Goal: Task Accomplishment & Management: Manage account settings

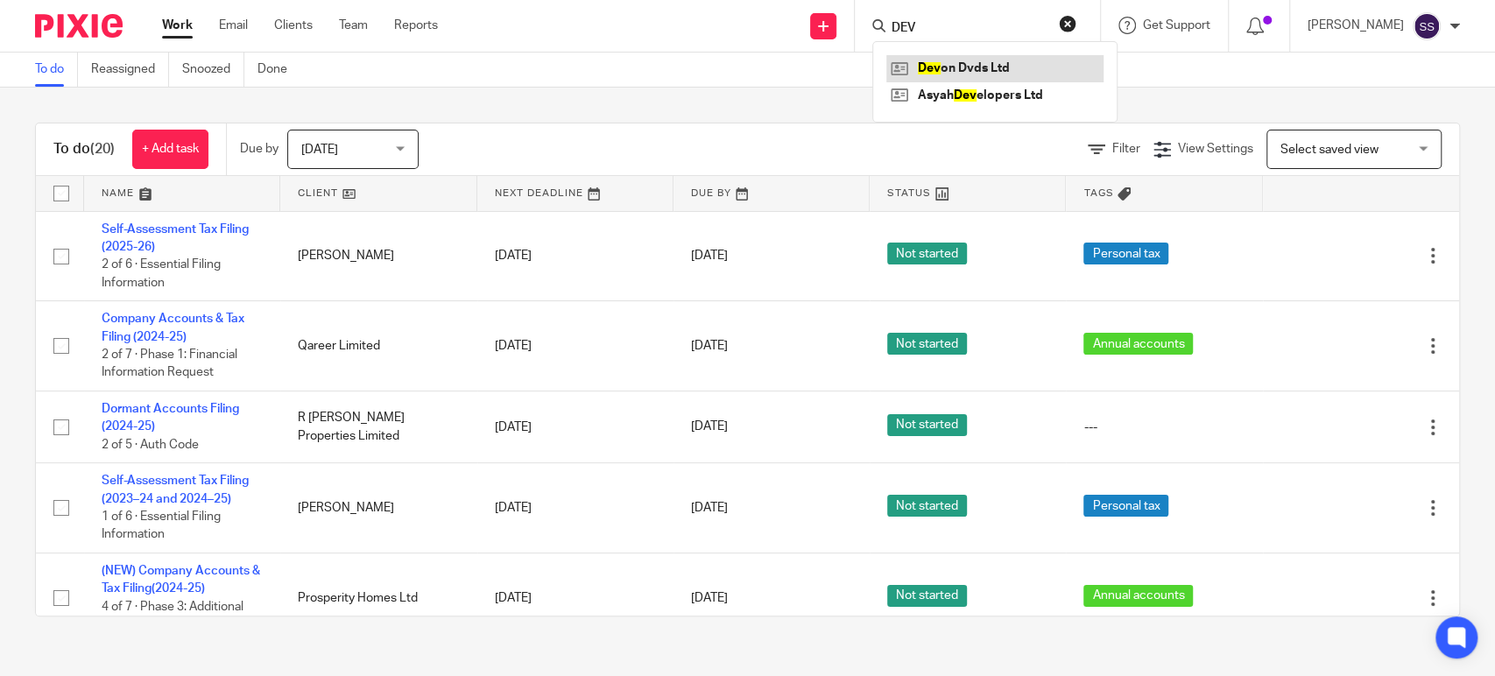
type input "DEV"
click at [968, 70] on link at bounding box center [994, 68] width 217 height 26
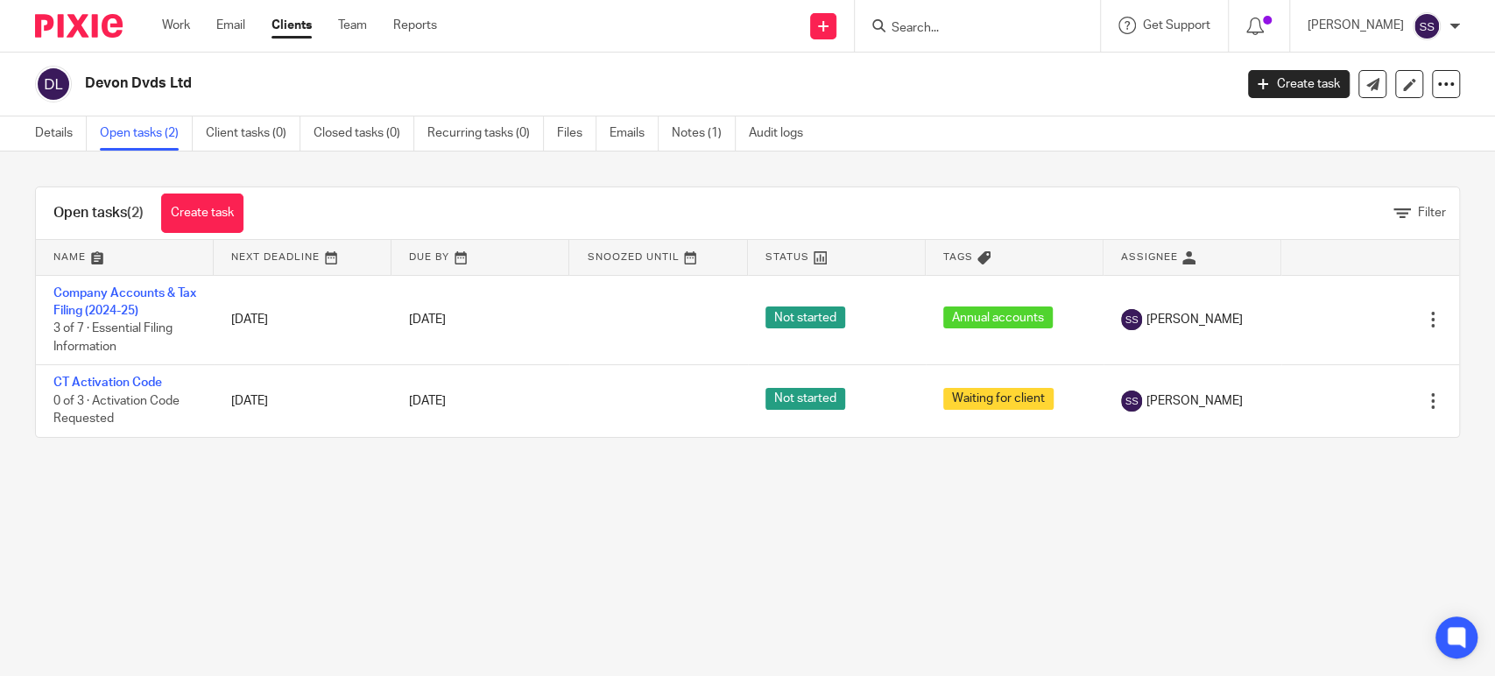
click at [124, 311] on link "Company Accounts & Tax Filing (2024-25)" at bounding box center [124, 302] width 143 height 30
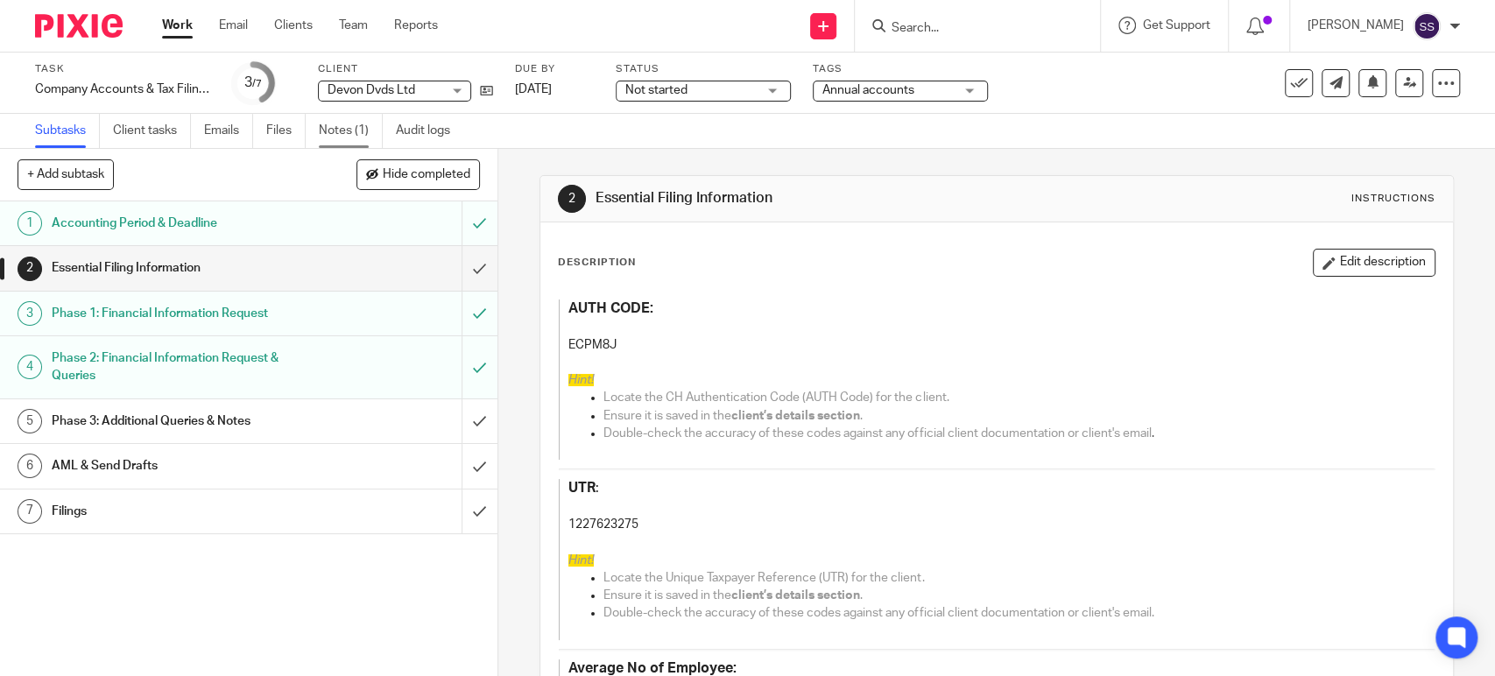
click at [363, 134] on link "Notes (1)" at bounding box center [351, 131] width 64 height 34
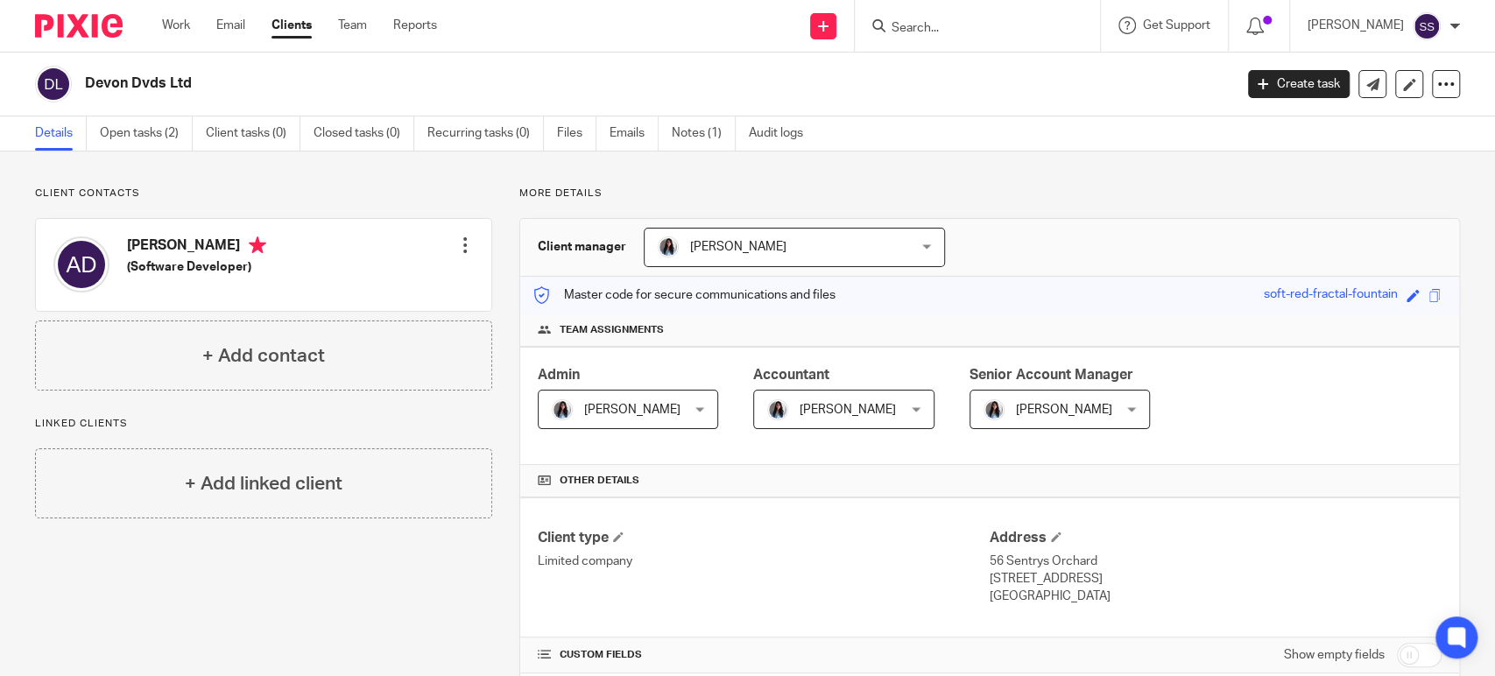
click at [170, 243] on h4 "[PERSON_NAME]" at bounding box center [196, 247] width 139 height 22
copy h4 "Andrew"
click at [126, 135] on link "Open tasks (2)" at bounding box center [146, 133] width 93 height 34
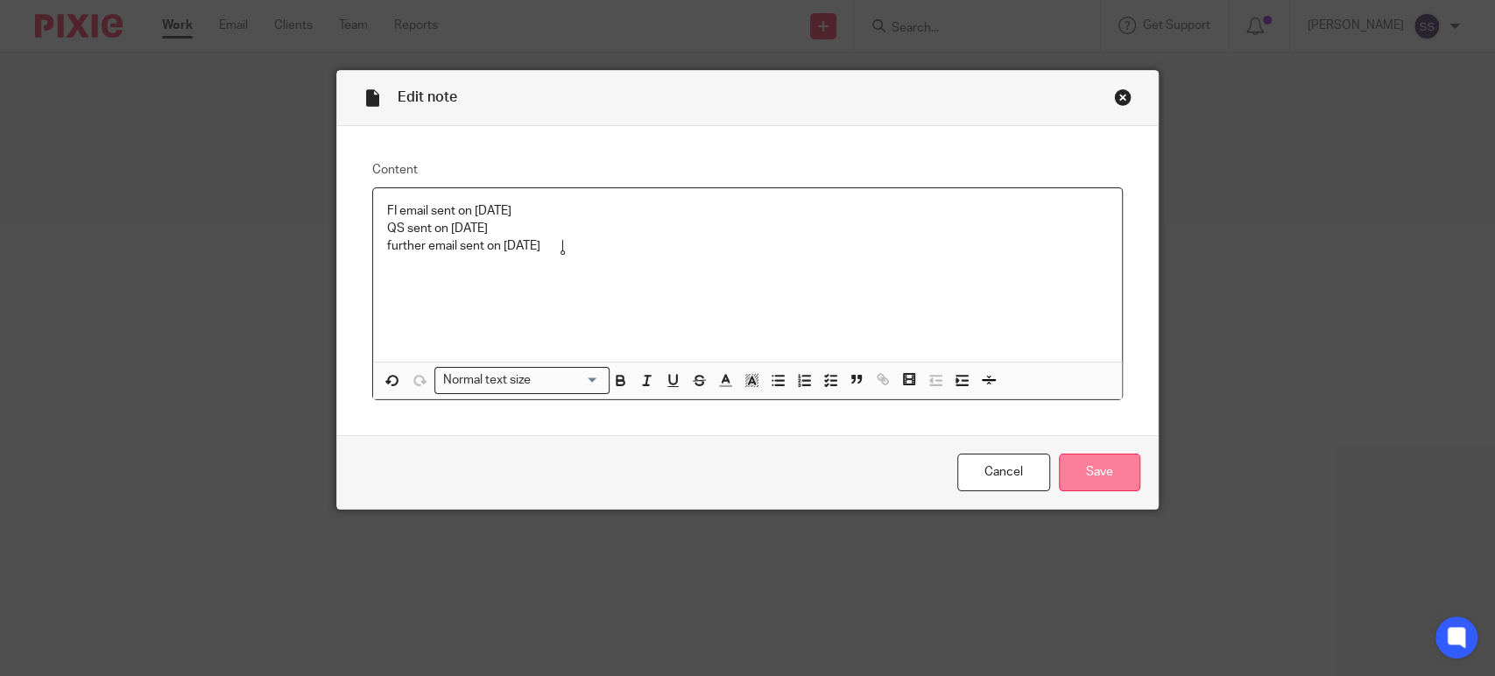
click at [1103, 478] on input "Save" at bounding box center [1099, 473] width 81 height 38
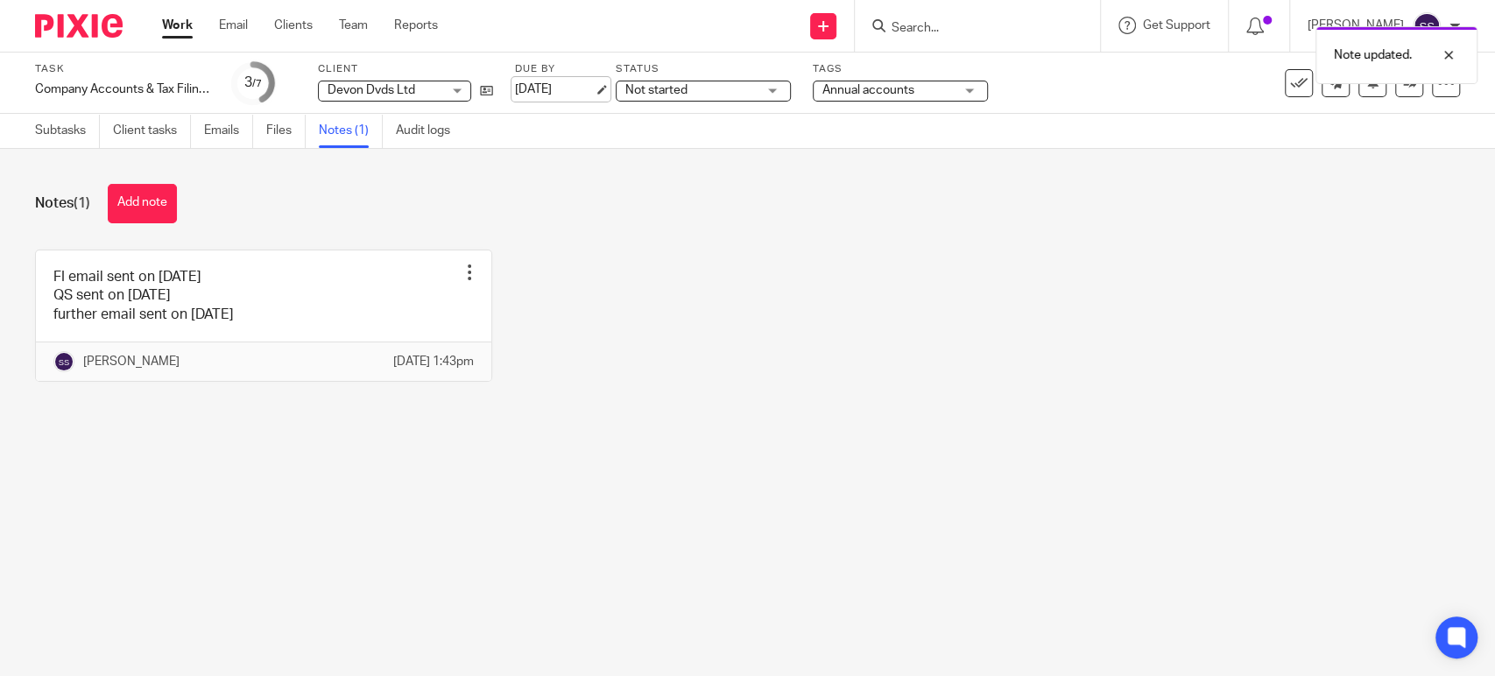
click at [574, 89] on link "[DATE]" at bounding box center [554, 90] width 79 height 18
click at [42, 126] on link "Subtasks" at bounding box center [67, 131] width 65 height 34
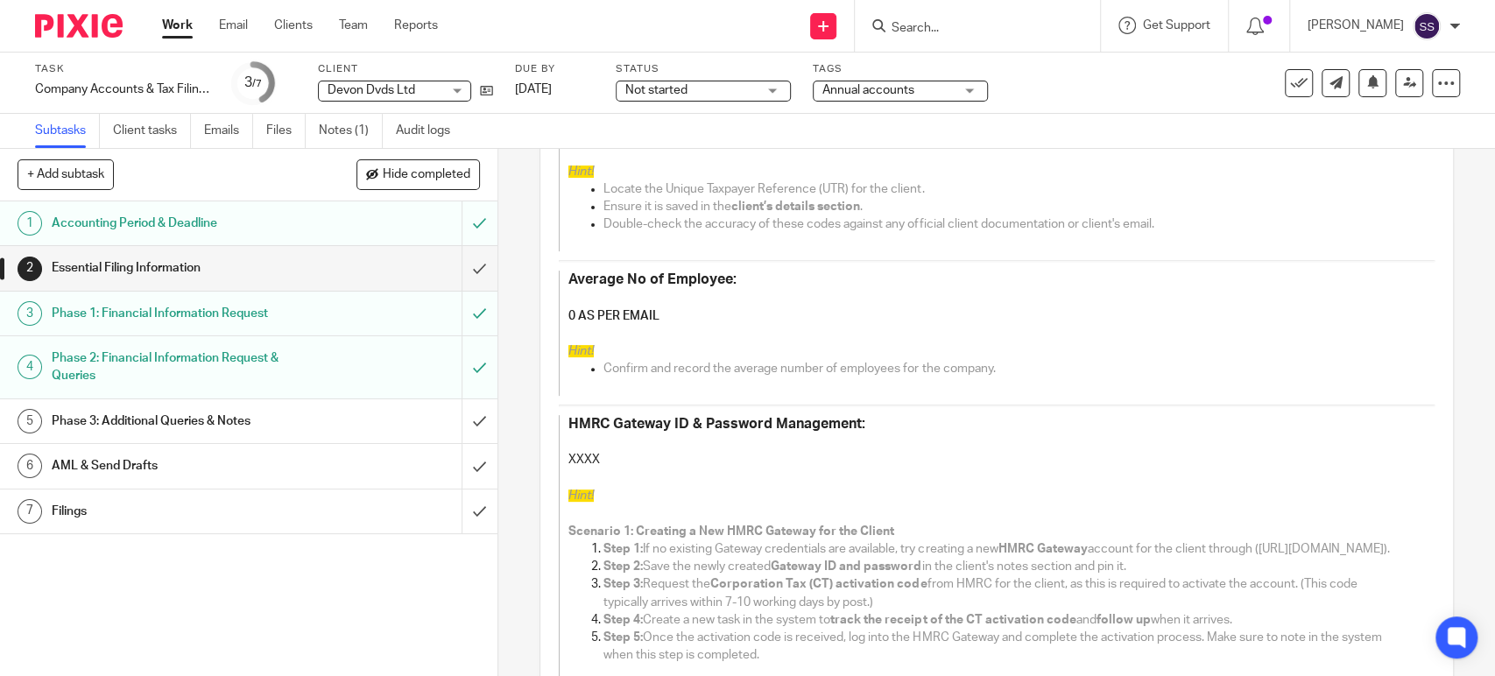
scroll to position [97, 0]
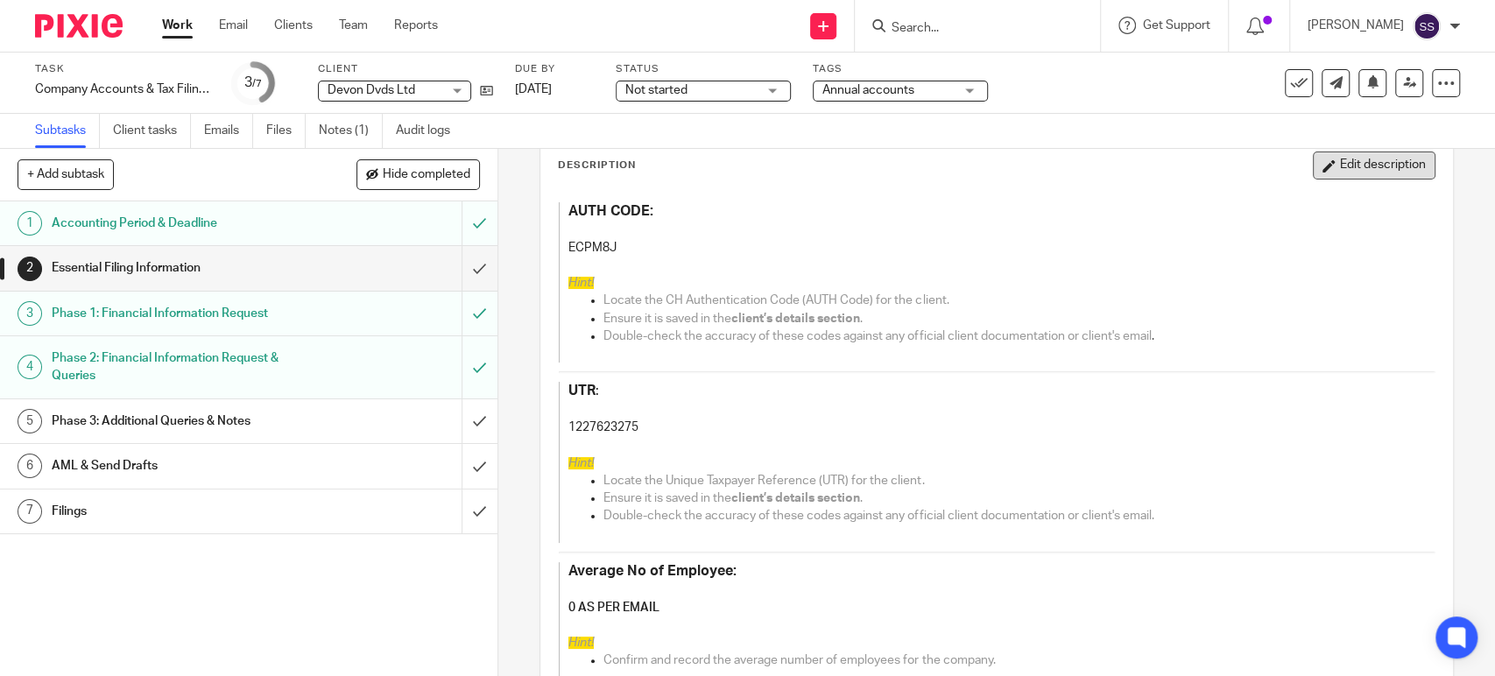
click at [1324, 159] on button "Edit description" at bounding box center [1374, 165] width 123 height 28
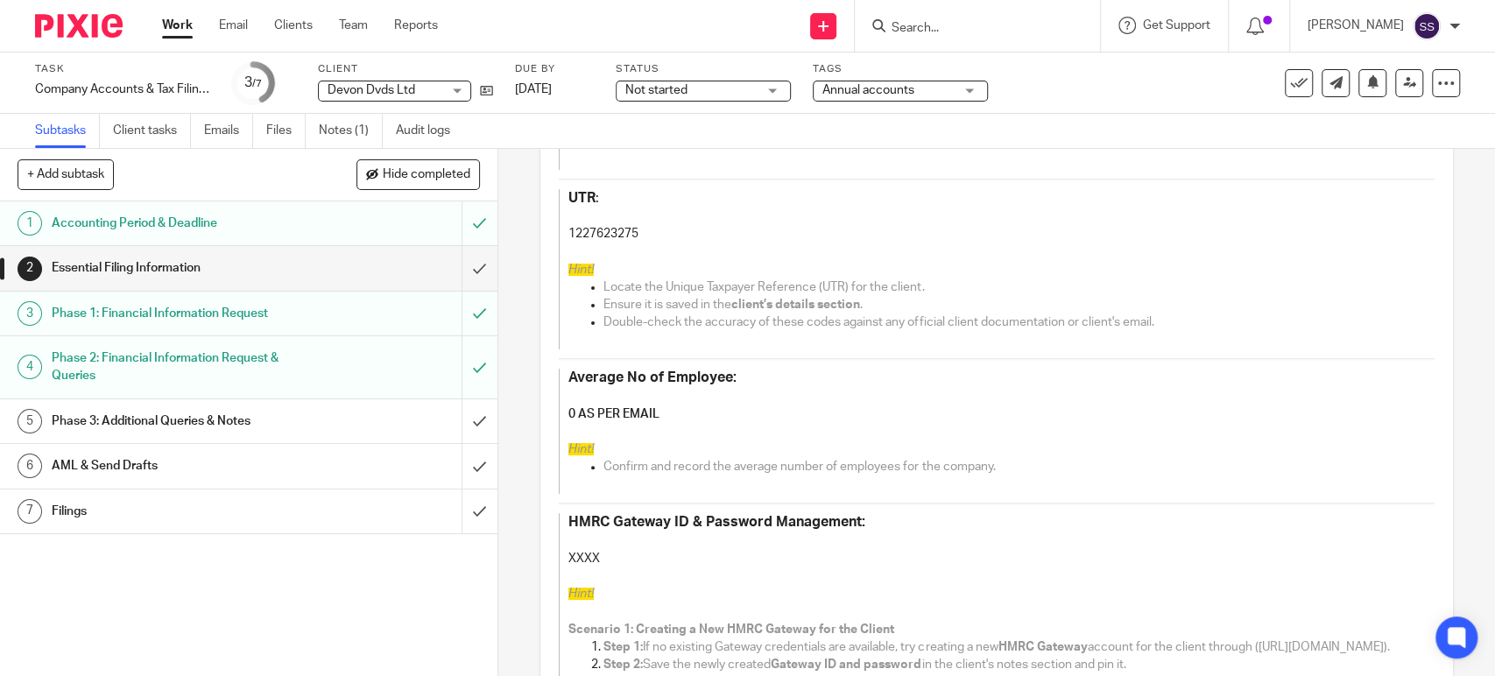
scroll to position [389, 0]
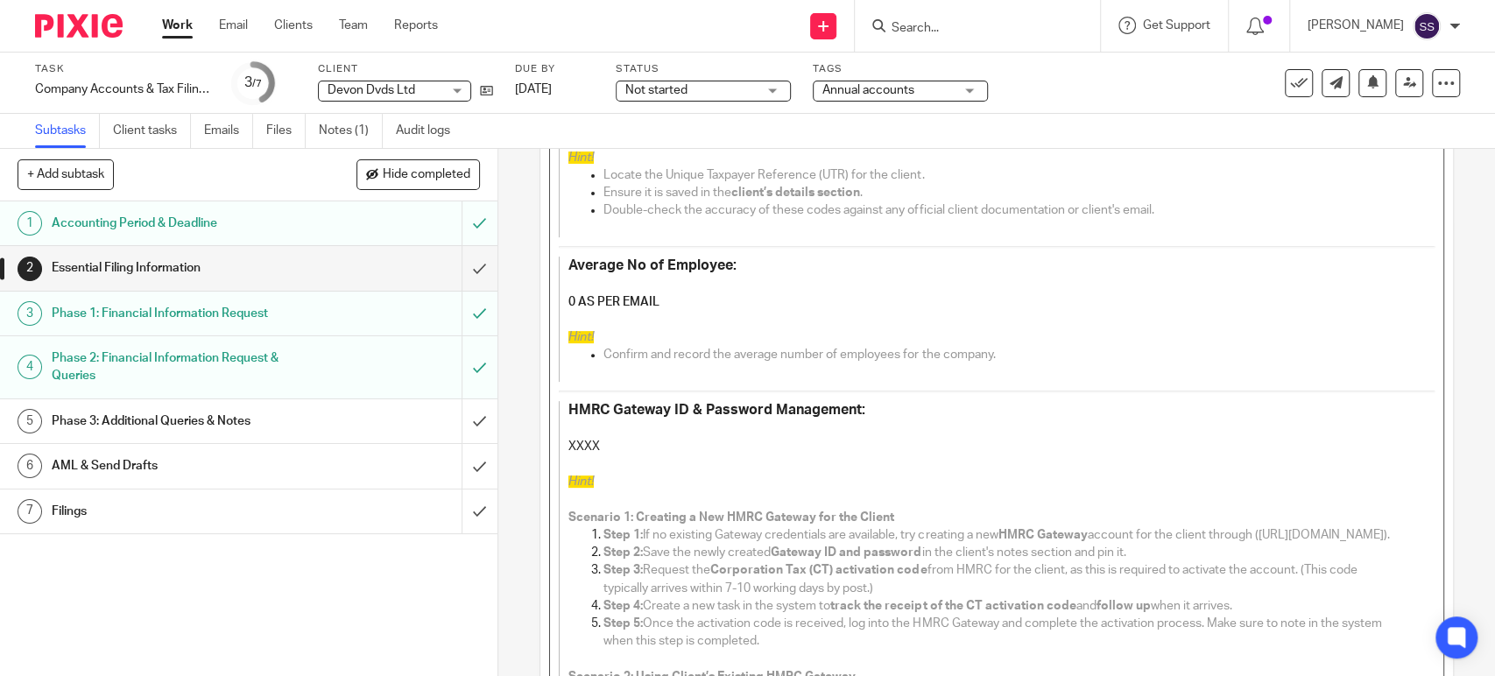
click at [568, 441] on p "XXXX" at bounding box center [983, 437] width 830 height 36
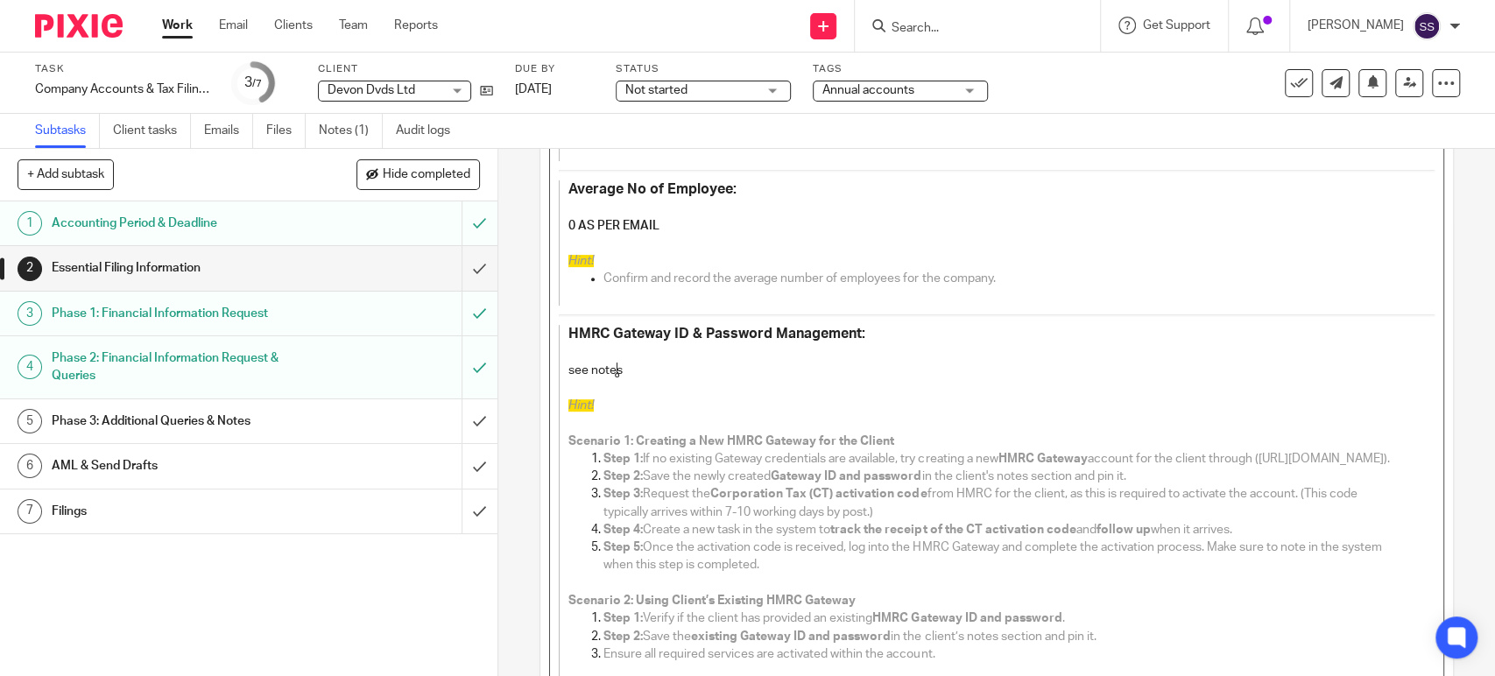
scroll to position [665, 0]
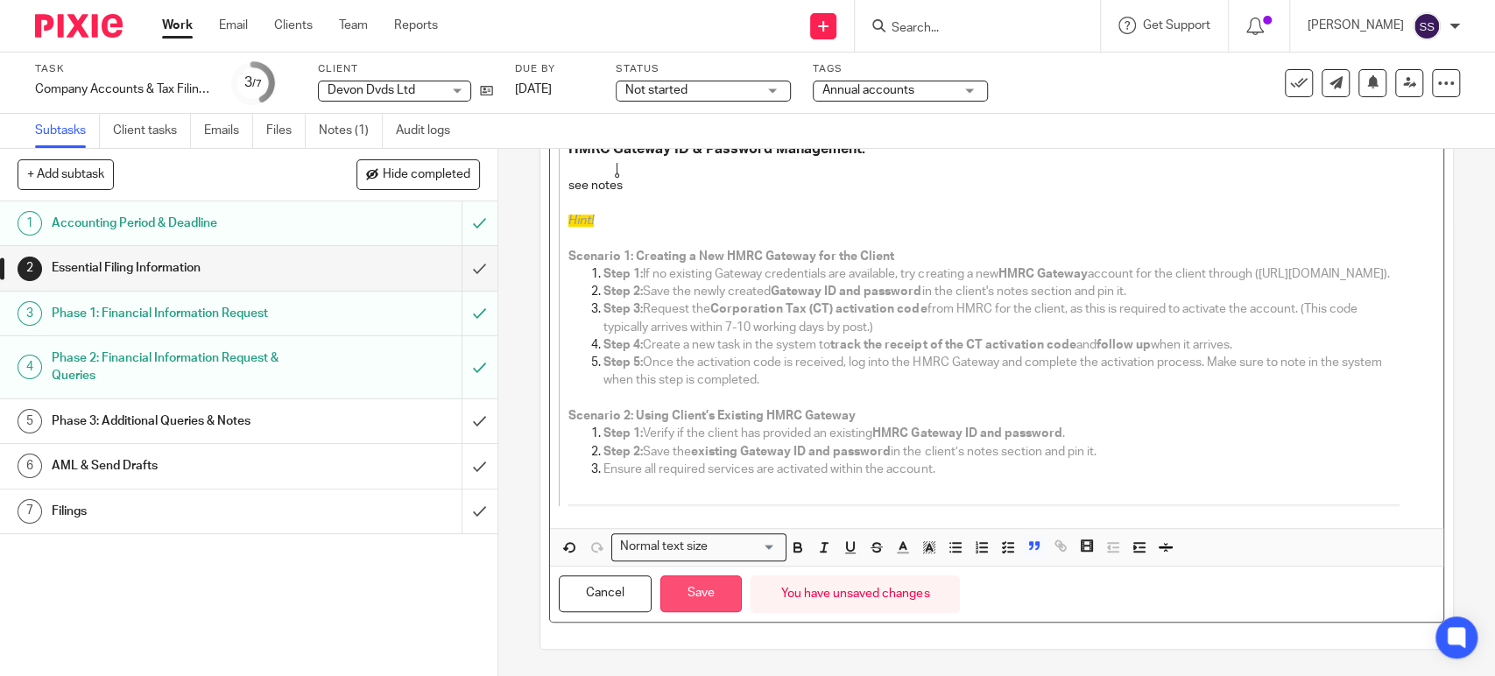
click at [729, 581] on button "Save" at bounding box center [700, 594] width 81 height 38
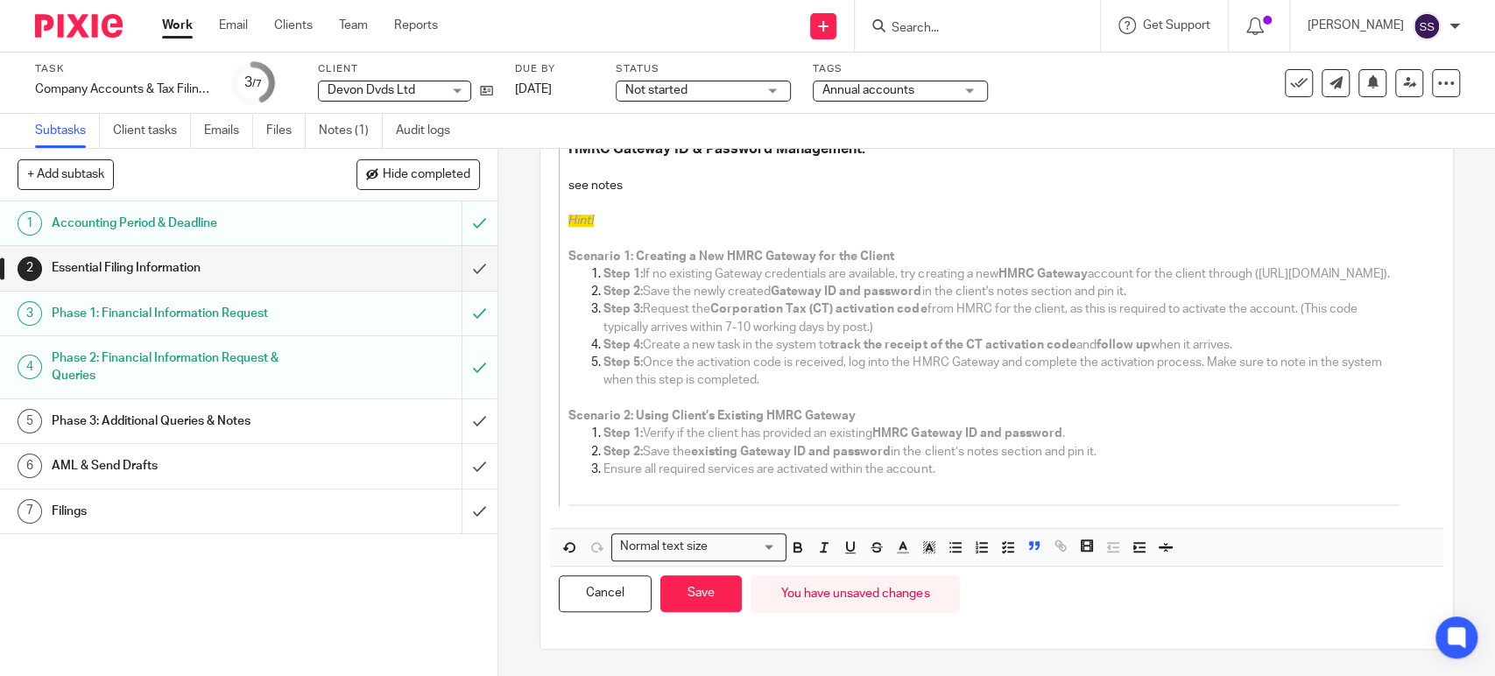
scroll to position [679, 0]
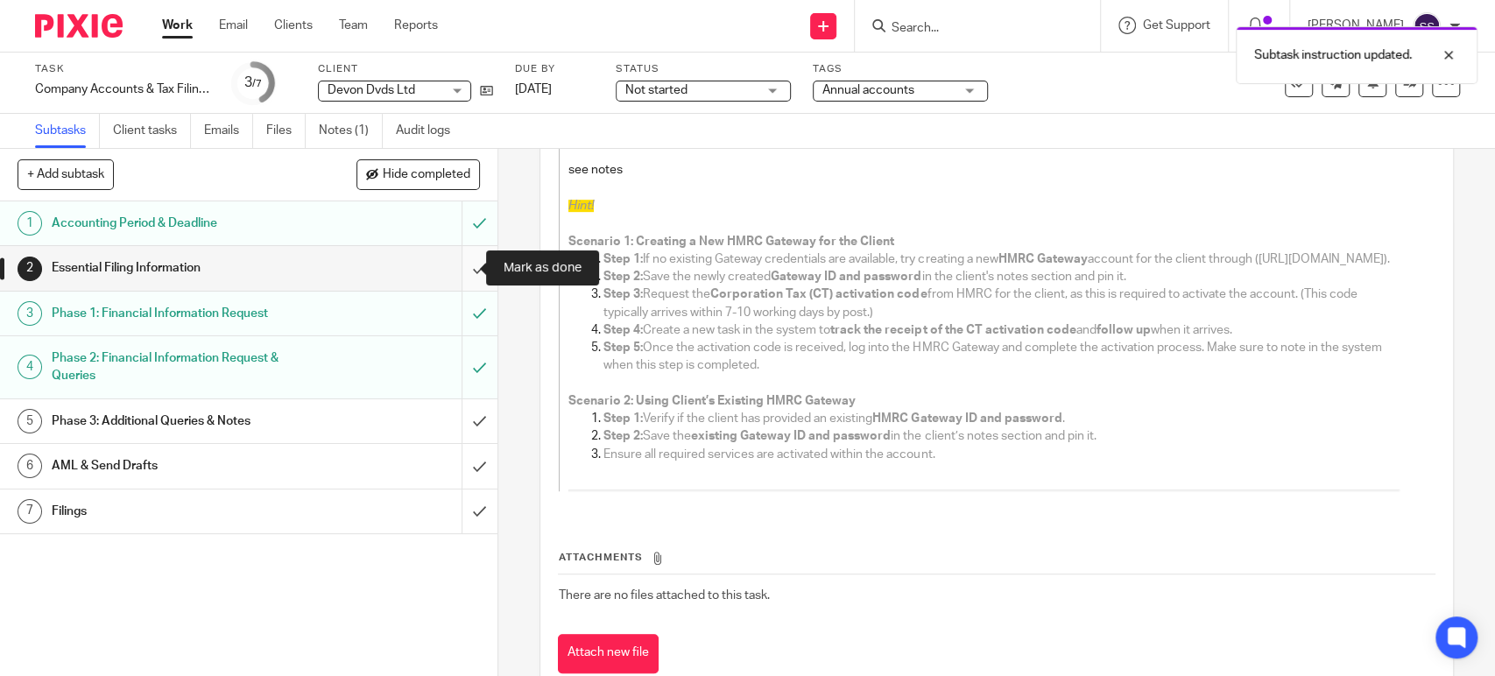
click at [463, 270] on input "submit" at bounding box center [248, 268] width 497 height 44
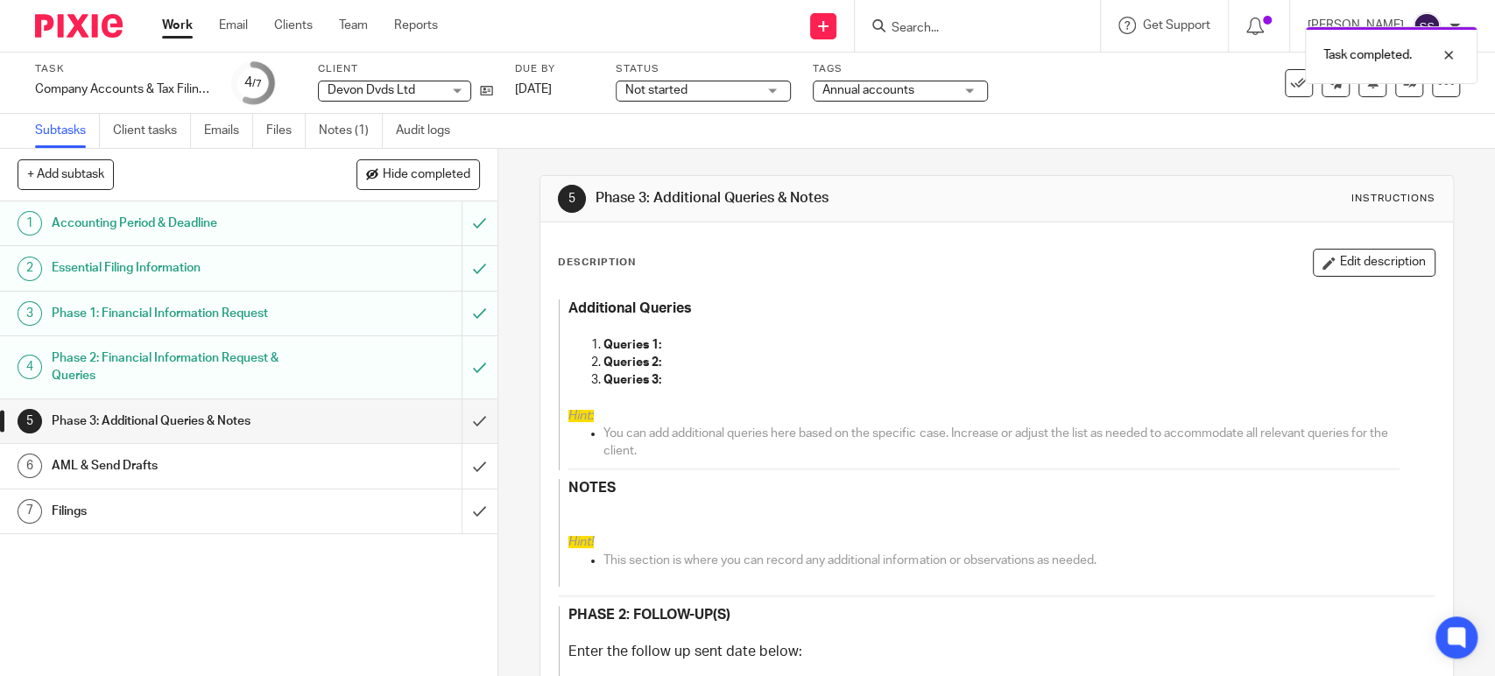
click at [174, 27] on link "Work" at bounding box center [177, 26] width 31 height 18
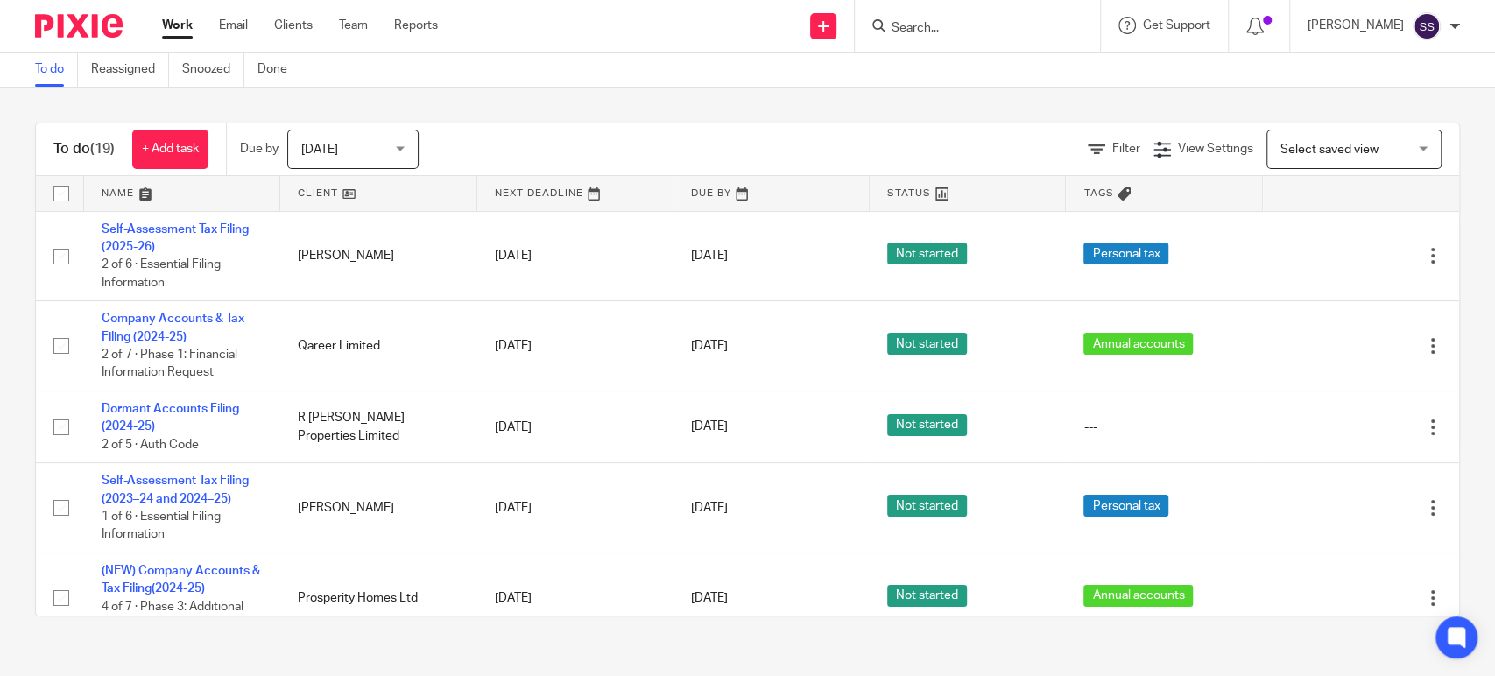
click at [939, 38] on div at bounding box center [977, 26] width 245 height 52
click at [939, 22] on input "Search" at bounding box center [969, 29] width 158 height 16
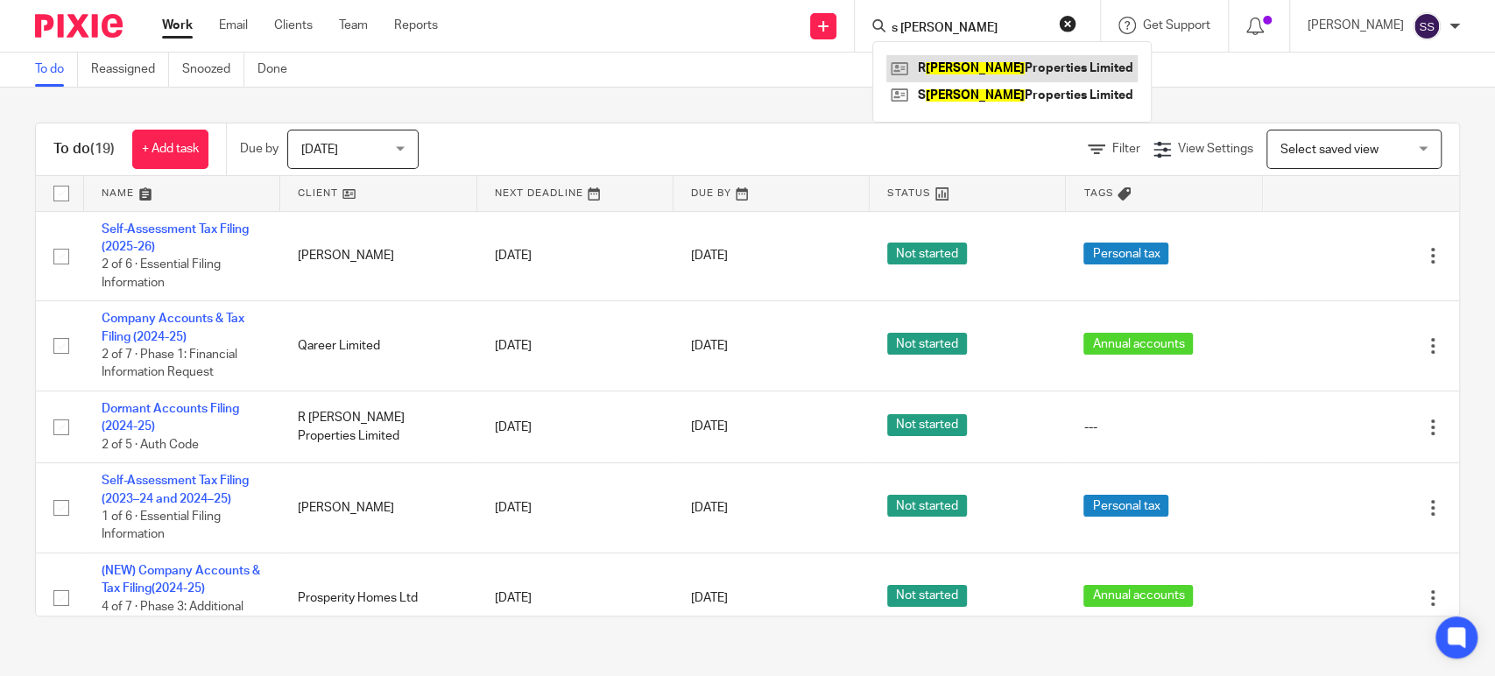
type input "s modha"
click at [969, 82] on link at bounding box center [1011, 95] width 251 height 26
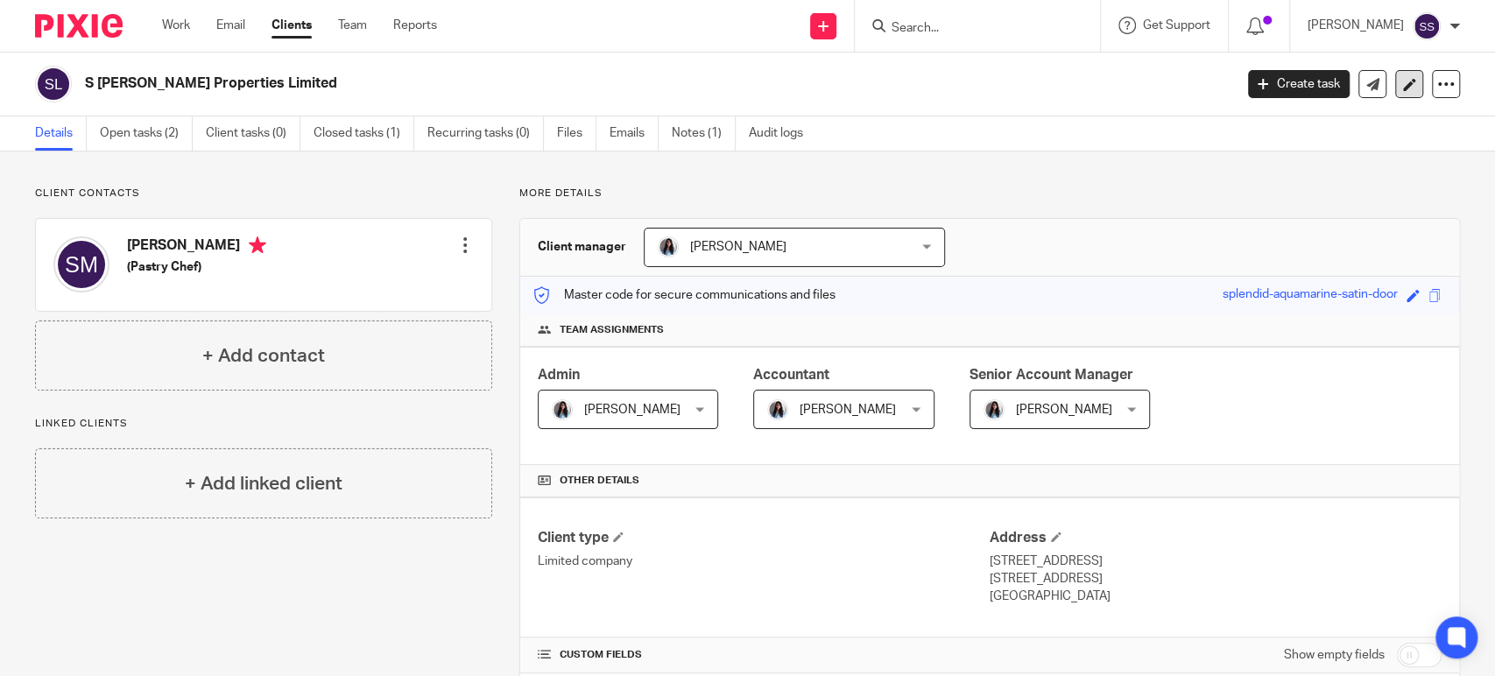
click at [1398, 94] on link at bounding box center [1409, 84] width 28 height 28
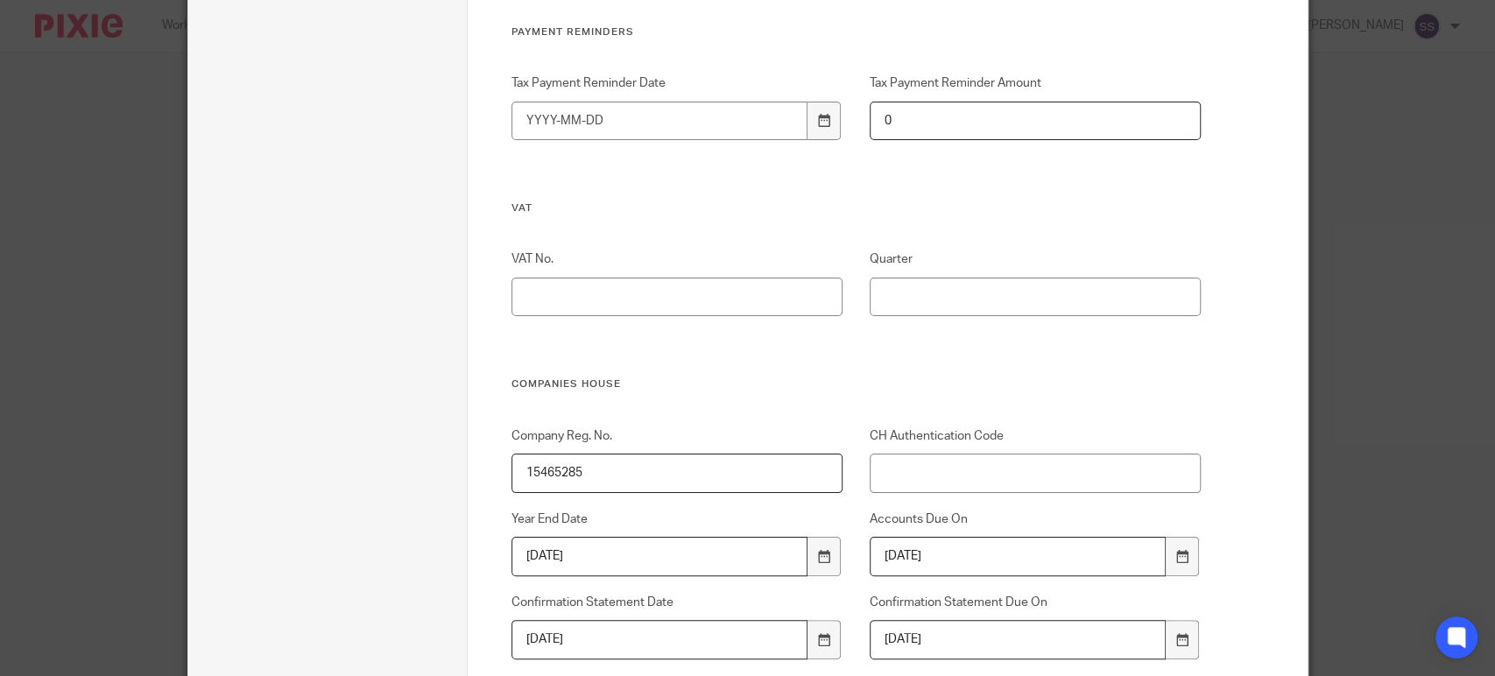
scroll to position [908, 0]
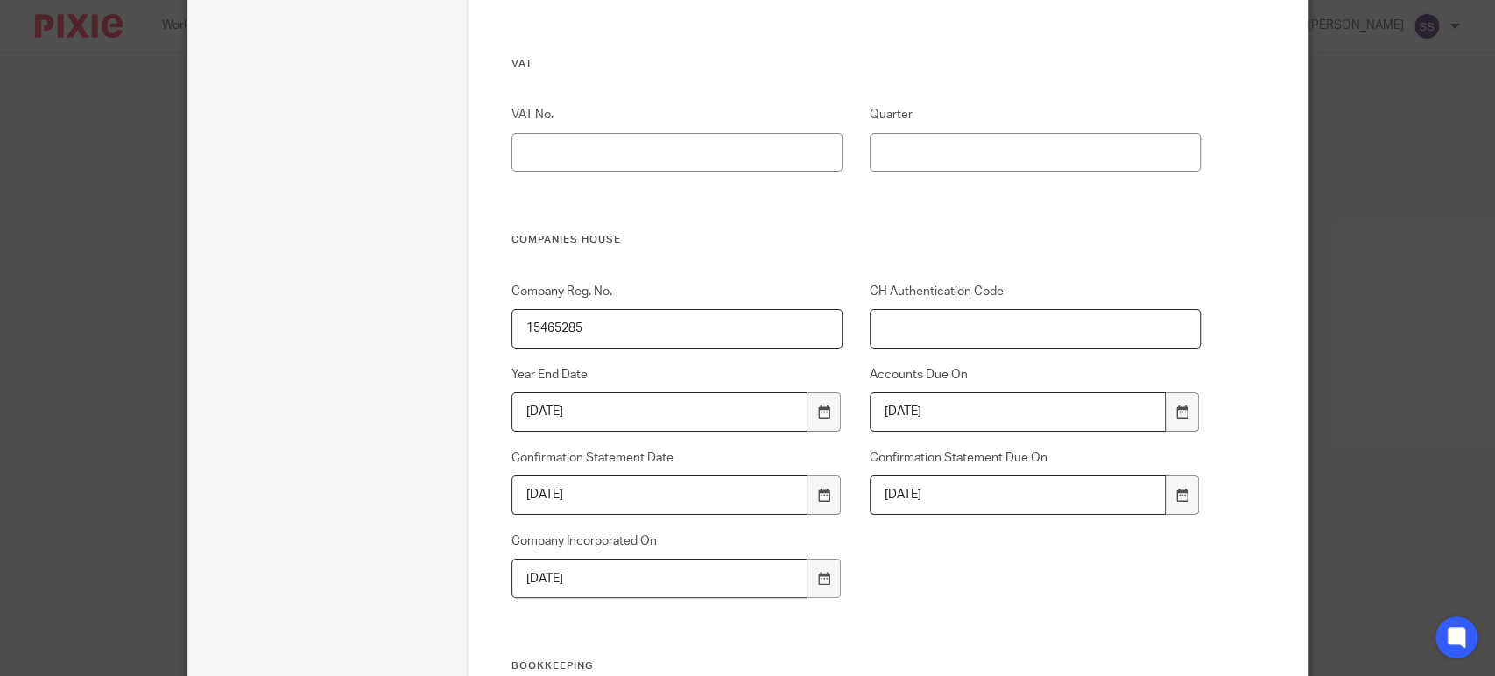
click at [911, 318] on input "CH Authentication Code" at bounding box center [1035, 328] width 331 height 39
paste input "XRJECQ"
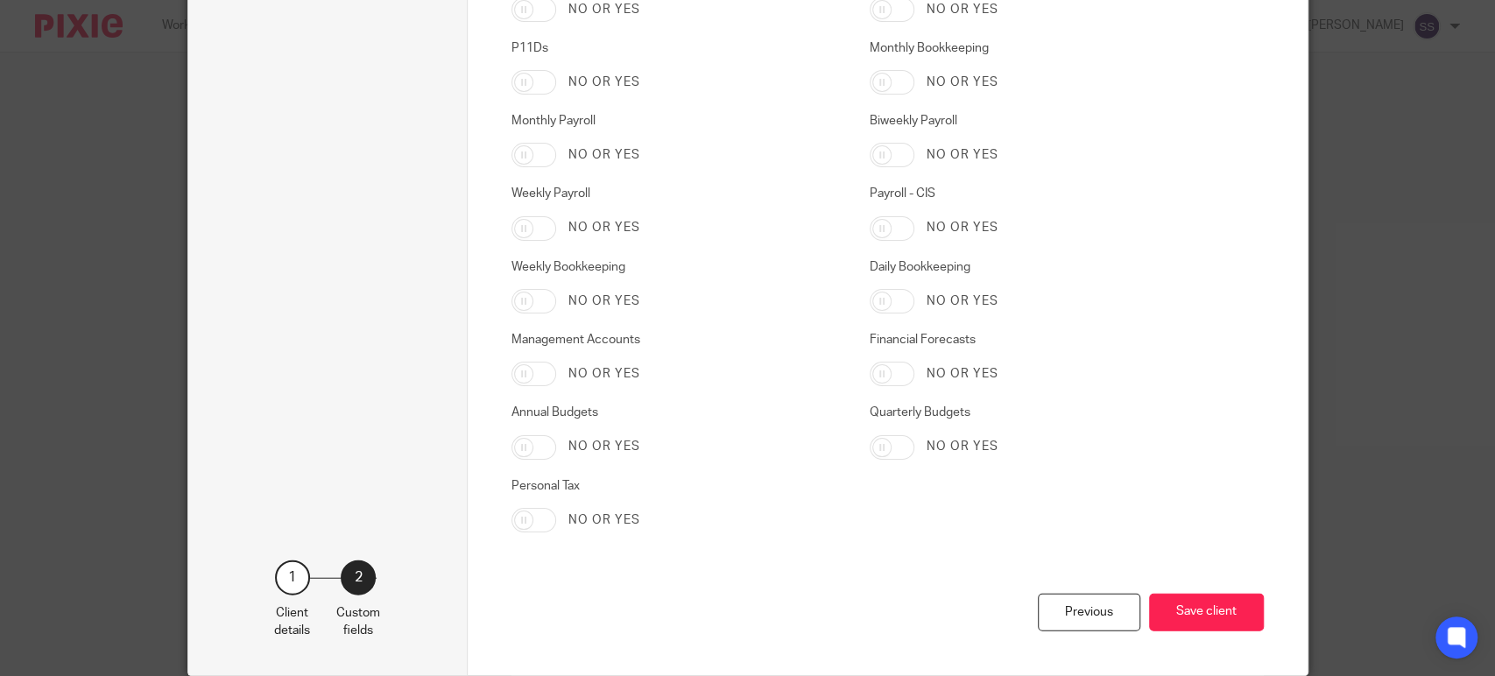
scroll to position [2746, 0]
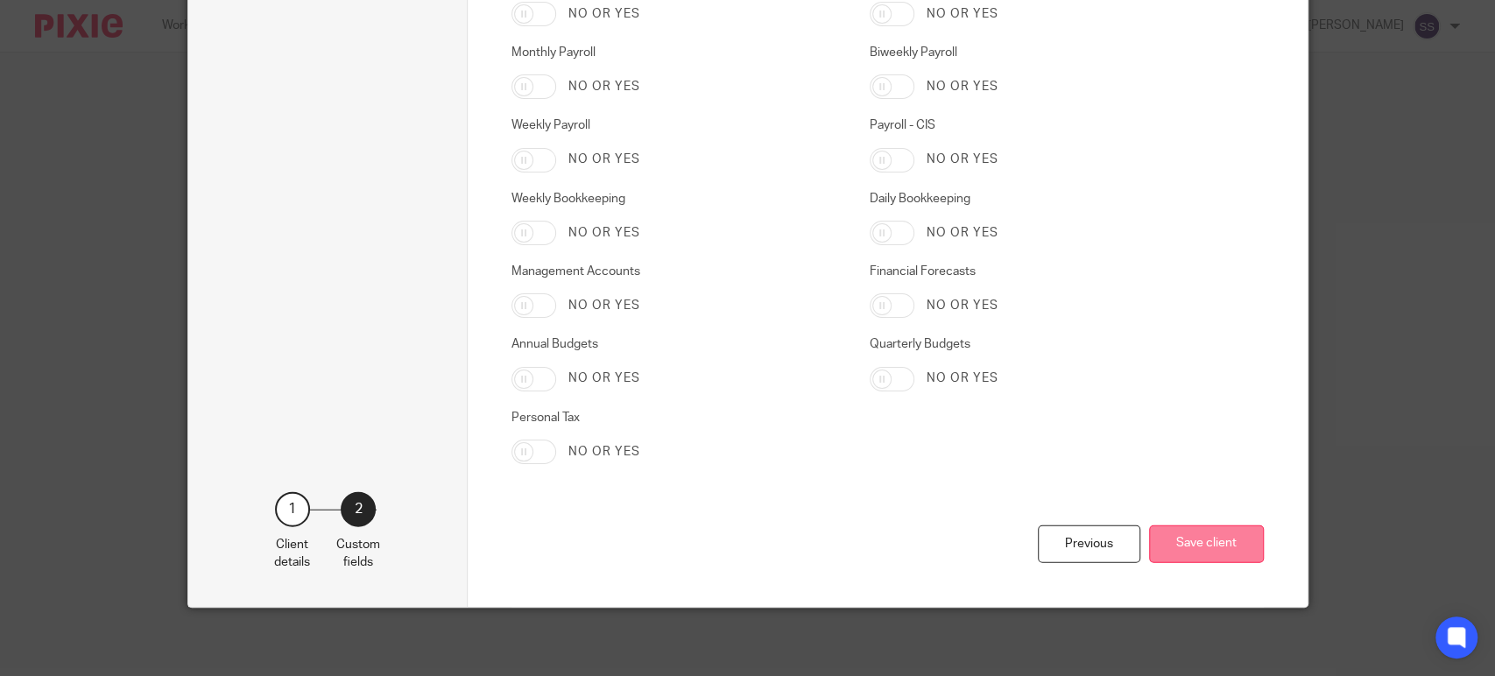
type input "XRJECQ"
click at [1208, 546] on button "Save client" at bounding box center [1206, 544] width 115 height 38
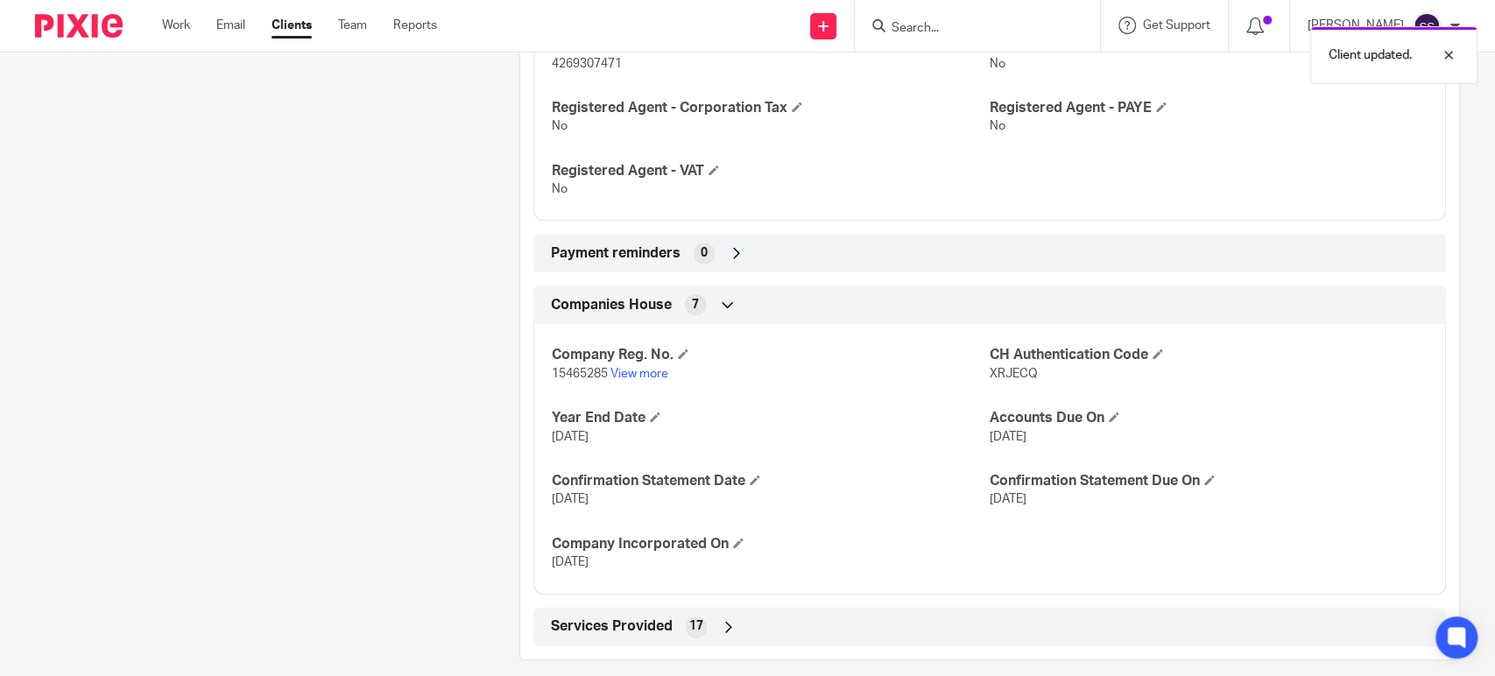
scroll to position [729, 0]
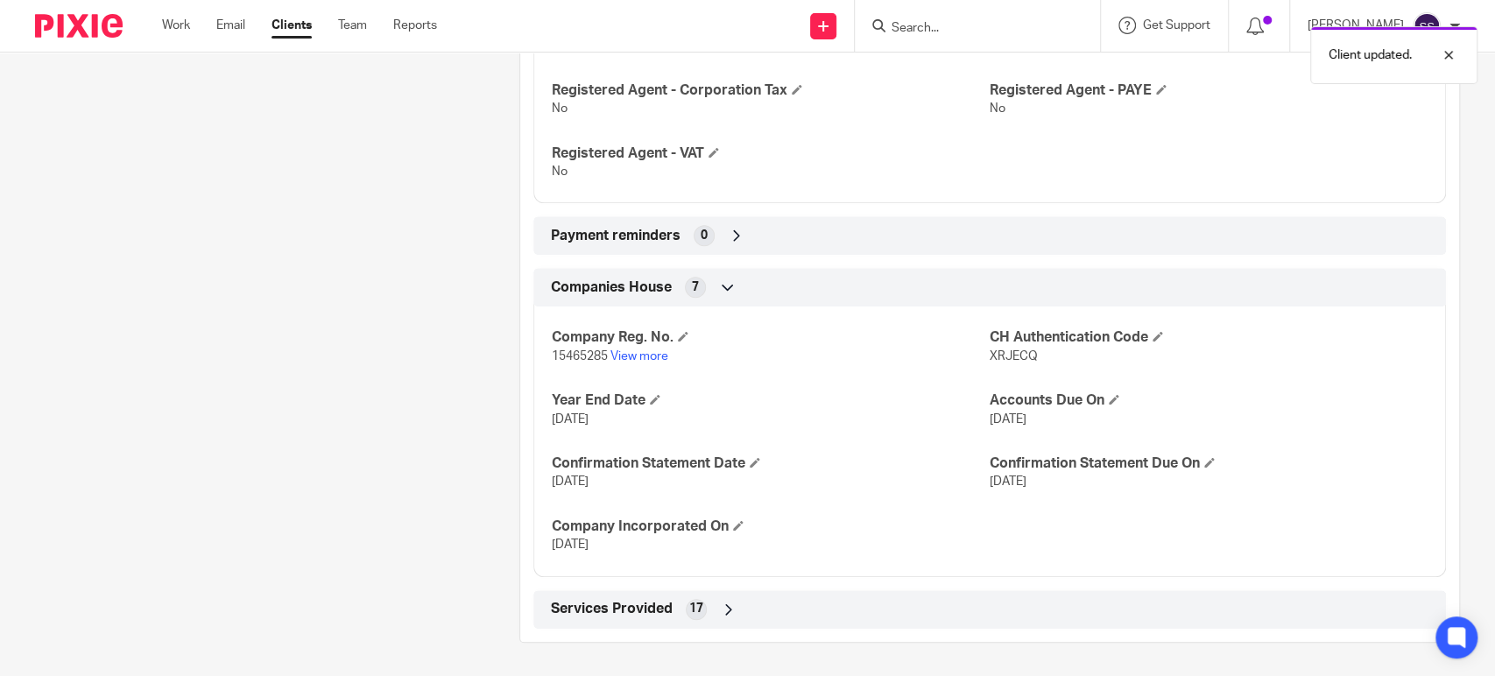
click at [565, 352] on span "15465285" at bounding box center [580, 356] width 56 height 12
copy p "15465285"
click at [994, 356] on span "XRJECQ" at bounding box center [1014, 356] width 48 height 12
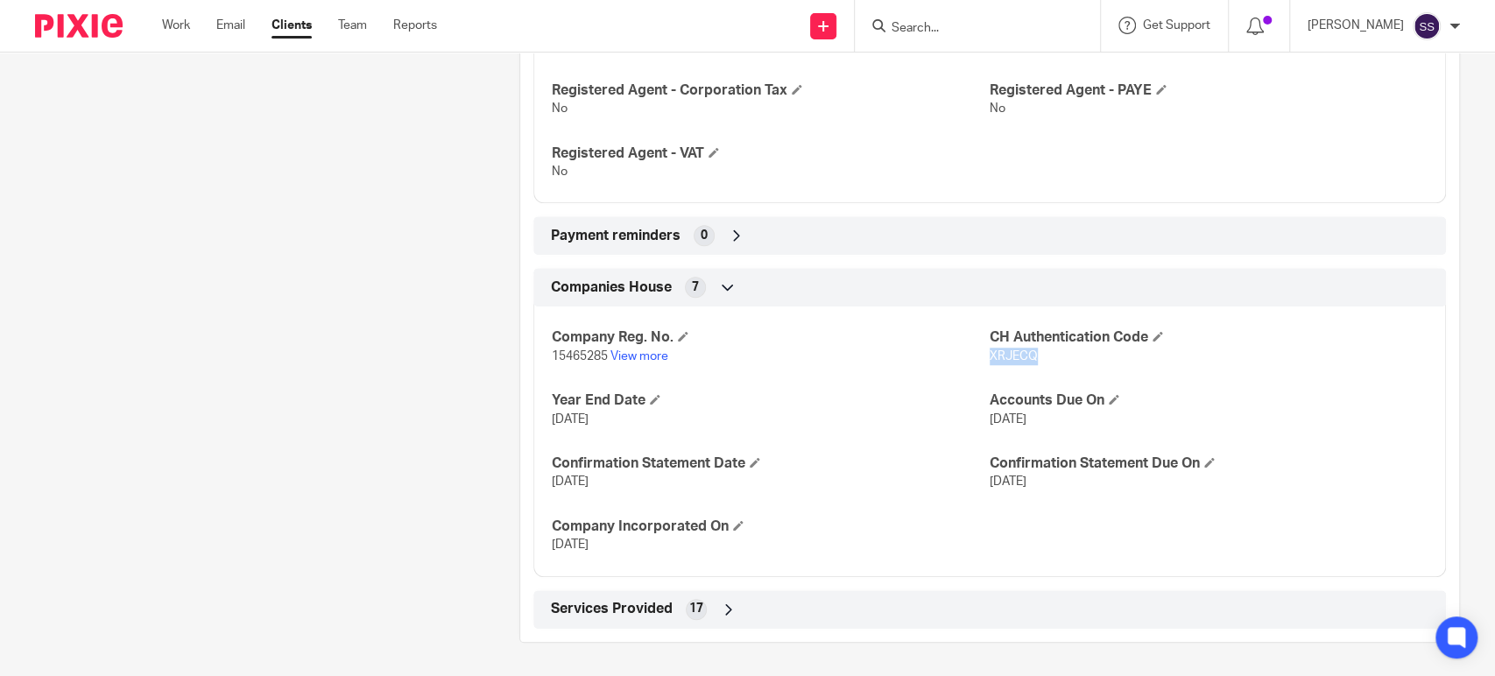
copy span "XRJECQ"
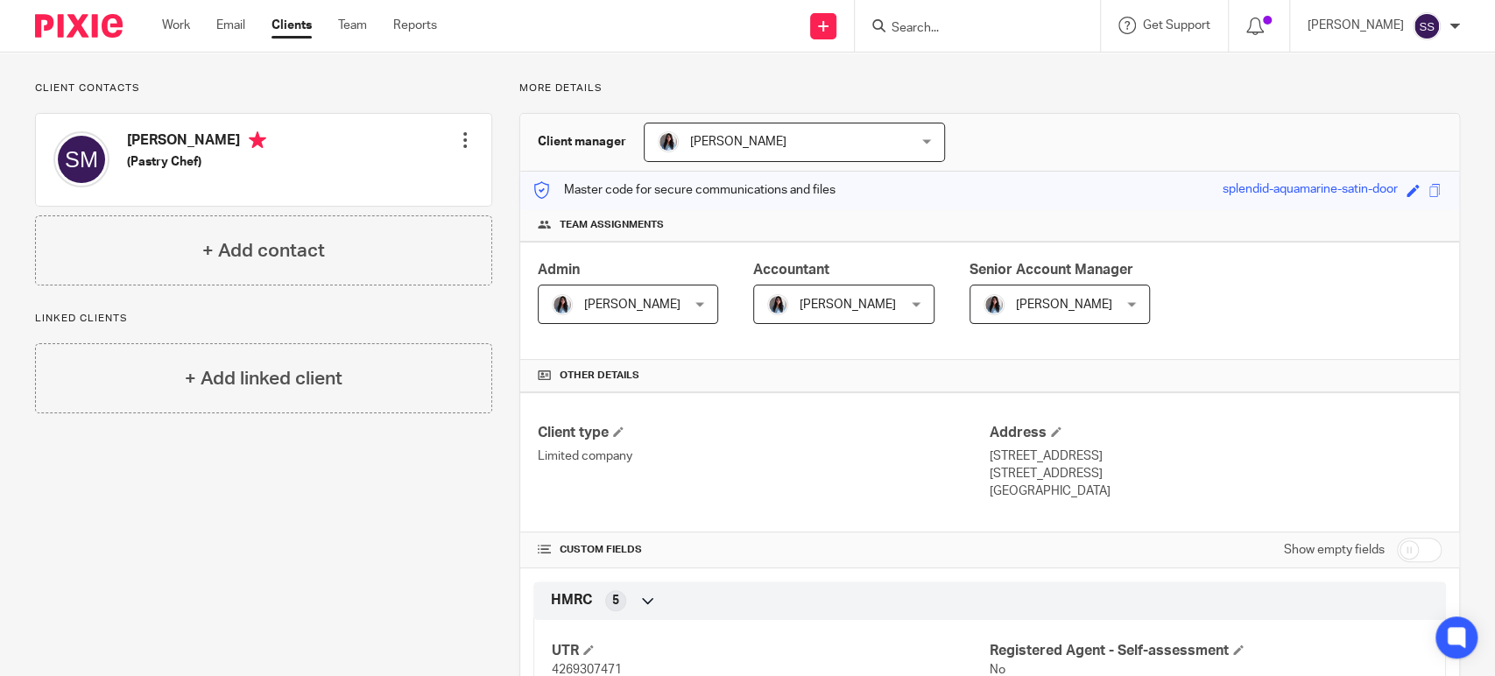
scroll to position [0, 0]
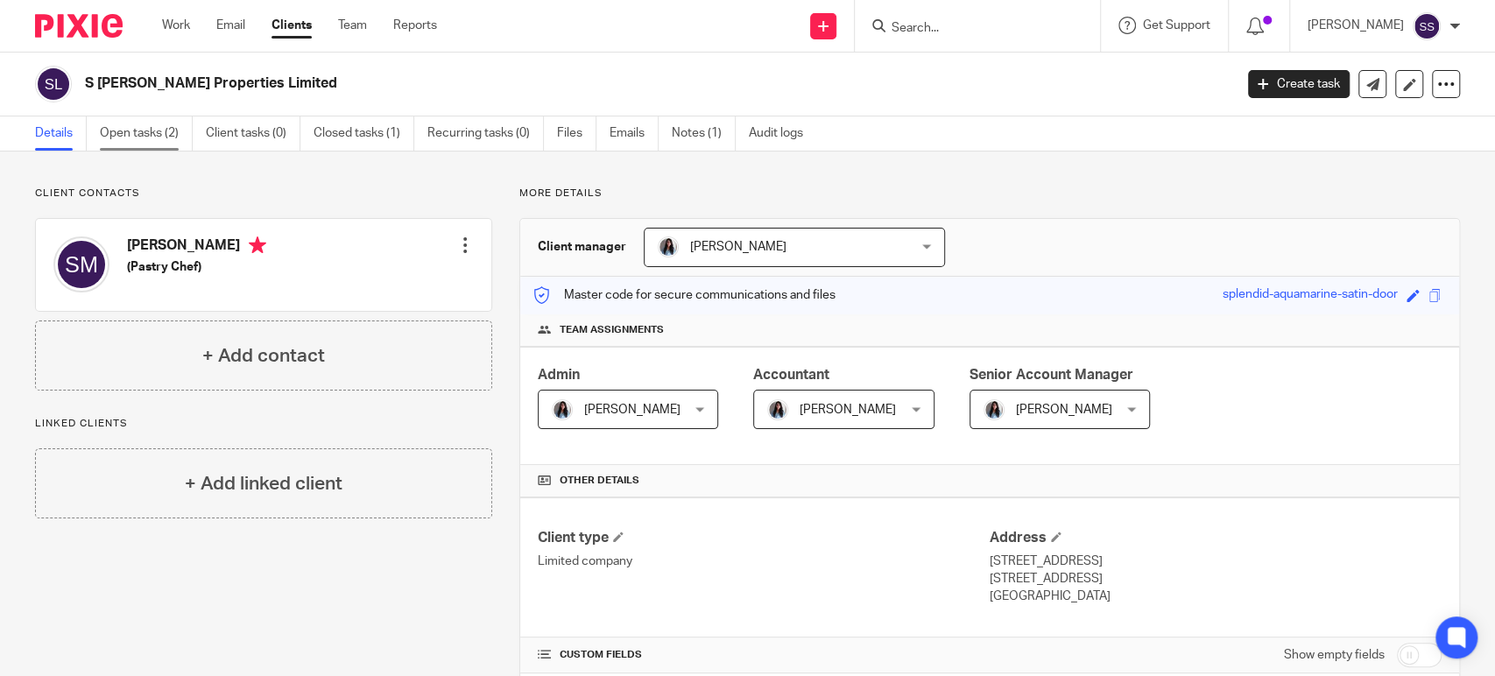
click at [116, 119] on link "Open tasks (2)" at bounding box center [146, 133] width 93 height 34
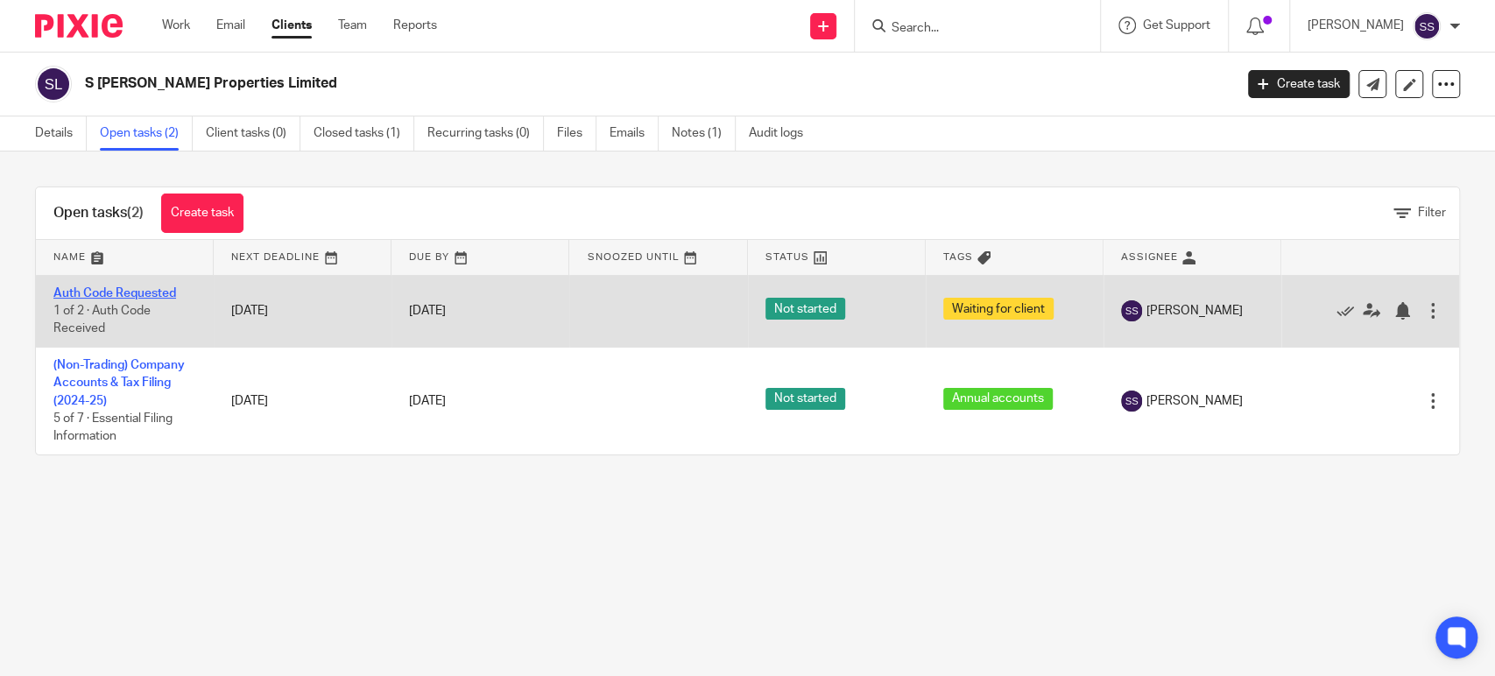
click at [144, 296] on link "Auth Code Requested" at bounding box center [114, 293] width 123 height 12
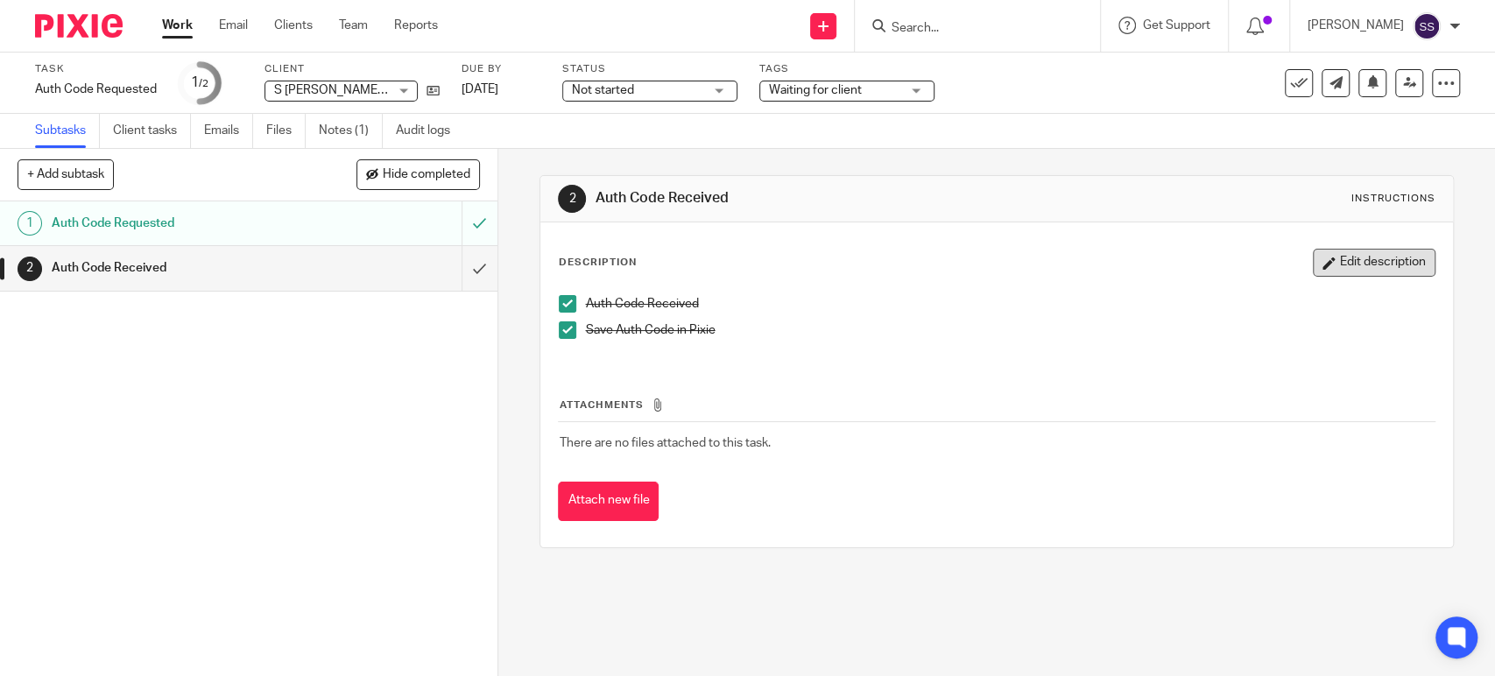
click at [1313, 265] on button "Edit description" at bounding box center [1374, 263] width 123 height 28
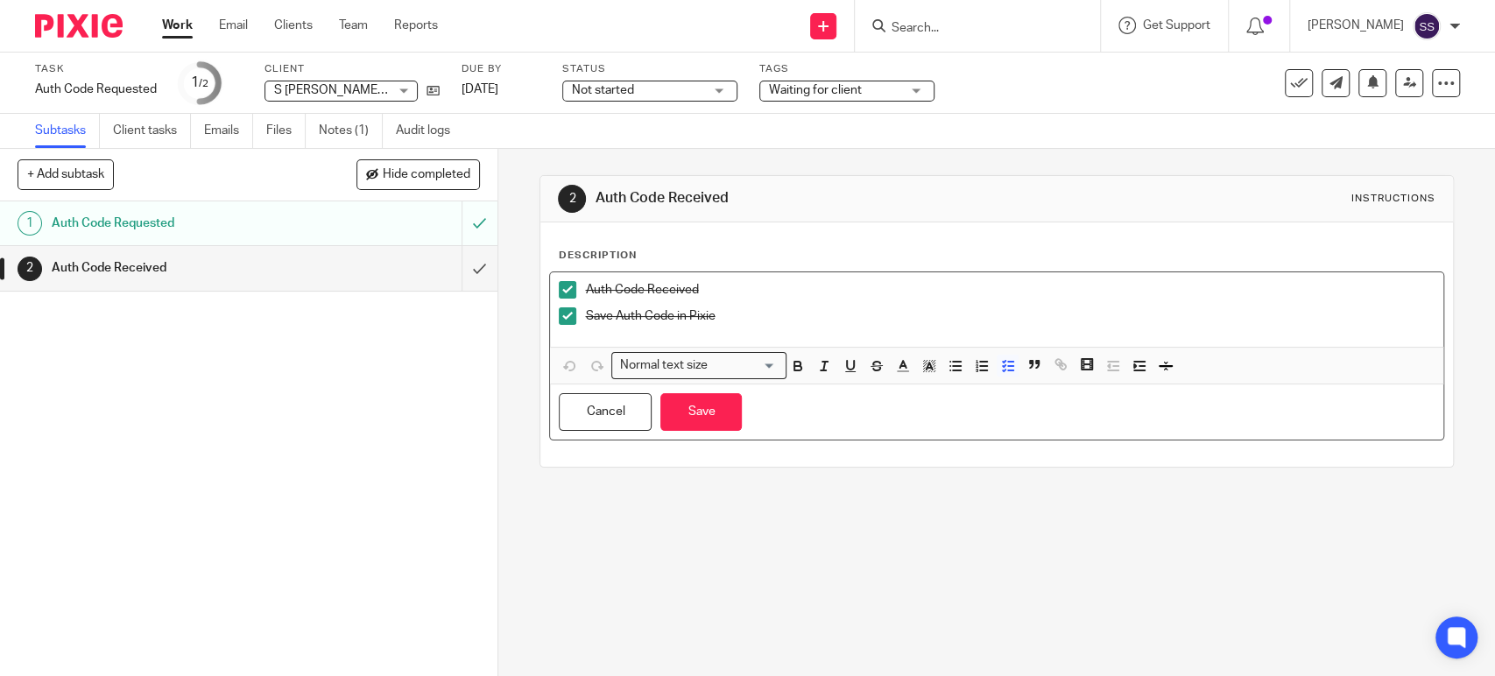
click at [772, 306] on div "Auth Code Received" at bounding box center [1009, 294] width 849 height 26
click at [765, 315] on p "Save Auth Code in Pixie" at bounding box center [1009, 316] width 849 height 18
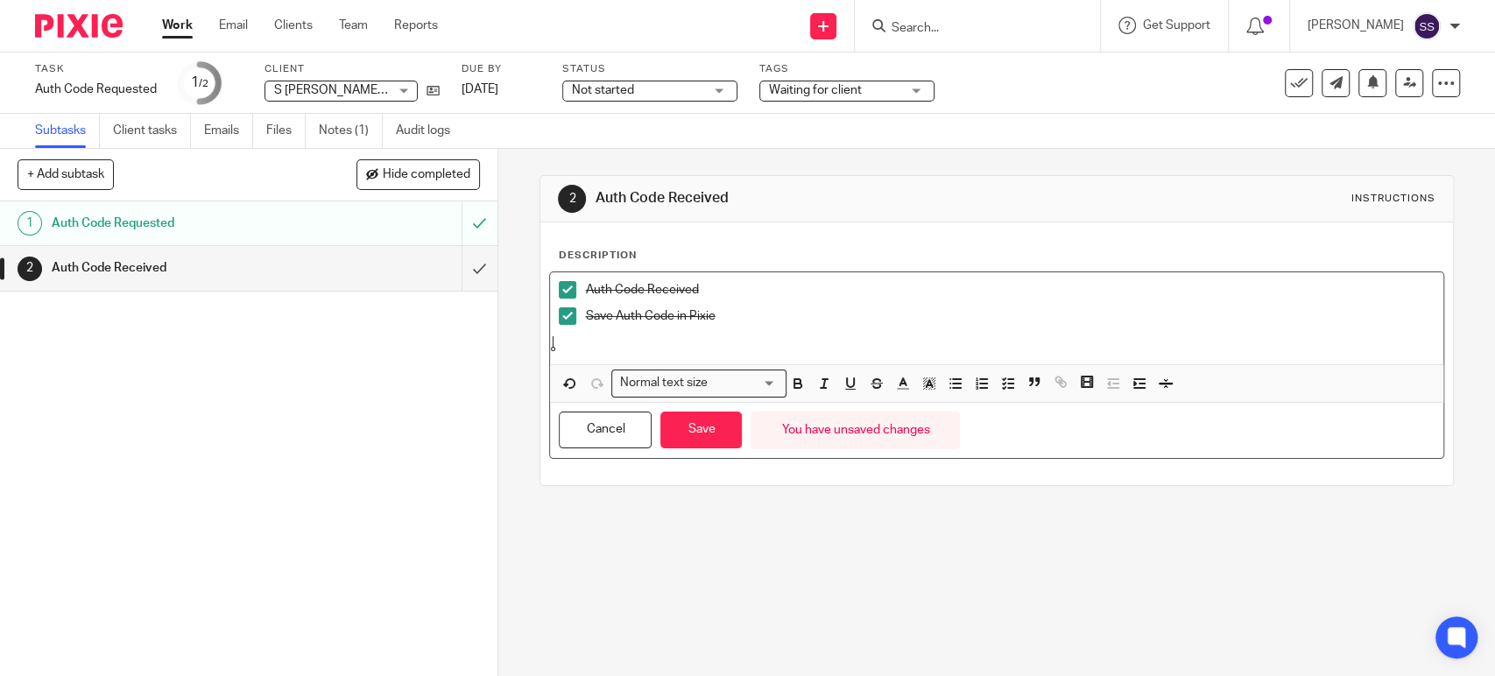
paste div
click at [698, 427] on button "Save" at bounding box center [700, 431] width 81 height 38
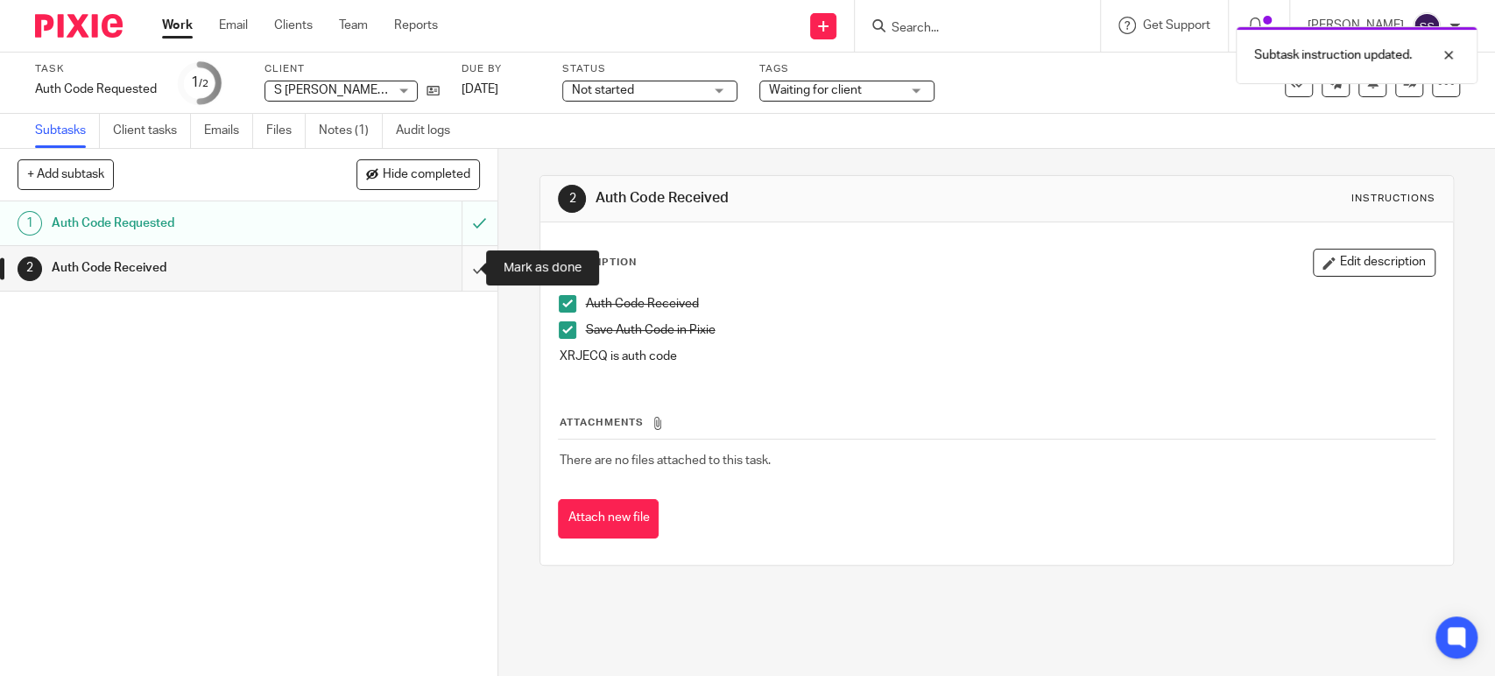
click at [461, 264] on input "submit" at bounding box center [248, 268] width 497 height 44
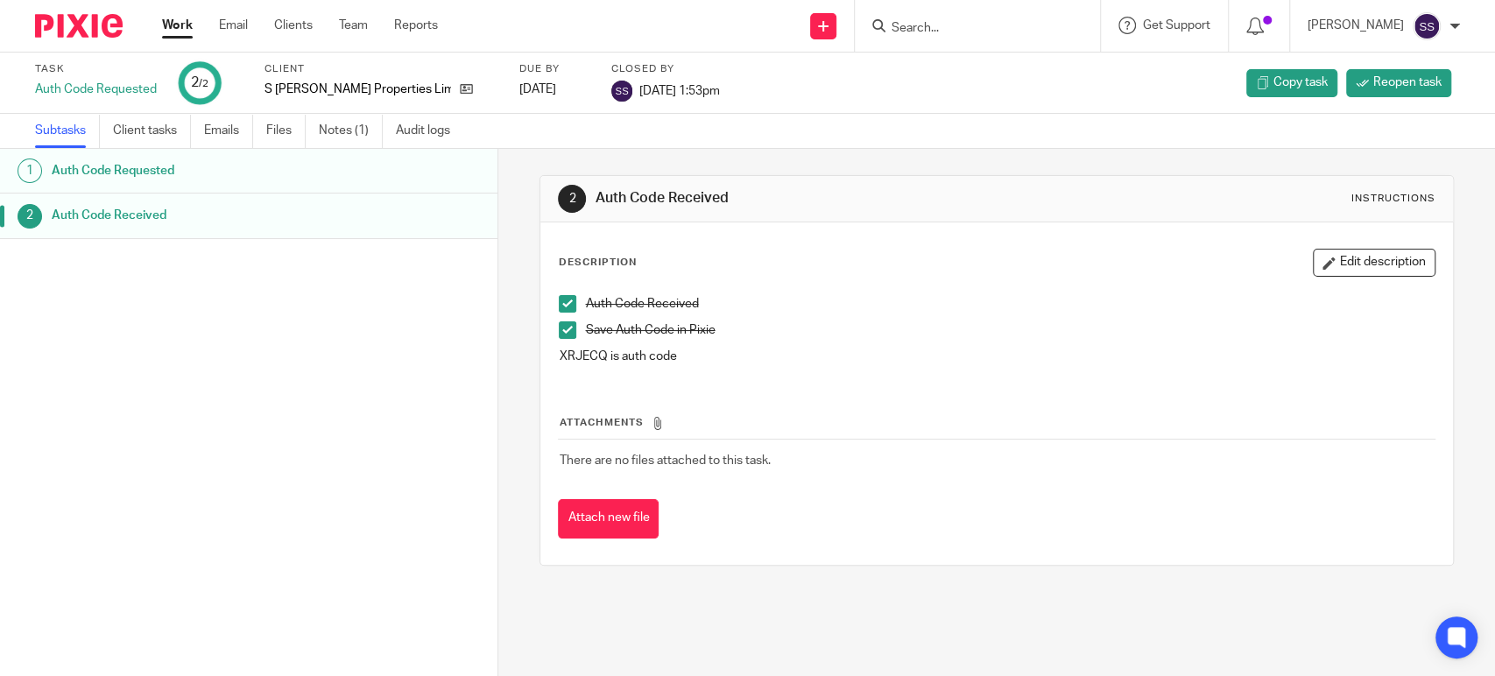
click at [380, 417] on div "1 Auth Code Requested 2 Auth Code Received" at bounding box center [248, 386] width 497 height 475
click at [184, 14] on div "Work Email Clients Team Reports Work Email Clients Team Reports Settings" at bounding box center [304, 26] width 320 height 52
click at [183, 26] on link "Work" at bounding box center [177, 26] width 31 height 18
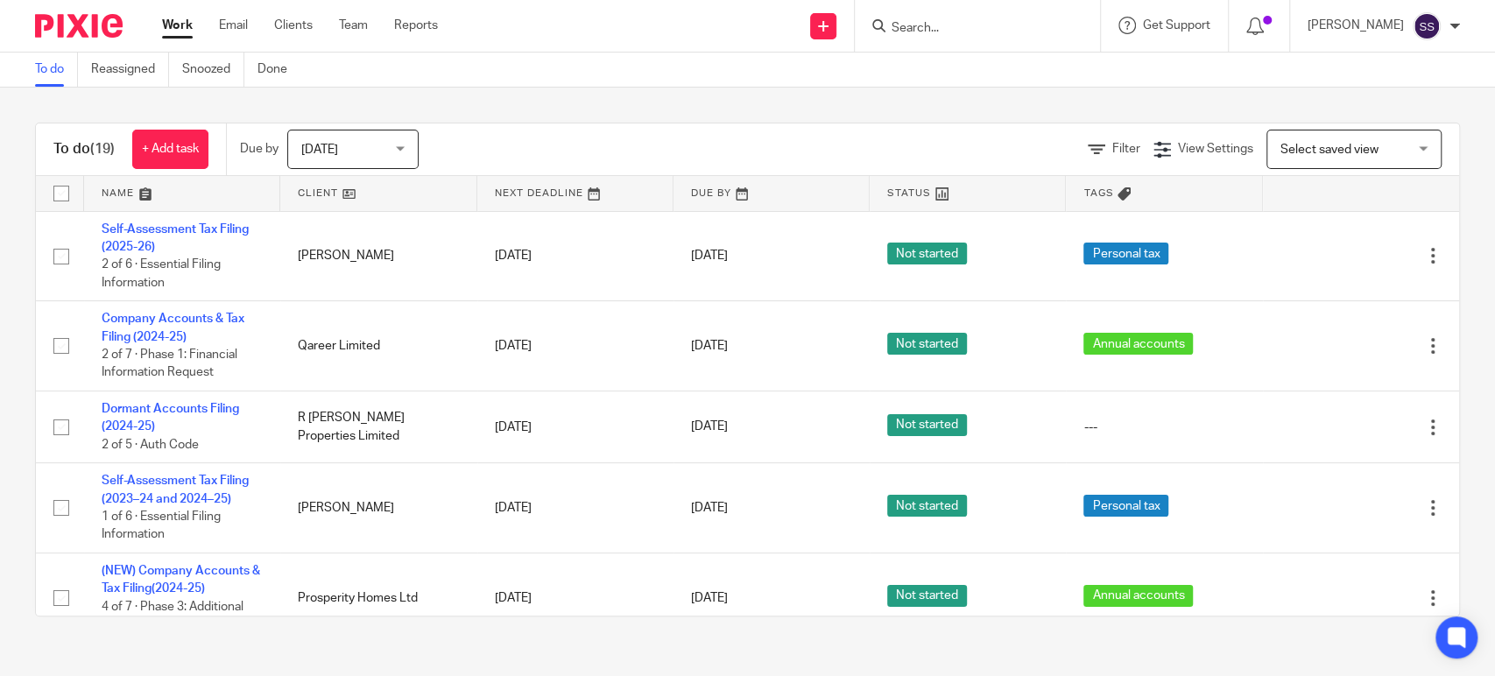
click at [920, 29] on input "Search" at bounding box center [969, 29] width 158 height 16
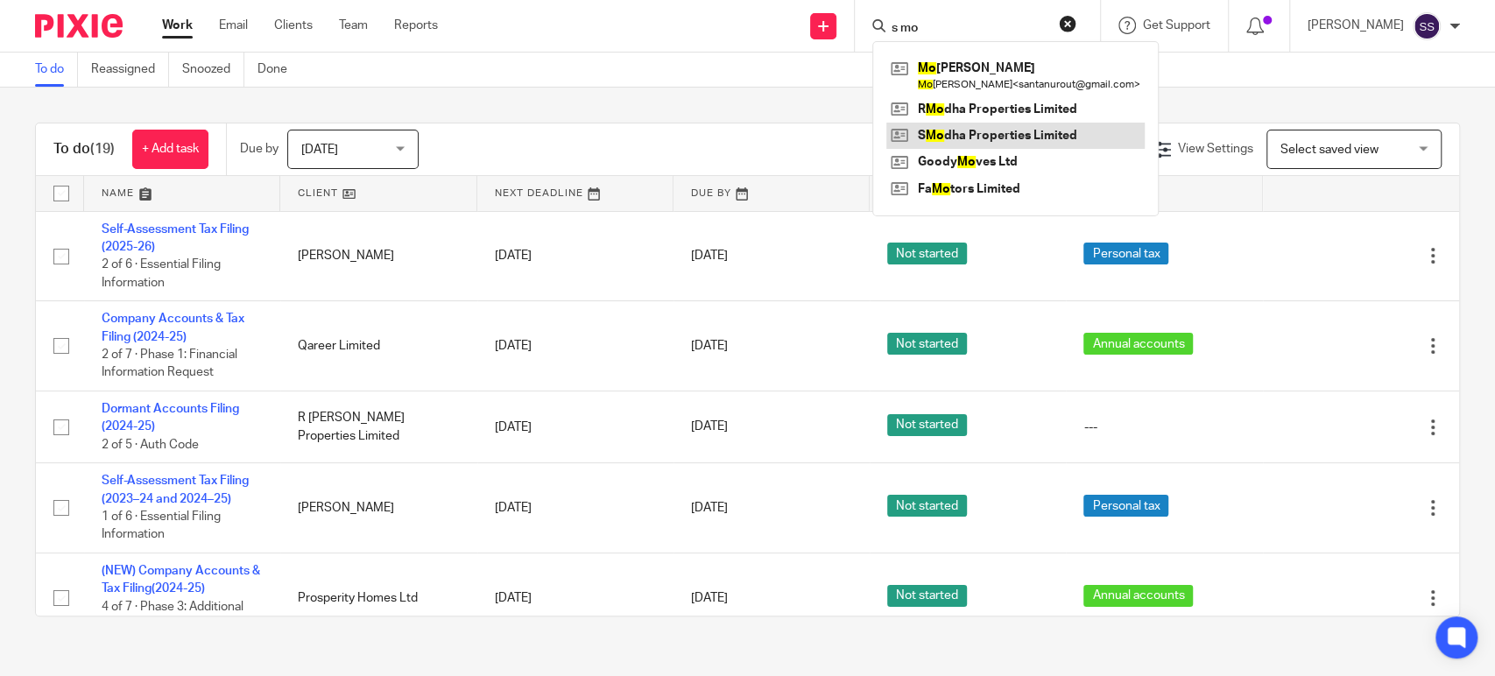
type input "s mo"
click at [988, 131] on link at bounding box center [1015, 136] width 258 height 26
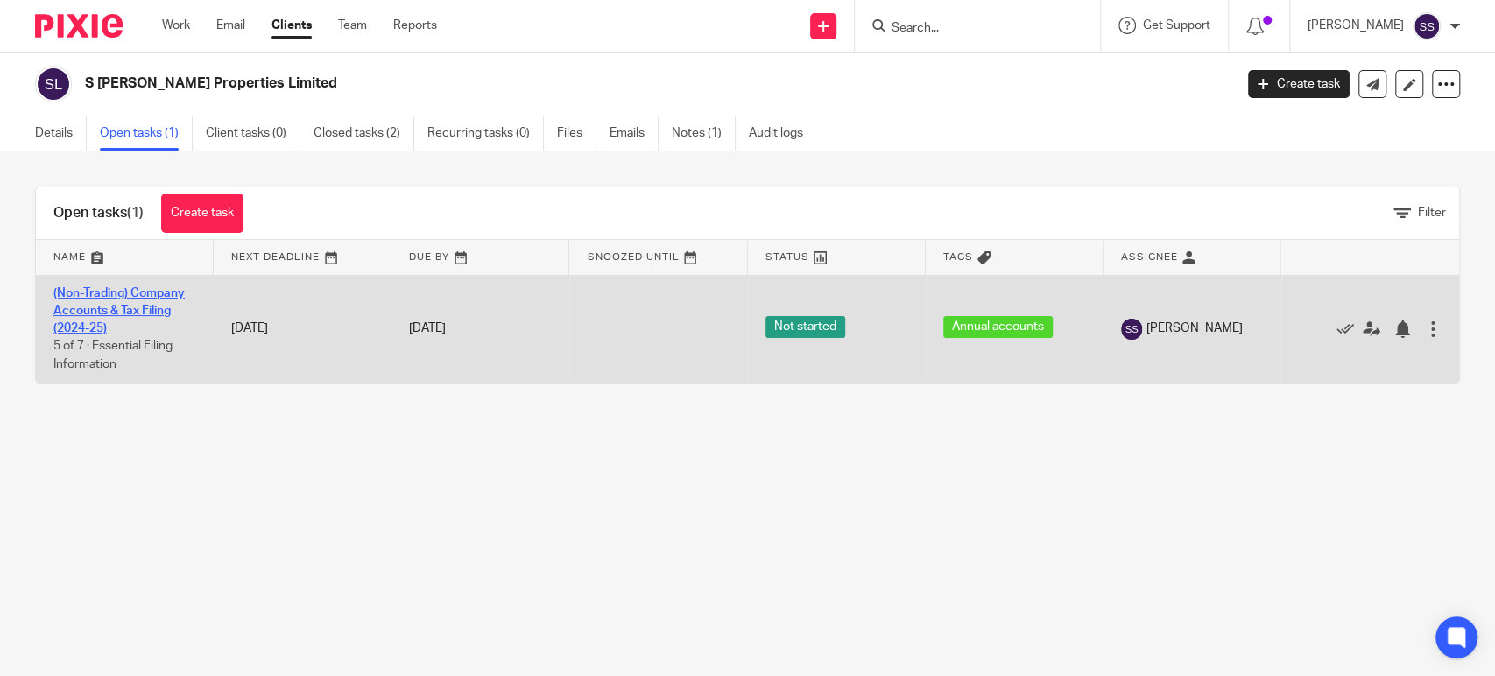
click at [107, 292] on link "(Non-Trading) Company Accounts & Tax Filing (2024-25)" at bounding box center [118, 311] width 131 height 48
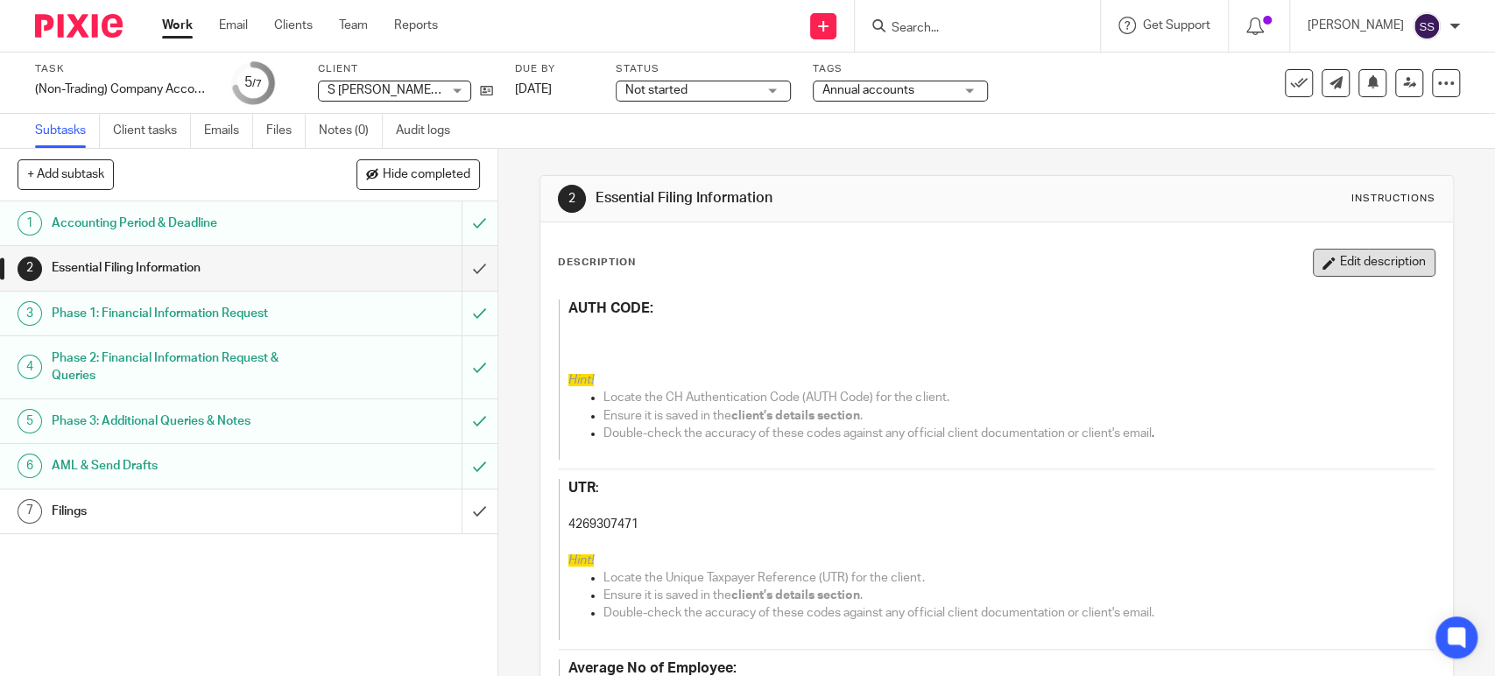
click at [1340, 266] on button "Edit description" at bounding box center [1374, 263] width 123 height 28
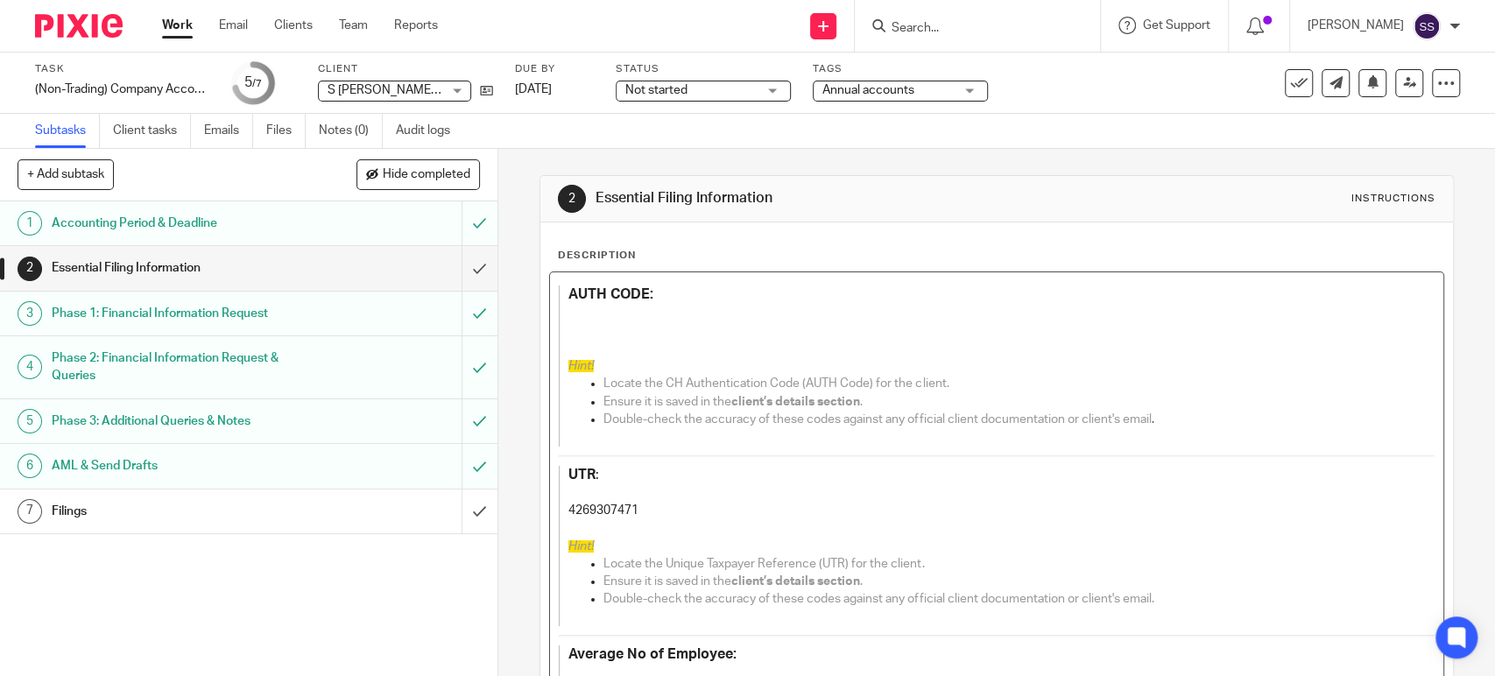
click at [623, 320] on p at bounding box center [983, 313] width 830 height 18
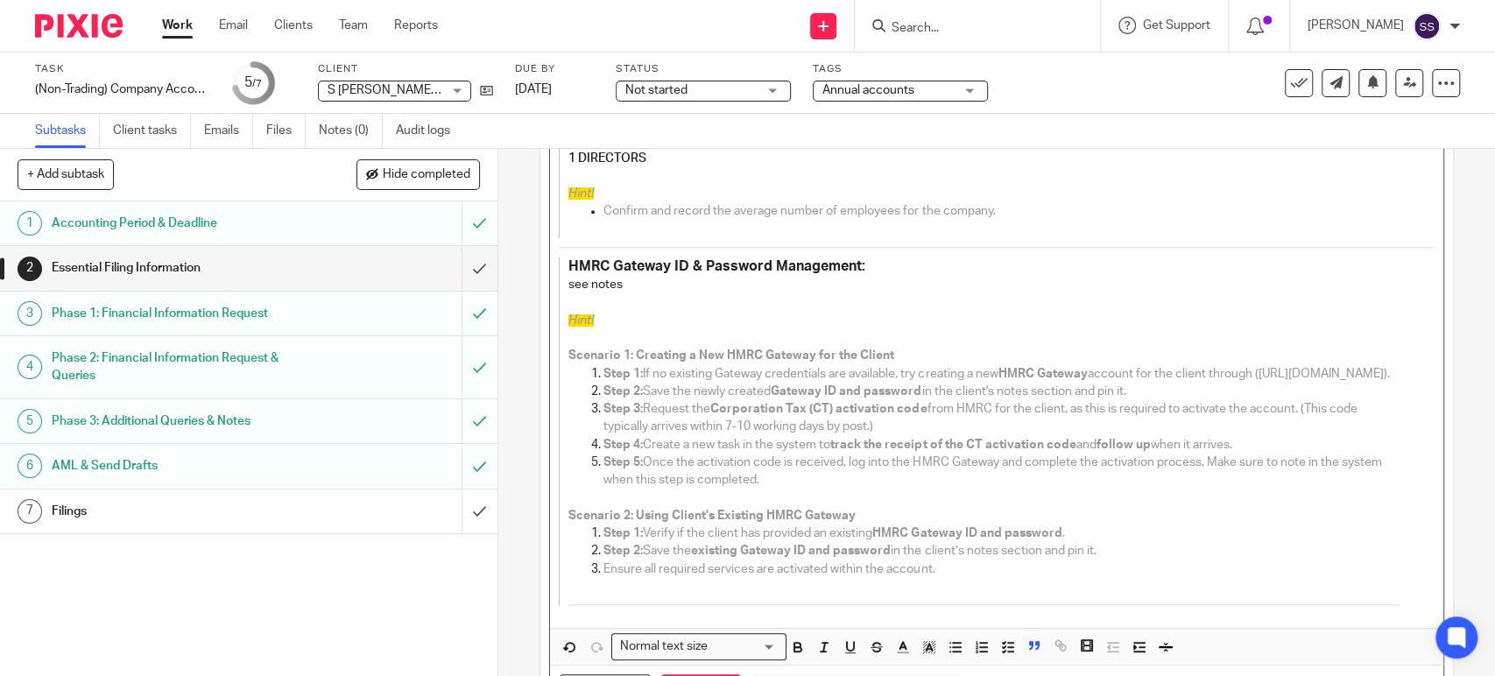
scroll to position [646, 0]
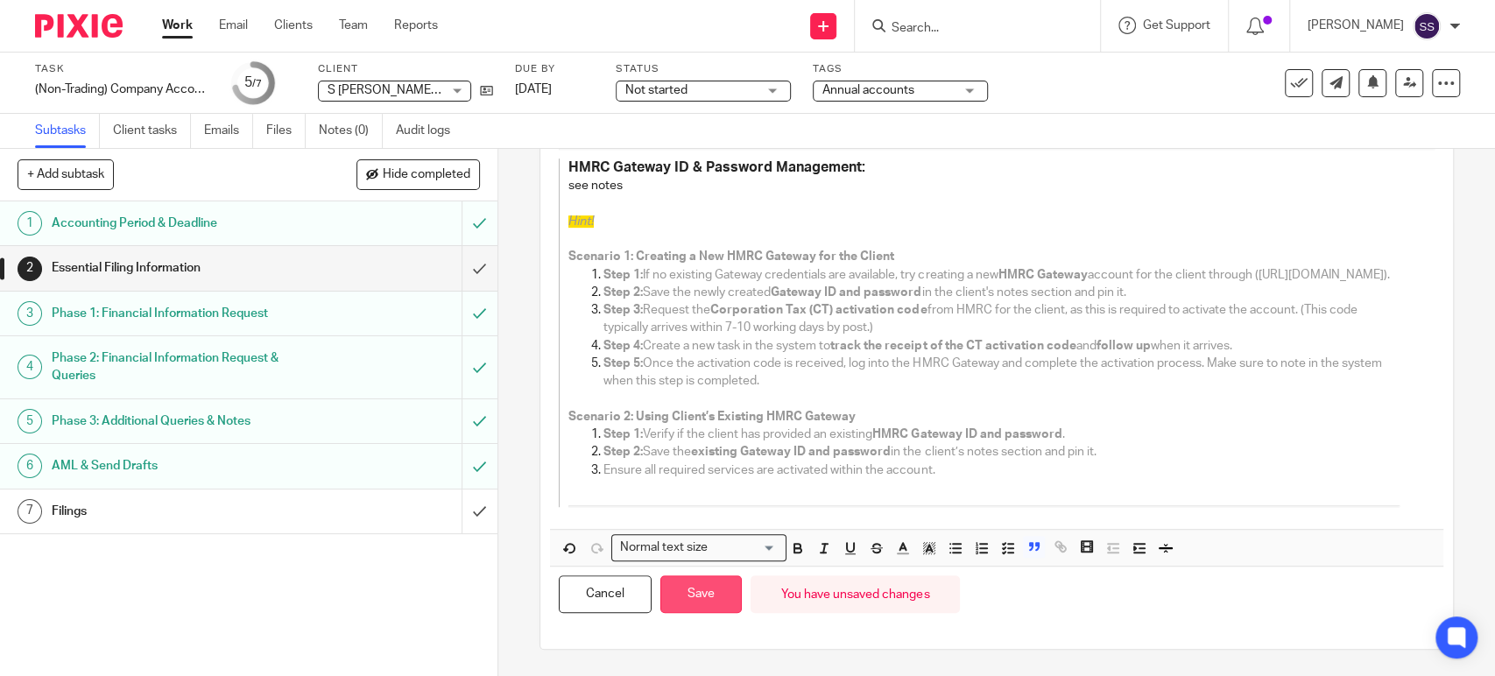
click at [692, 597] on button "Save" at bounding box center [700, 594] width 81 height 38
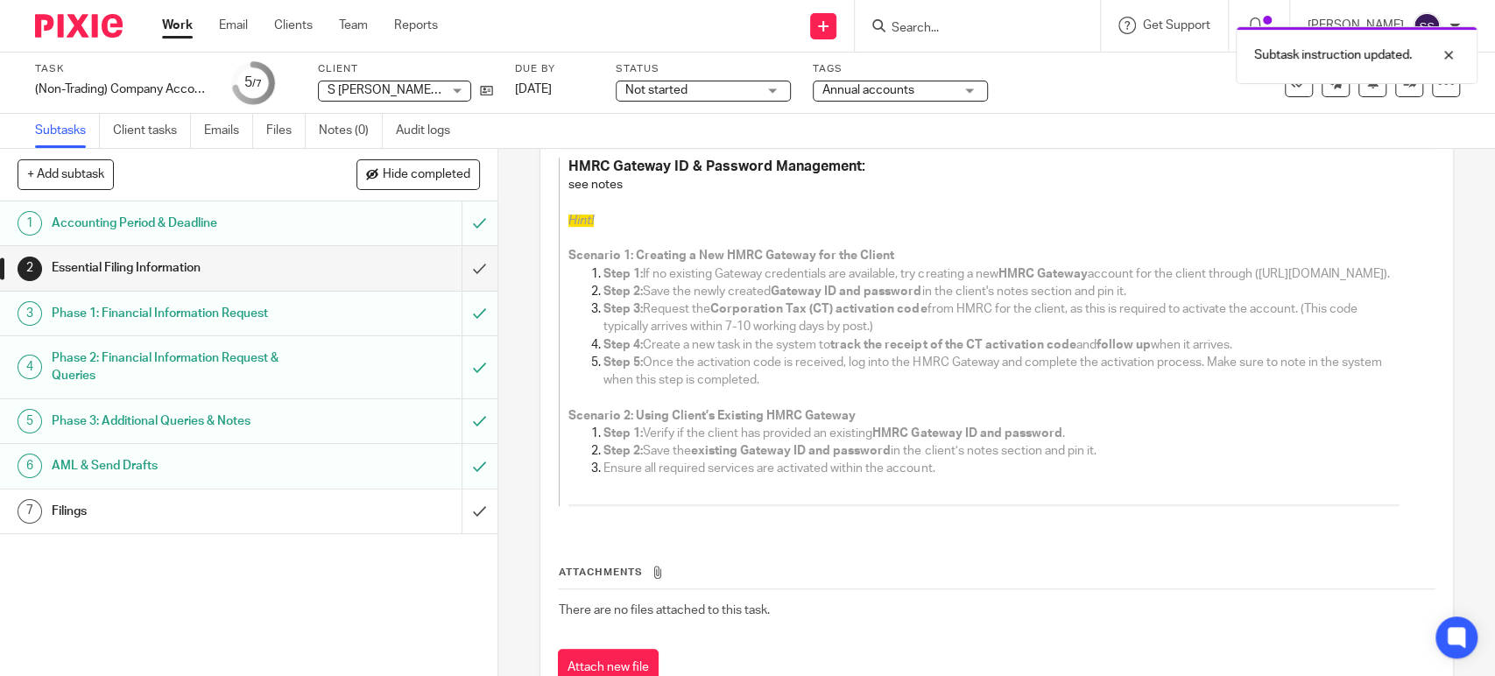
scroll to position [660, 0]
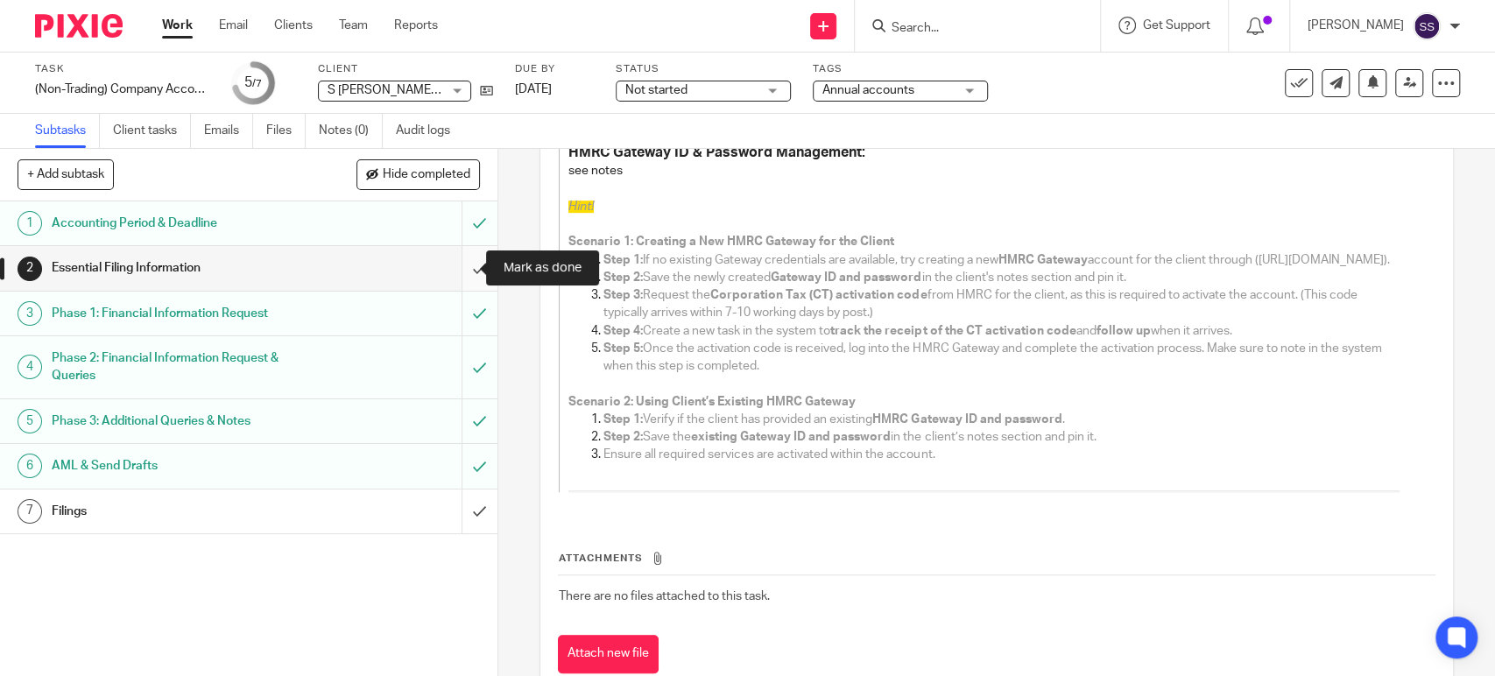
click at [463, 270] on input "submit" at bounding box center [248, 268] width 497 height 44
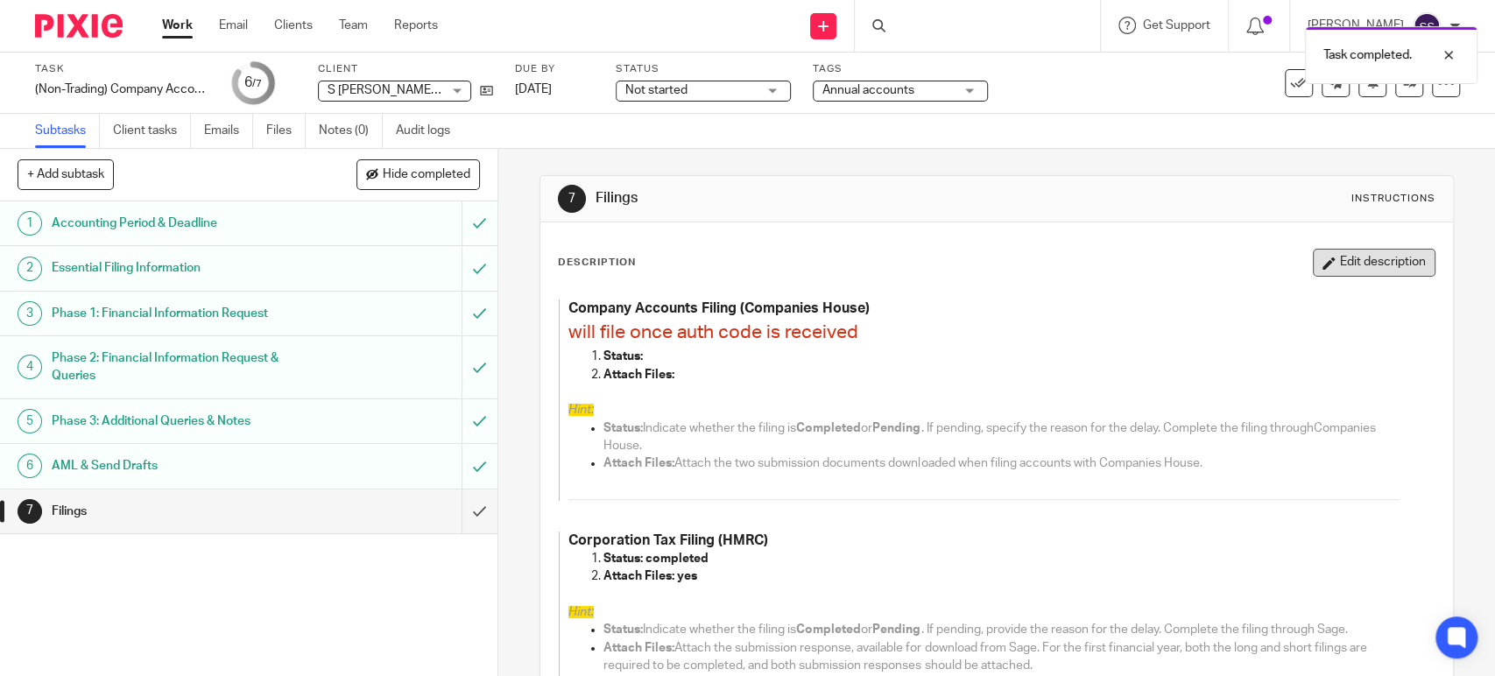
click at [1313, 275] on button "Edit description" at bounding box center [1374, 263] width 123 height 28
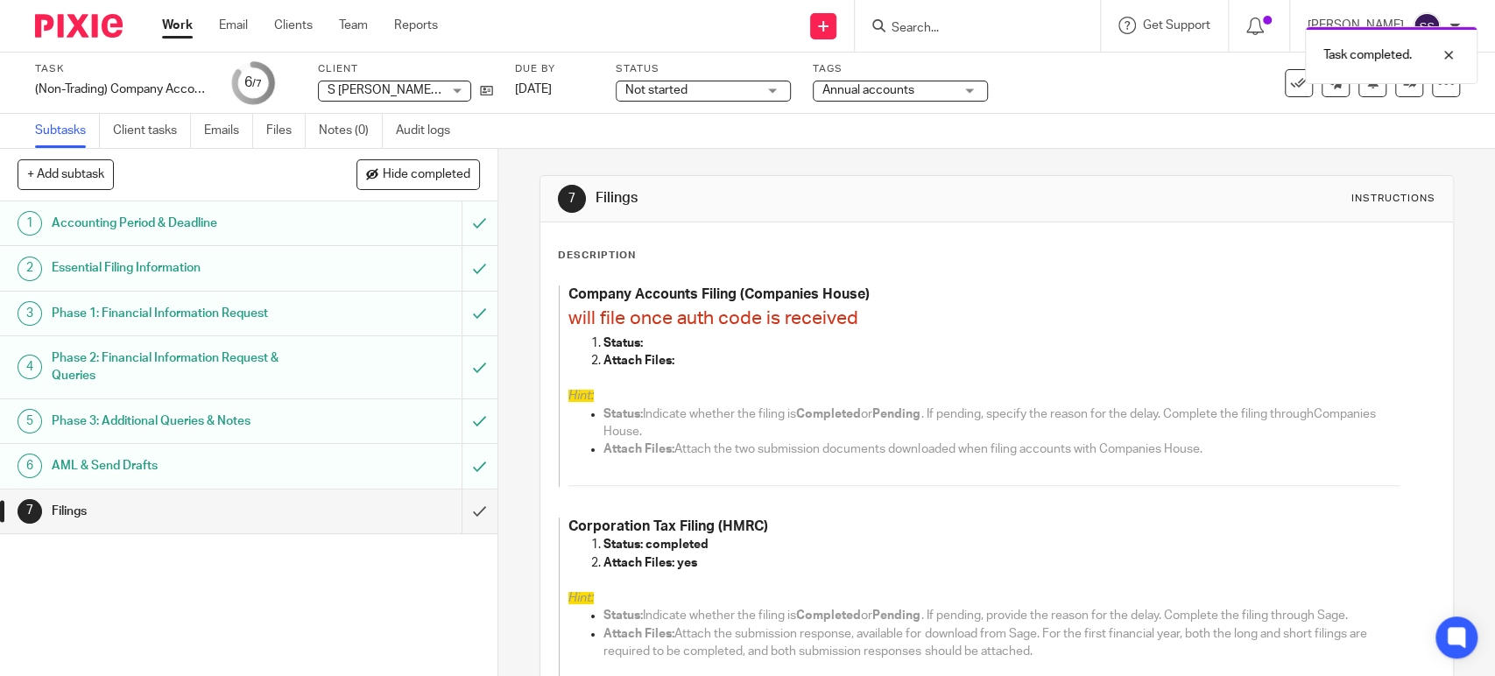
click at [718, 319] on span "will file once auth code is received" at bounding box center [713, 318] width 290 height 18
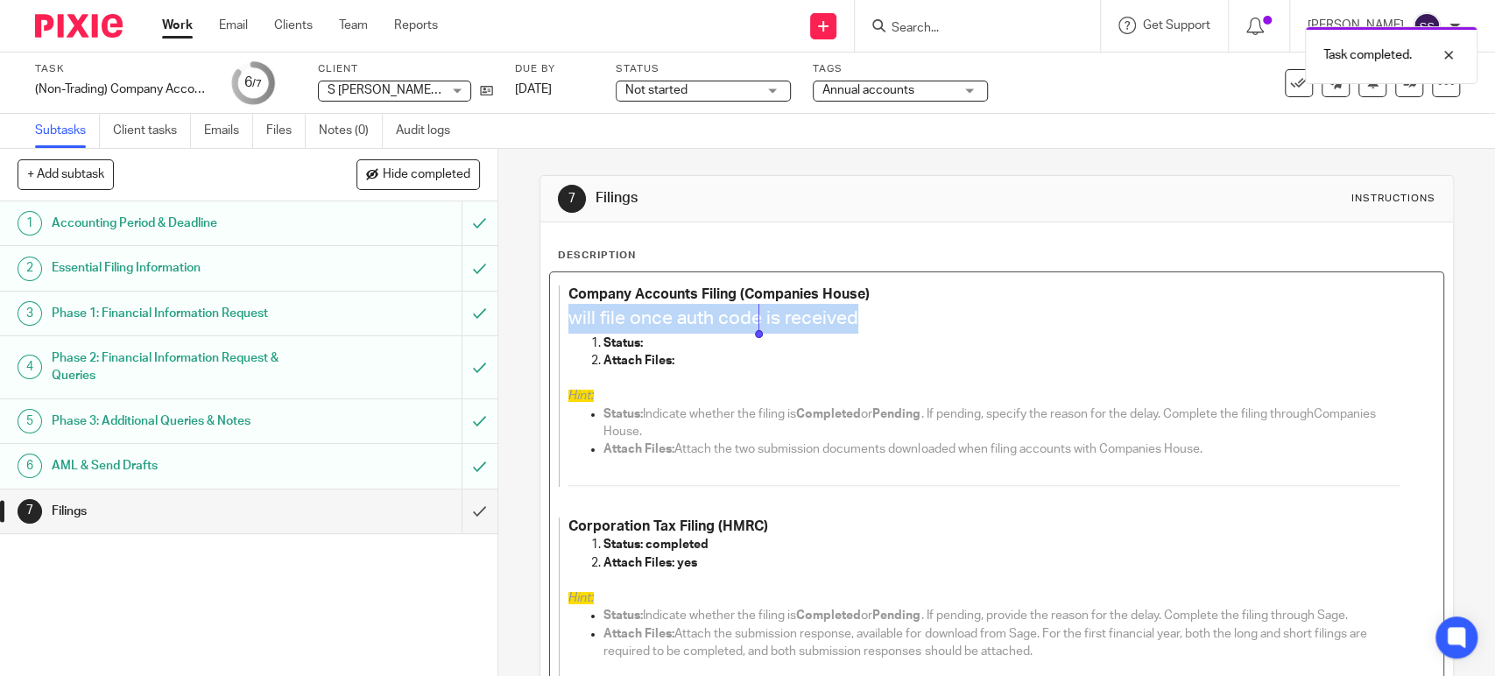
click at [718, 319] on span "will file once auth code is received" at bounding box center [713, 318] width 290 height 18
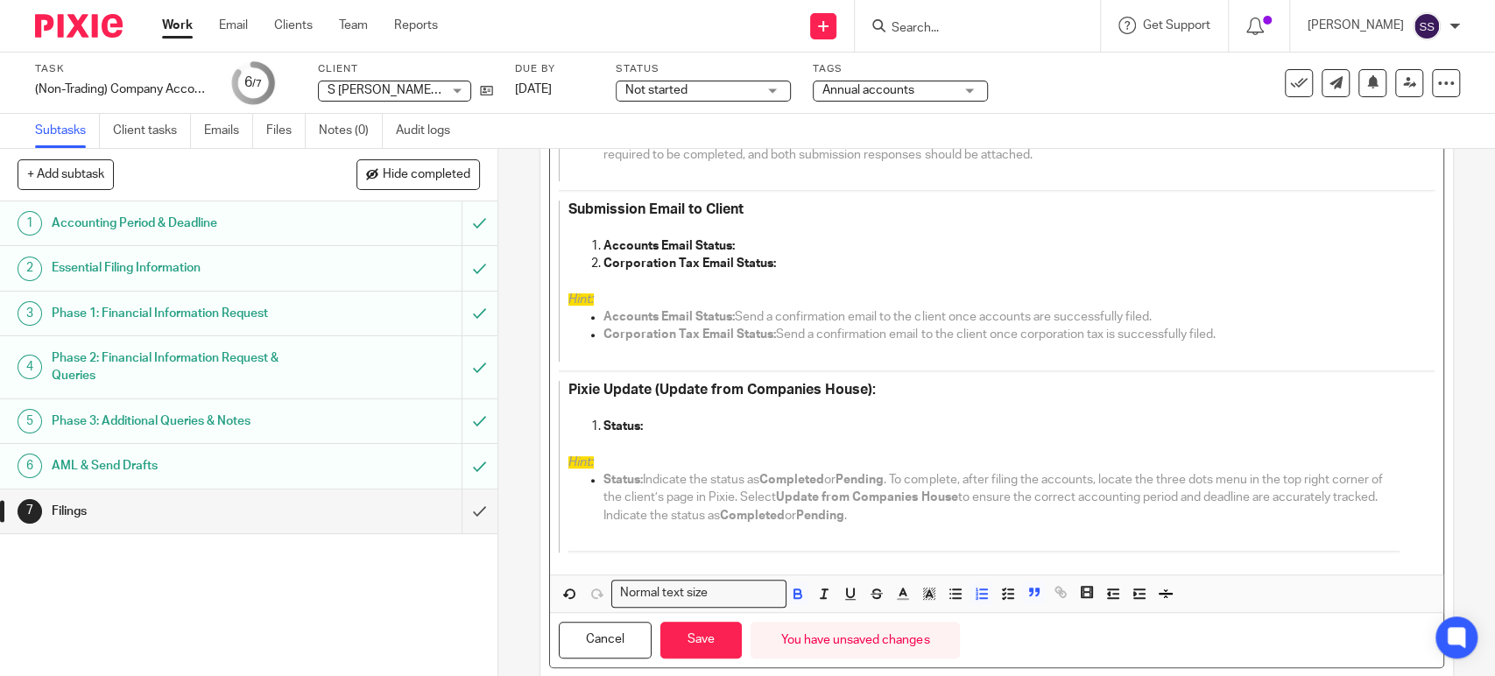
scroll to position [511, 0]
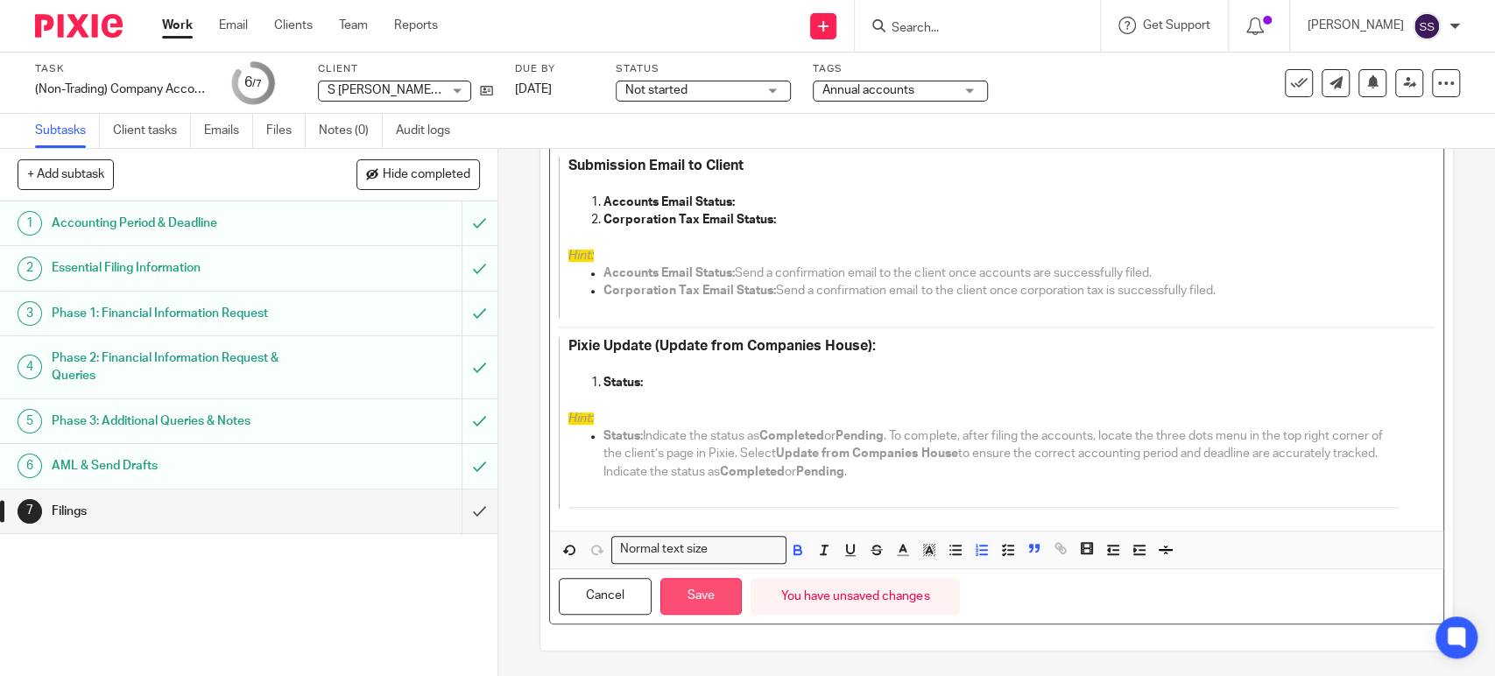
click at [719, 588] on button "Save" at bounding box center [700, 597] width 81 height 38
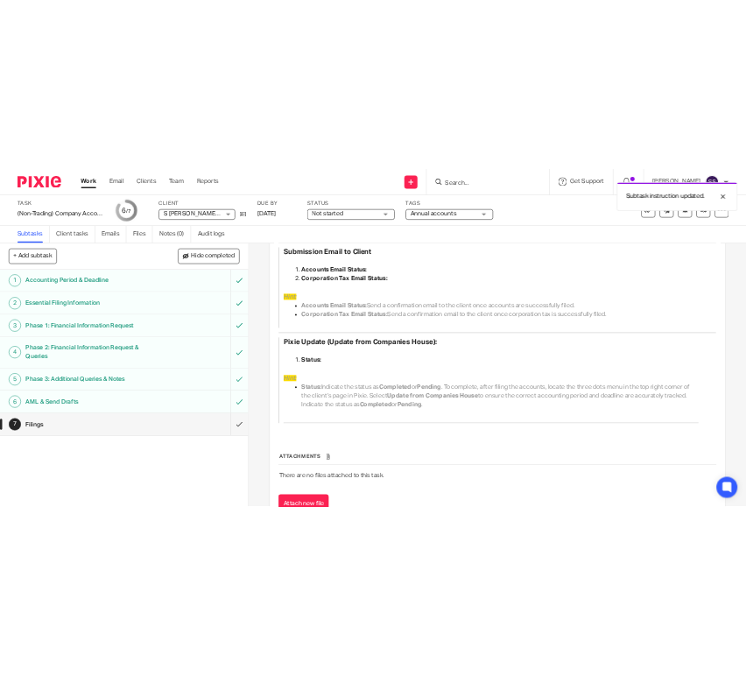
scroll to position [590, 0]
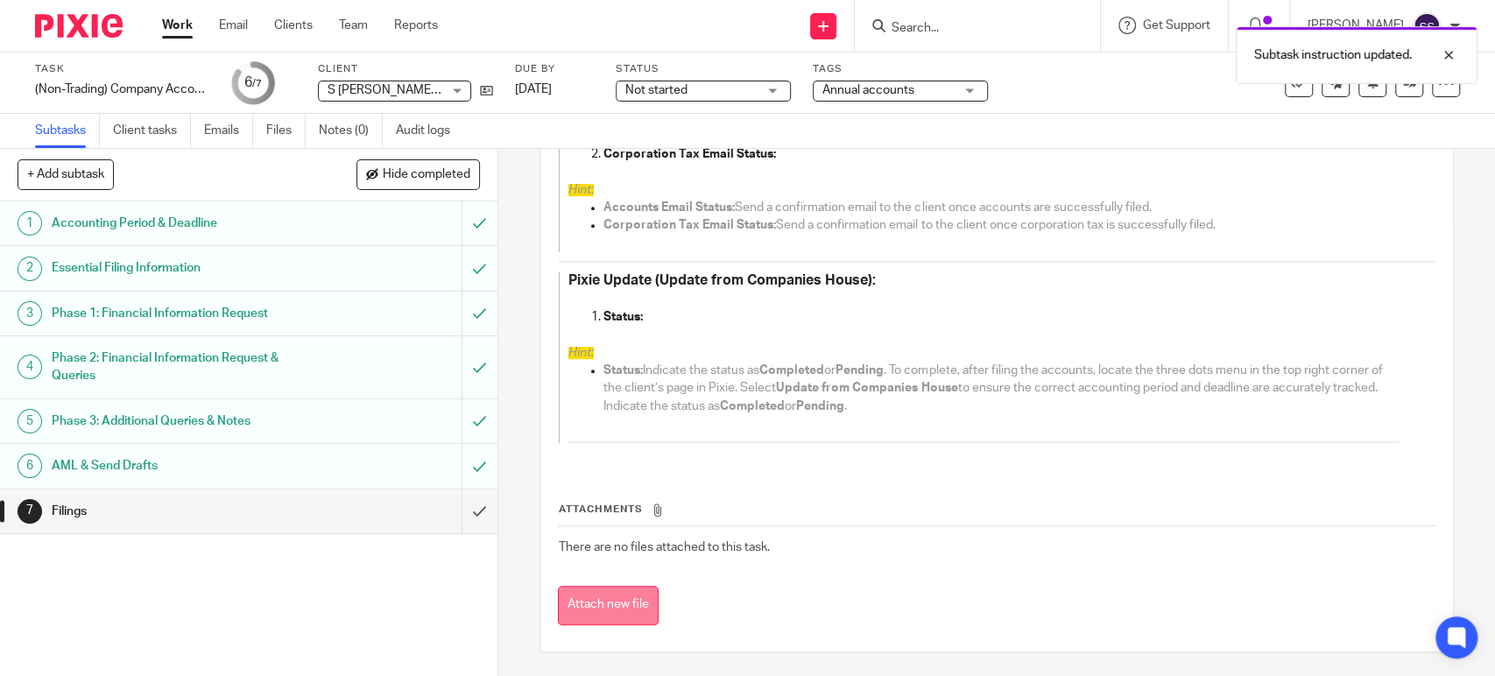
click at [625, 607] on button "Attach new file" at bounding box center [608, 605] width 101 height 39
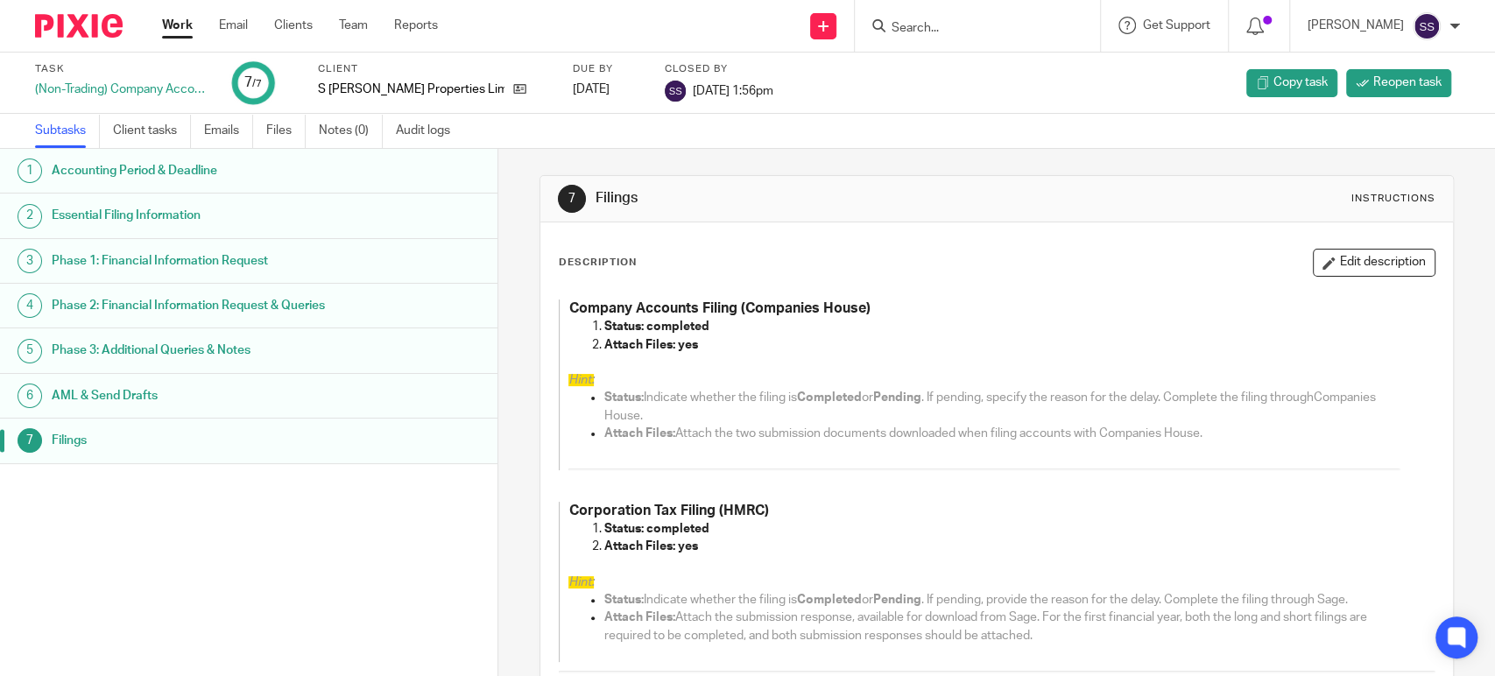
click at [927, 32] on input "Search" at bounding box center [969, 29] width 158 height 16
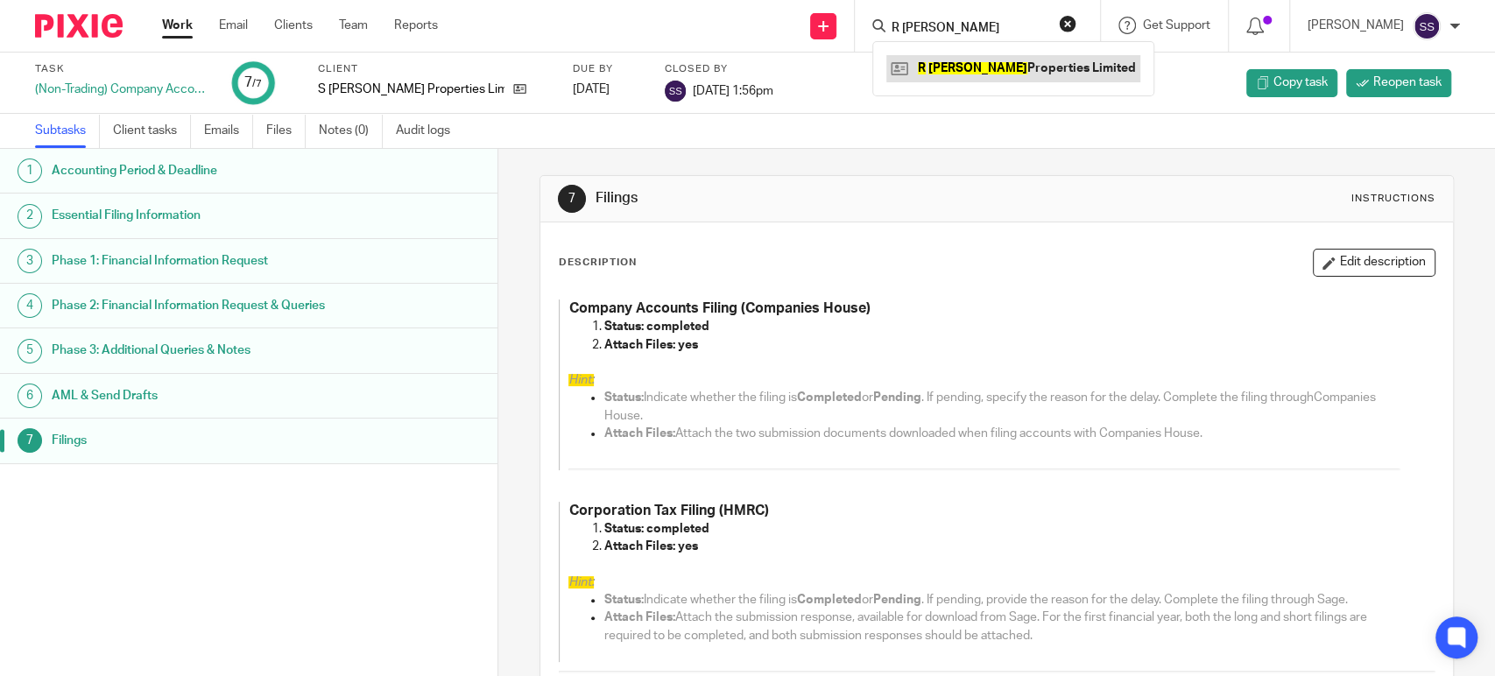
type input "R MODHA"
click at [954, 71] on link at bounding box center [1013, 68] width 254 height 26
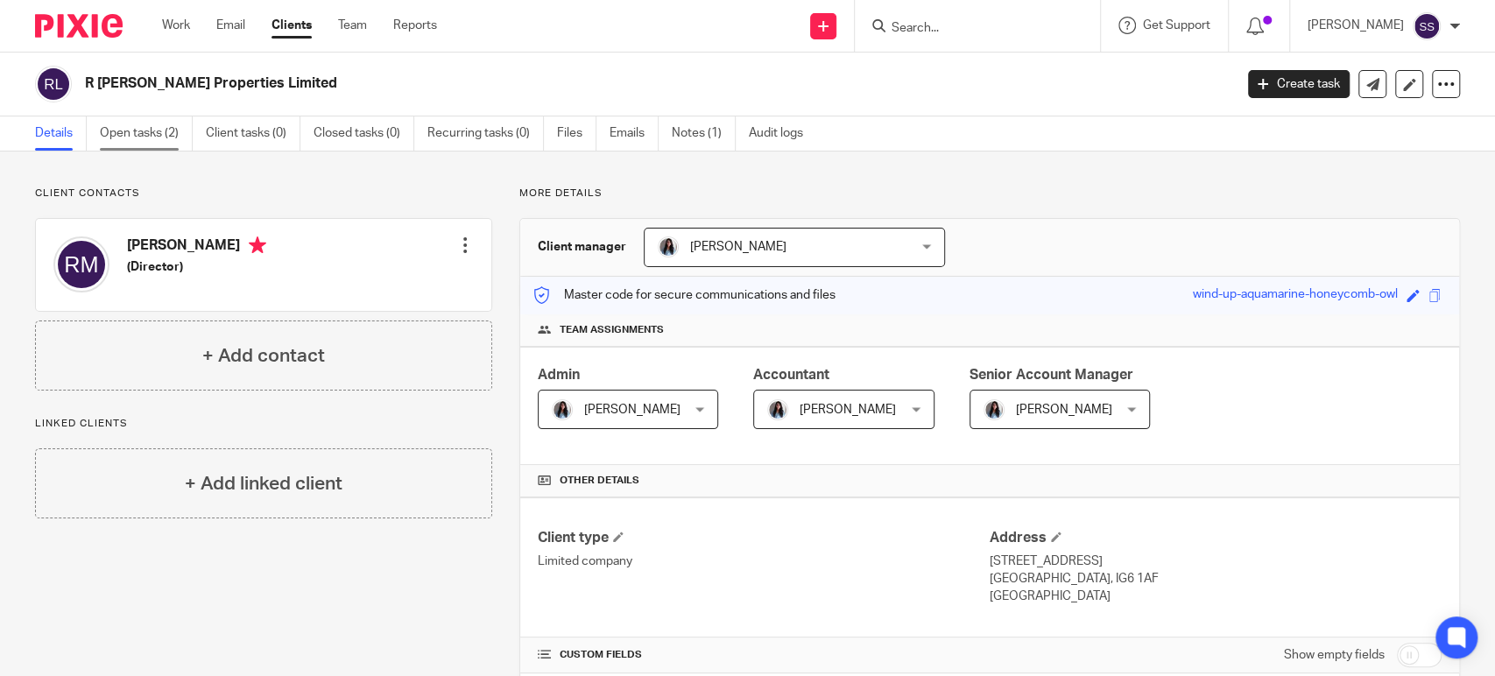
click at [157, 137] on link "Open tasks (2)" at bounding box center [146, 133] width 93 height 34
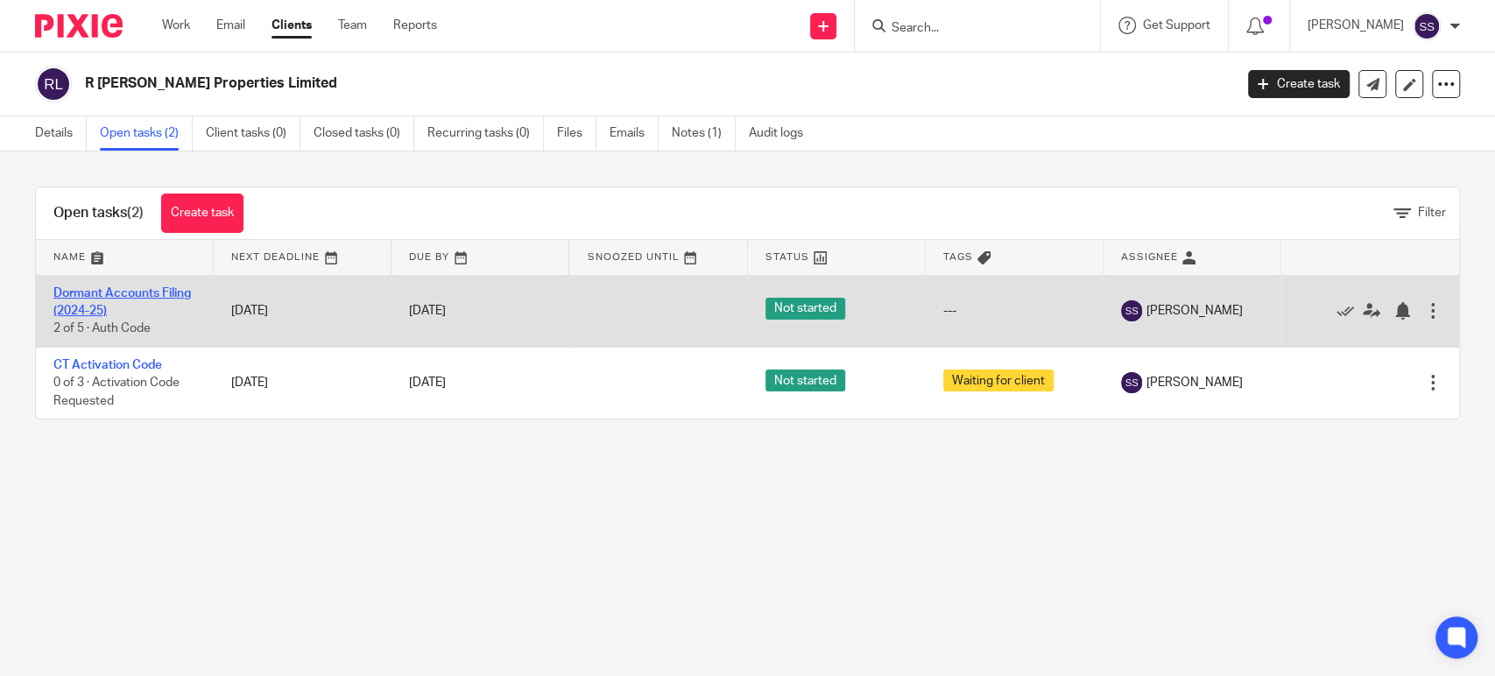
click at [95, 298] on link "Dormant Accounts Filing (2024-25)" at bounding box center [121, 302] width 137 height 30
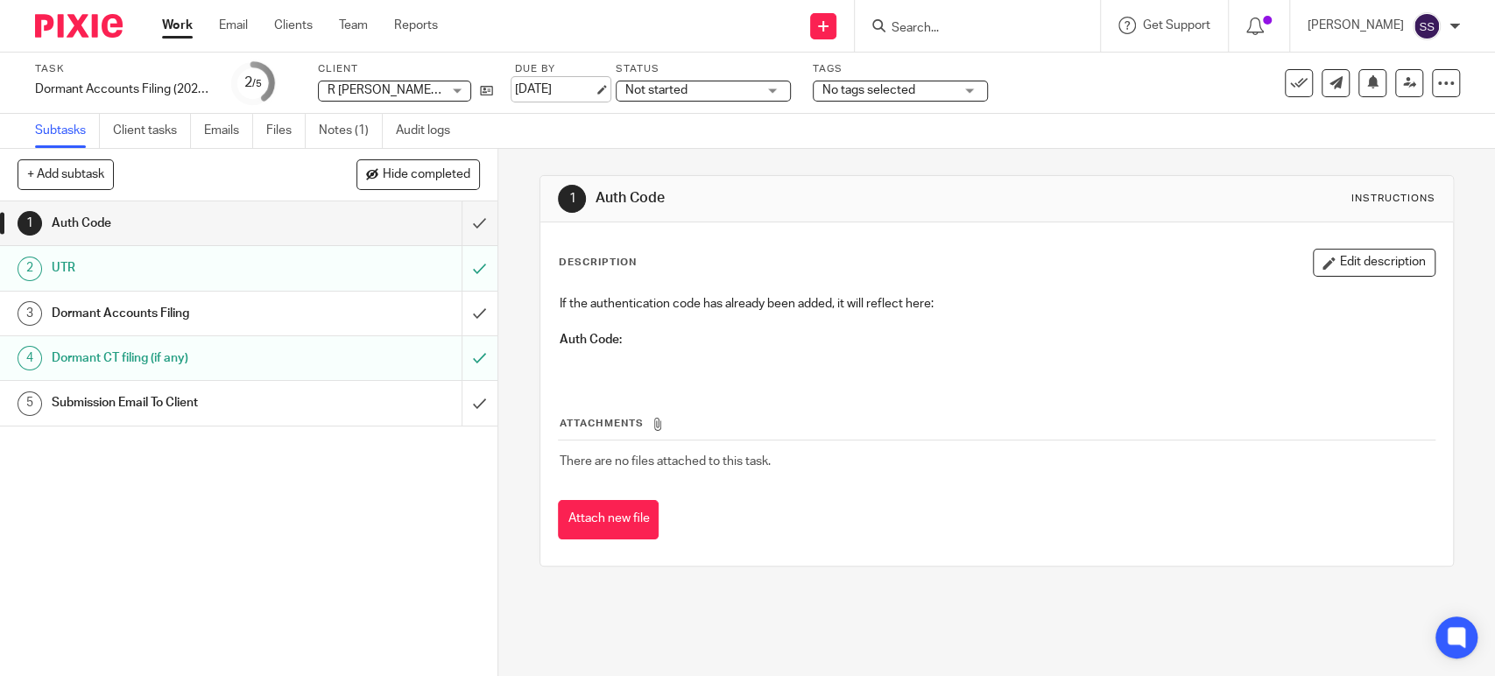
click at [570, 82] on link "13 Oct 2025" at bounding box center [554, 90] width 79 height 18
click at [180, 30] on link "Work" at bounding box center [177, 26] width 31 height 18
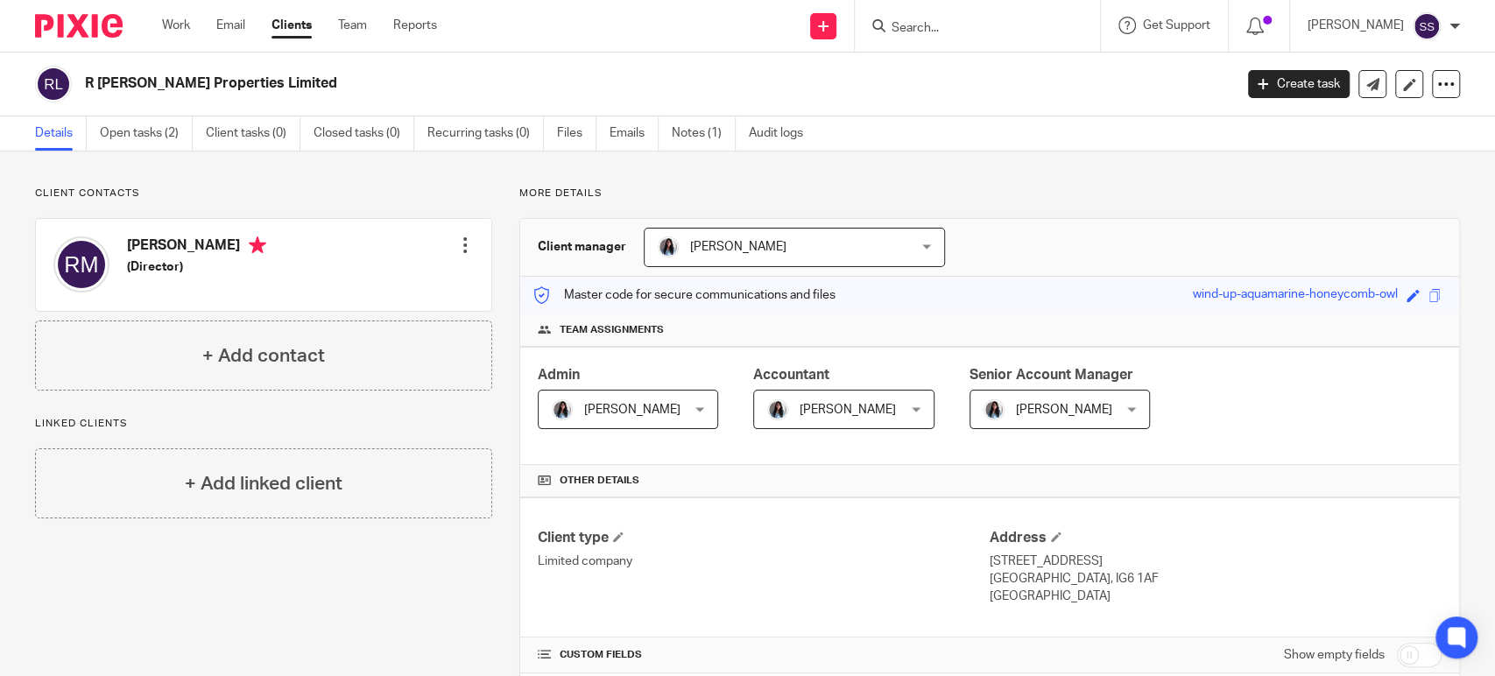
scroll to position [486, 0]
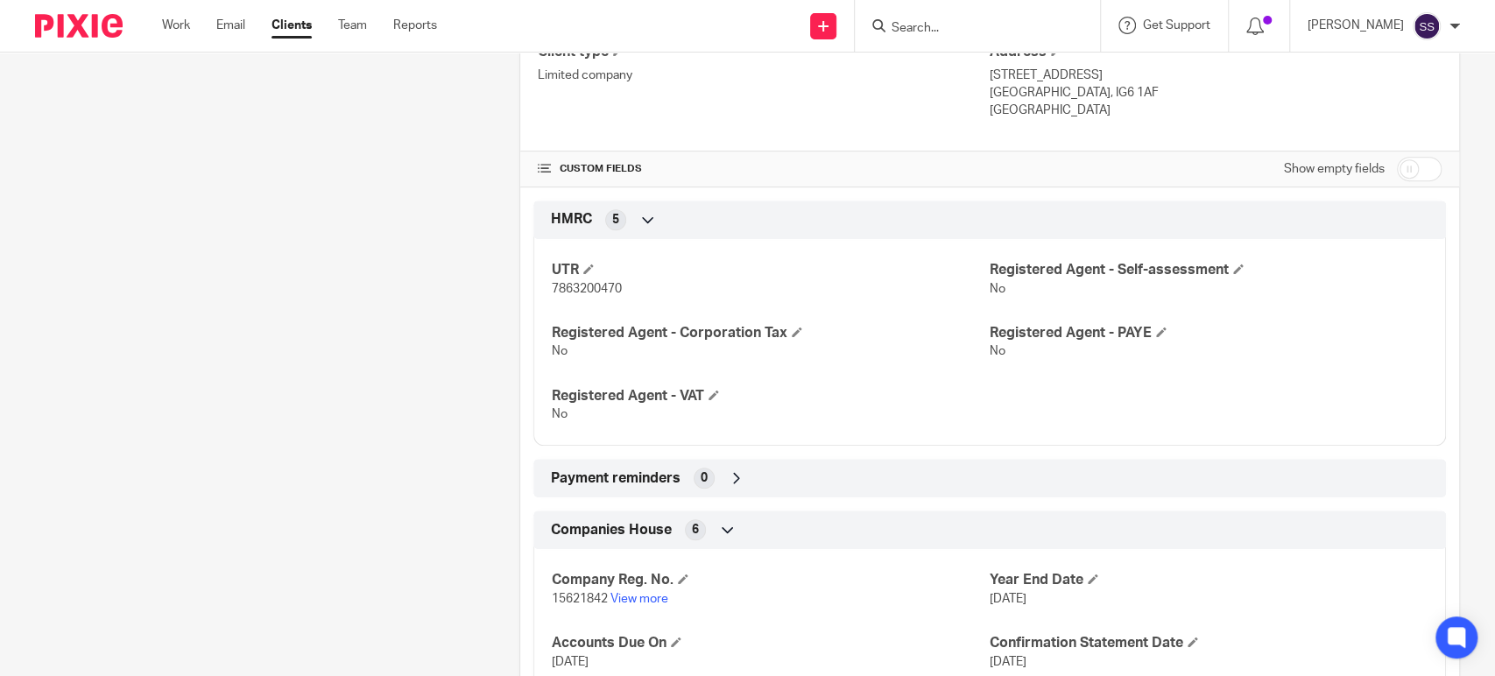
click at [583, 594] on span "15621842" at bounding box center [580, 599] width 56 height 12
copy p "15621842"
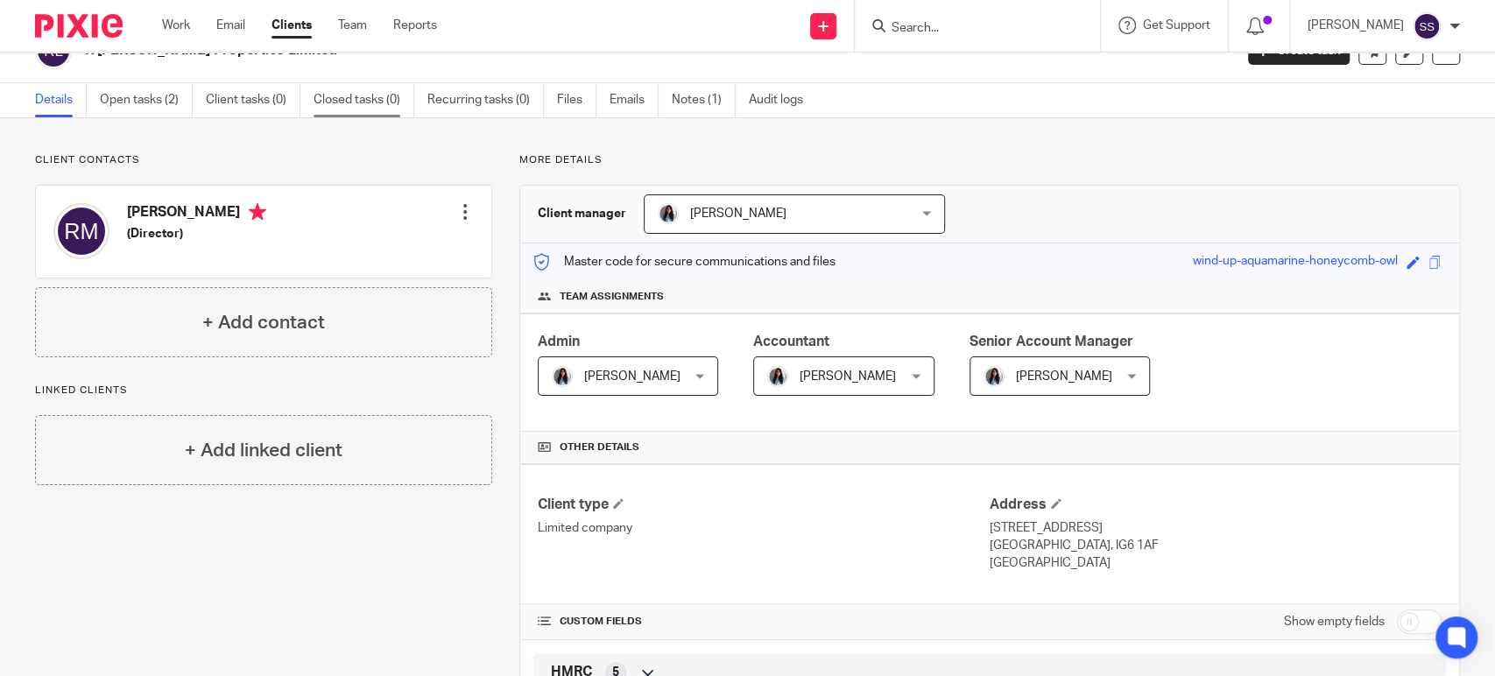
scroll to position [0, 0]
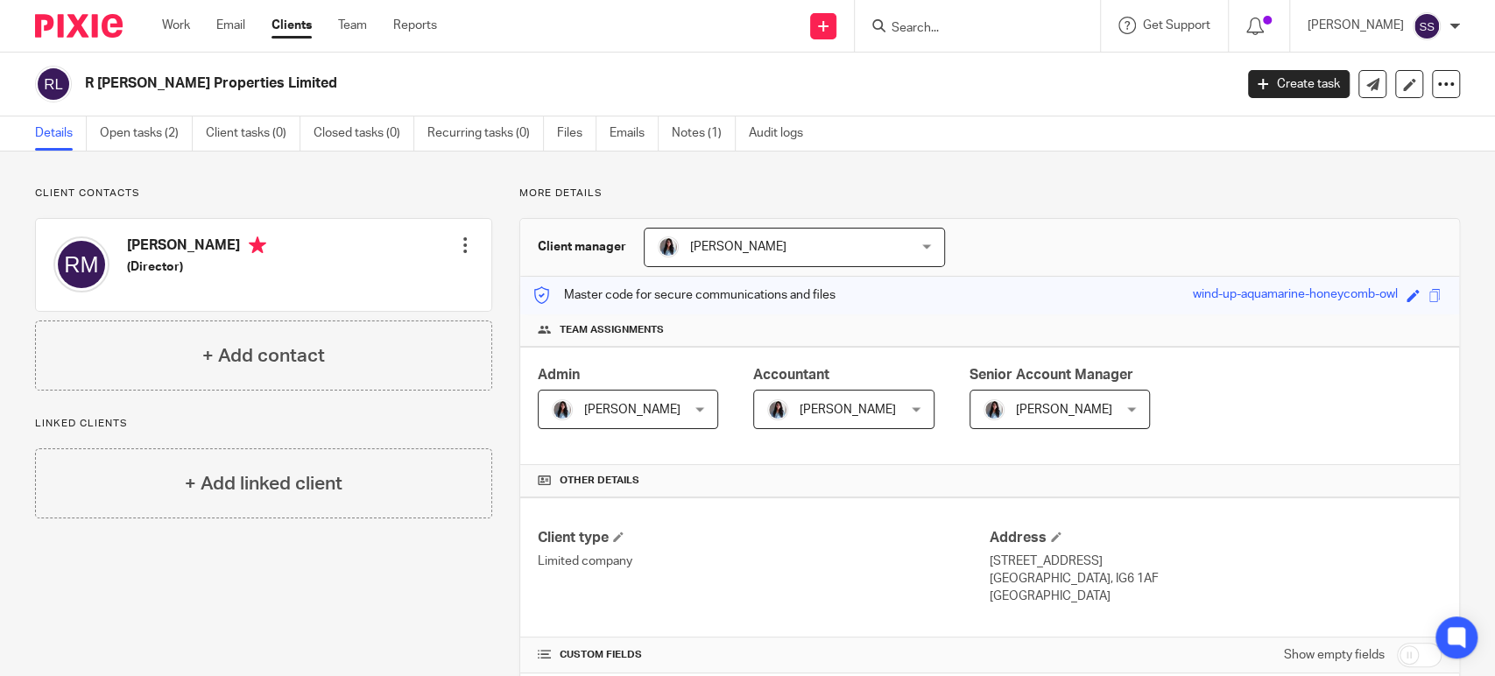
drag, startPoint x: 83, startPoint y: 85, endPoint x: 293, endPoint y: 84, distance: 210.2
click at [293, 84] on div "R [PERSON_NAME] Properties Limited" at bounding box center [628, 84] width 1187 height 37
copy h2 "R [PERSON_NAME] Properties Limited"
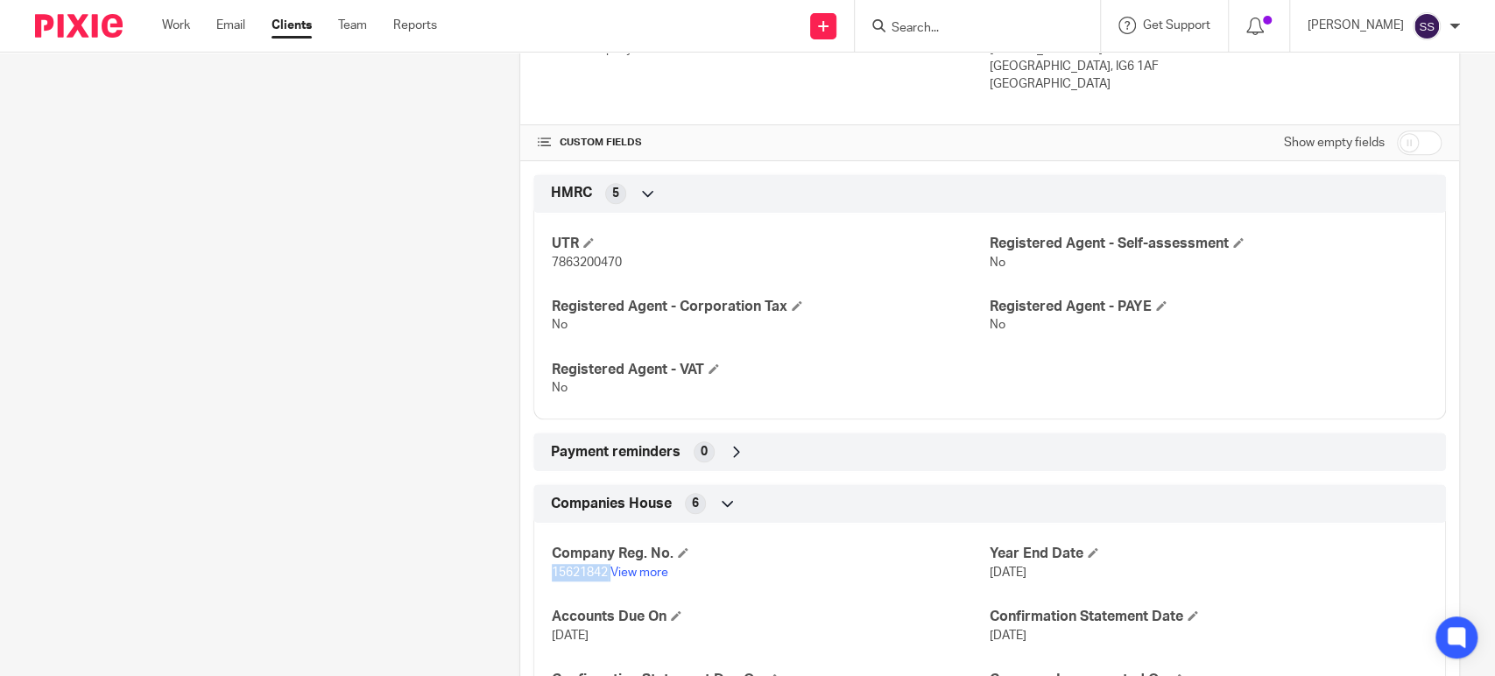
scroll to position [583, 0]
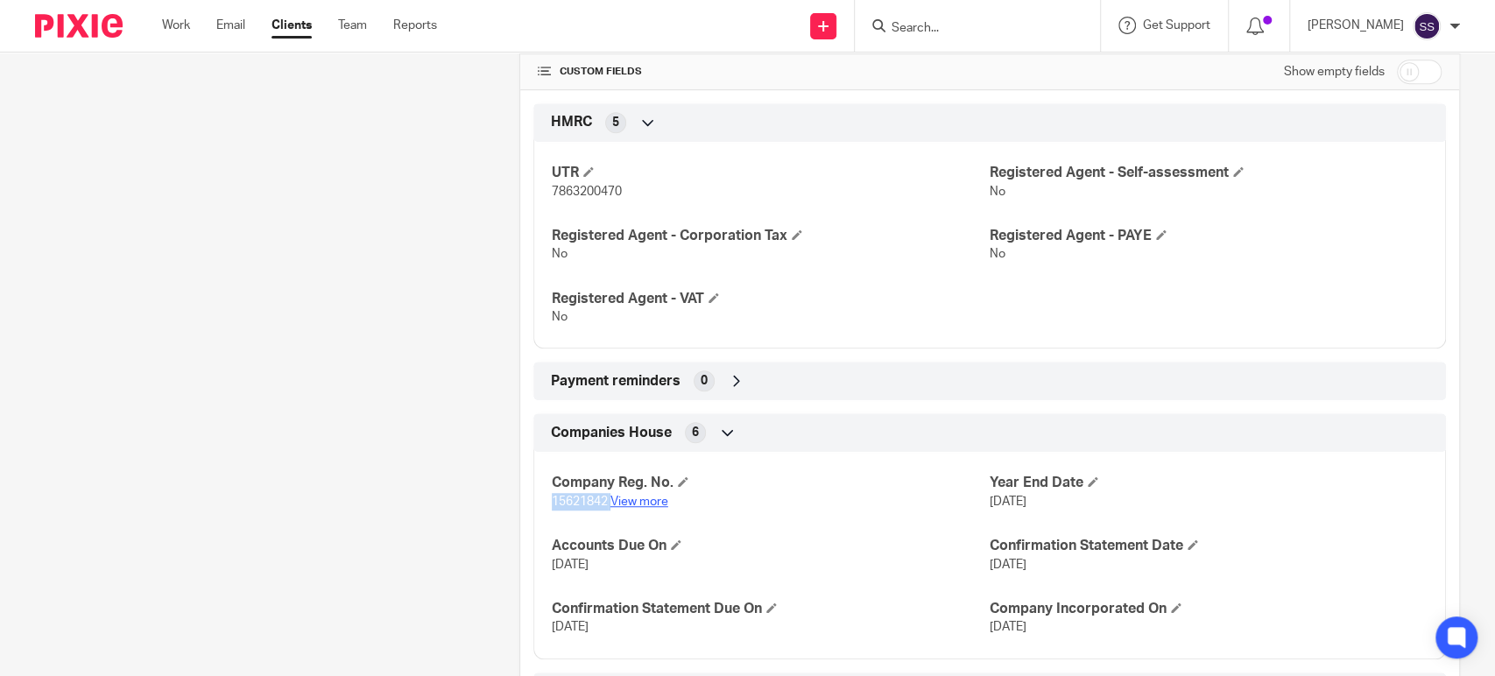
click at [661, 497] on link "View more" at bounding box center [639, 502] width 58 height 12
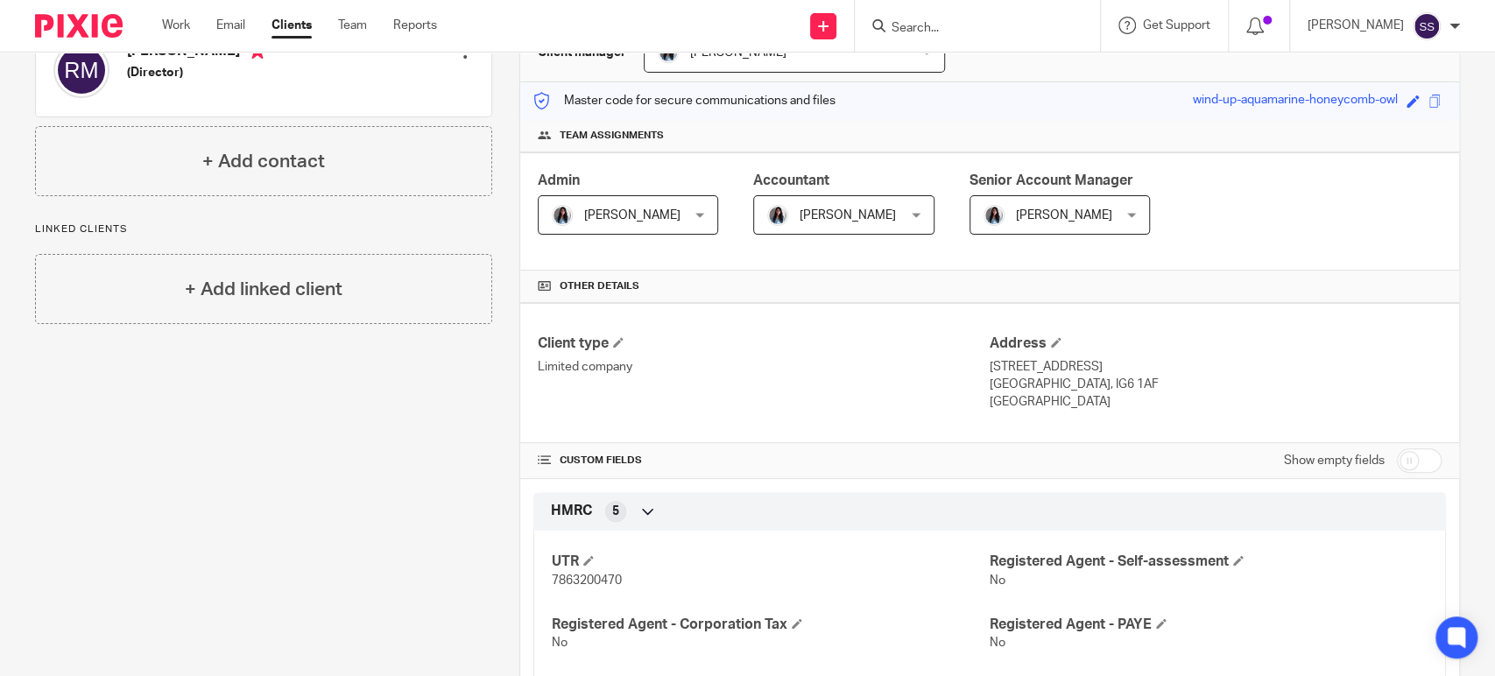
scroll to position [0, 0]
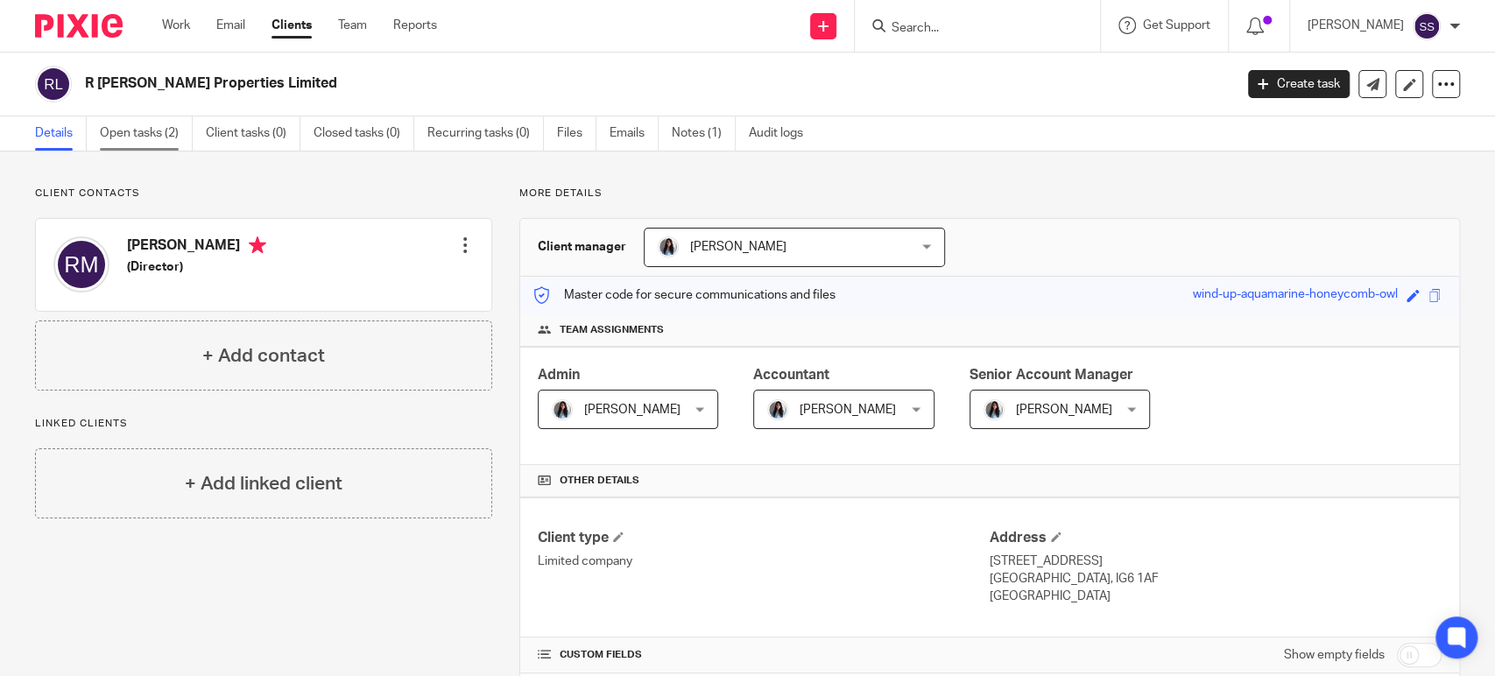
click at [145, 136] on link "Open tasks (2)" at bounding box center [146, 133] width 93 height 34
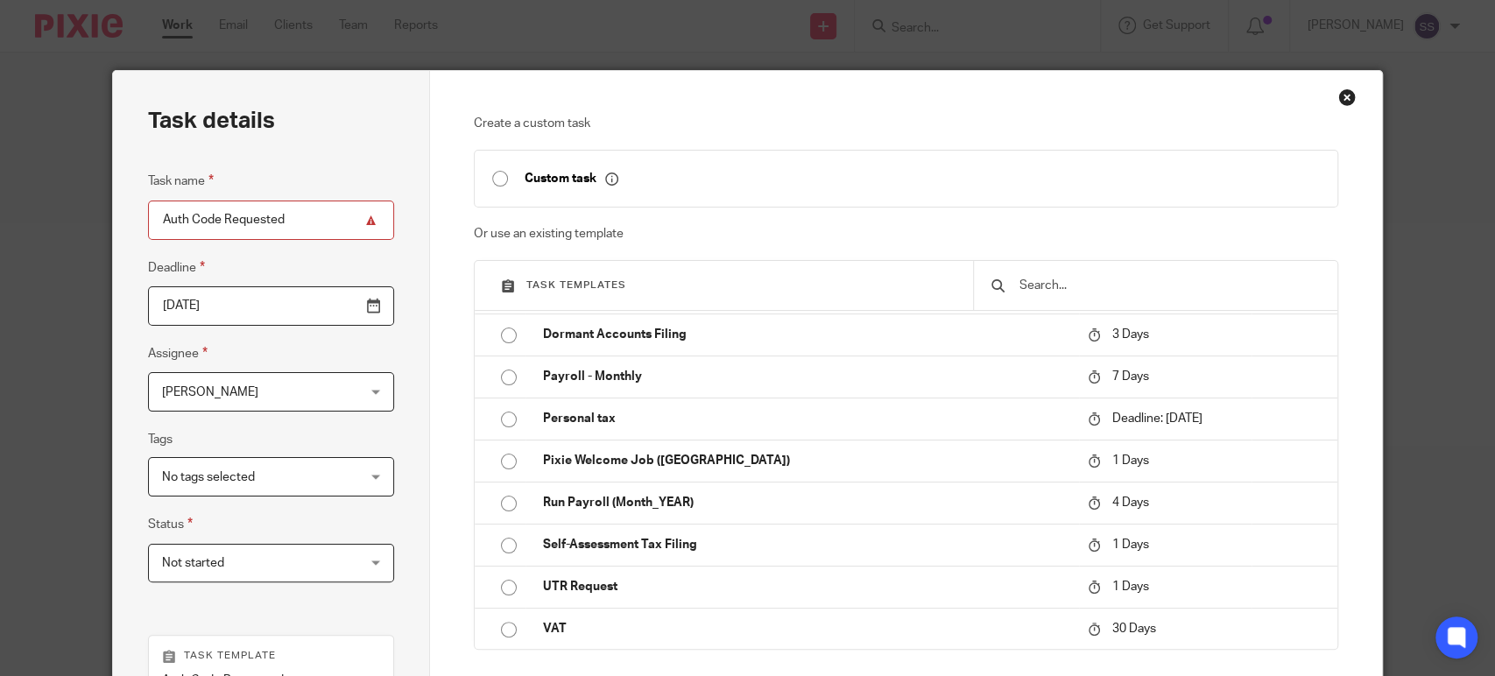
scroll to position [292, 0]
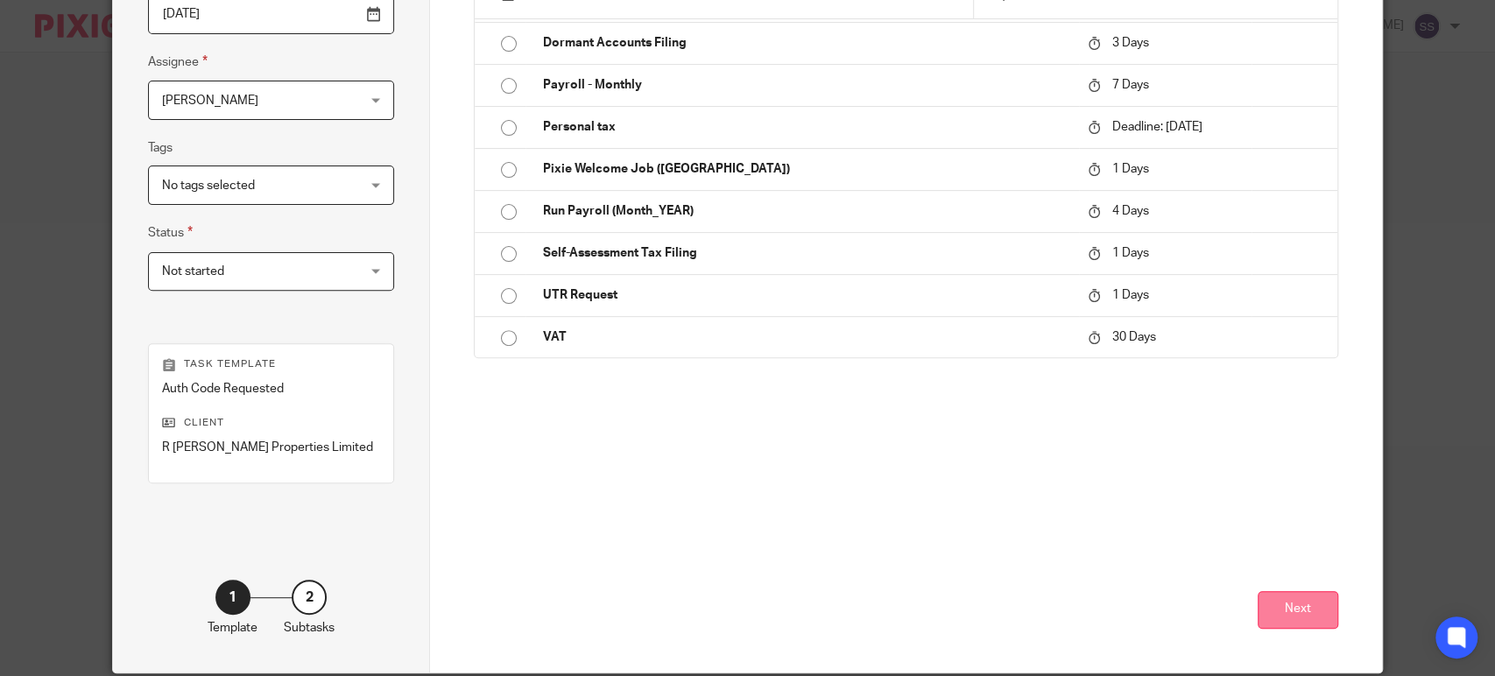
click at [1289, 601] on button "Next" at bounding box center [1298, 610] width 81 height 38
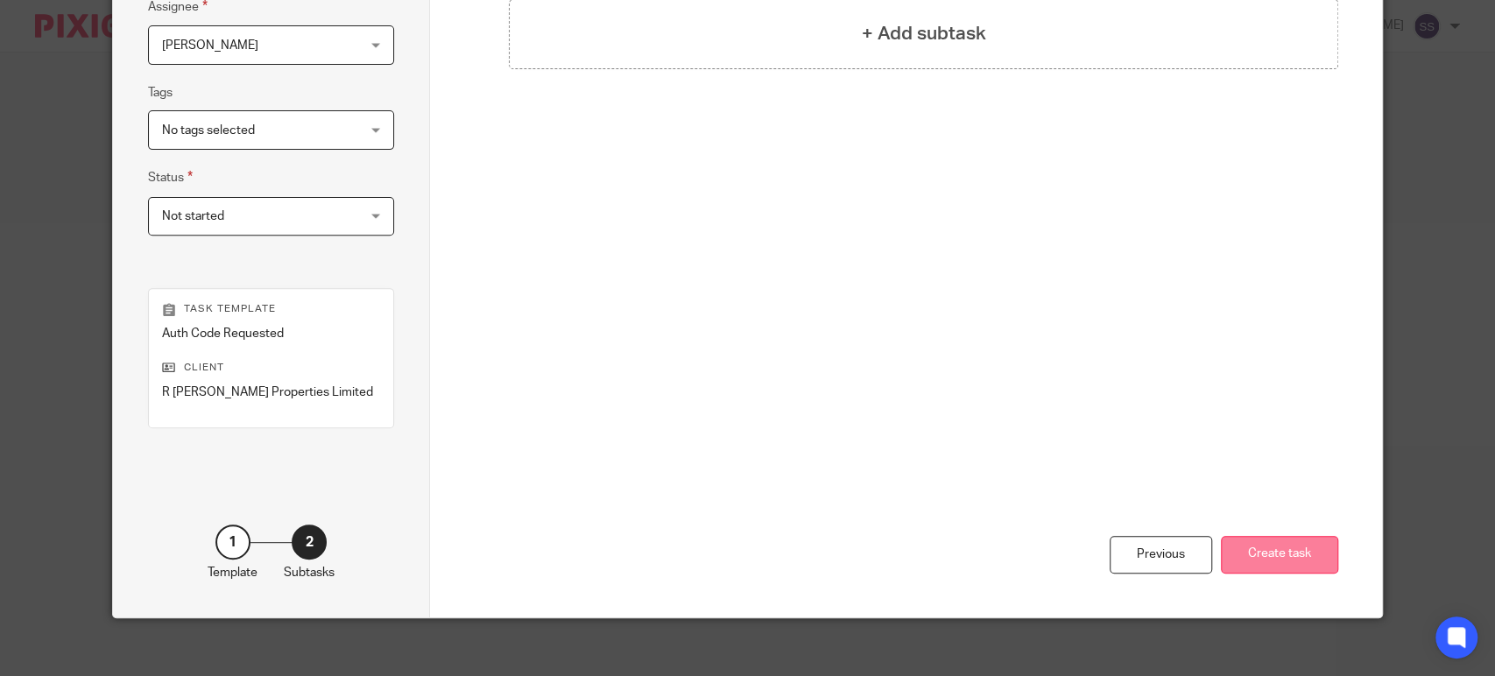
scroll to position [357, 0]
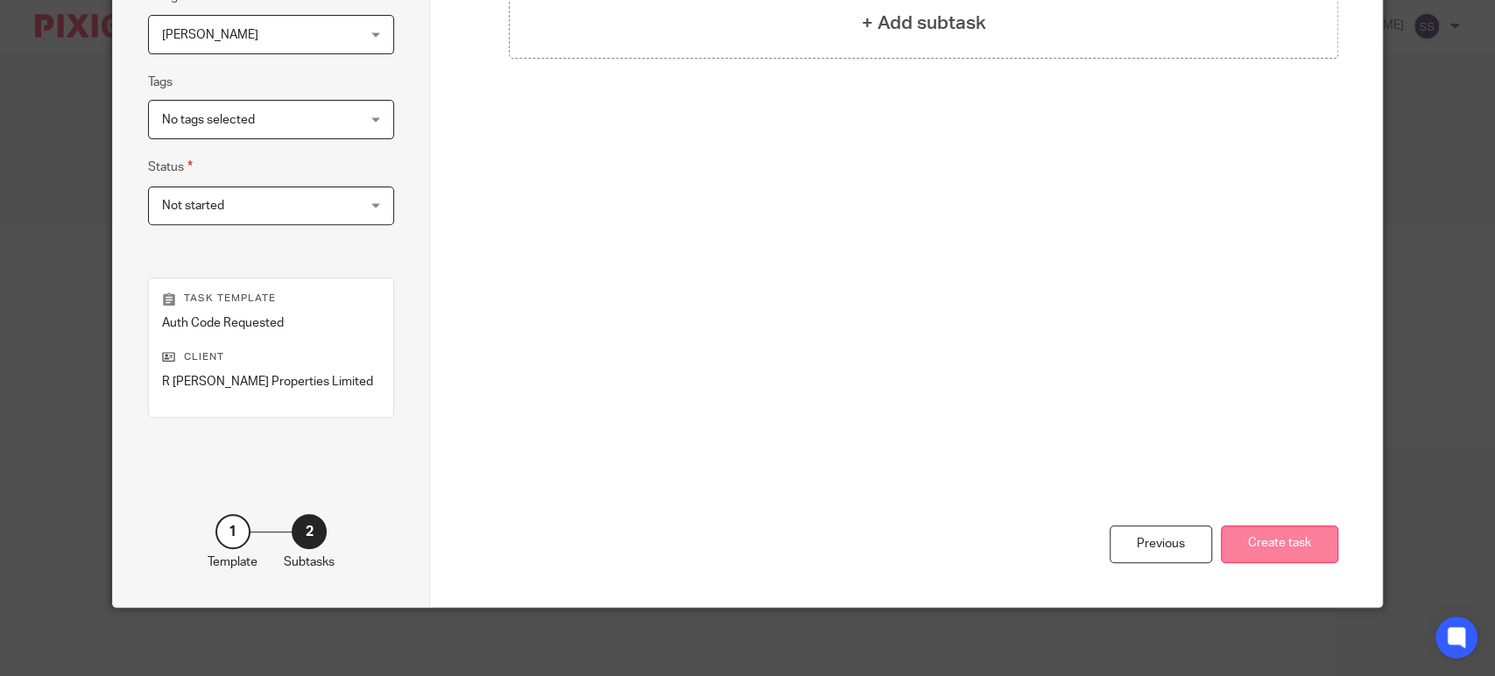
click at [1296, 551] on button "Create task" at bounding box center [1279, 544] width 117 height 38
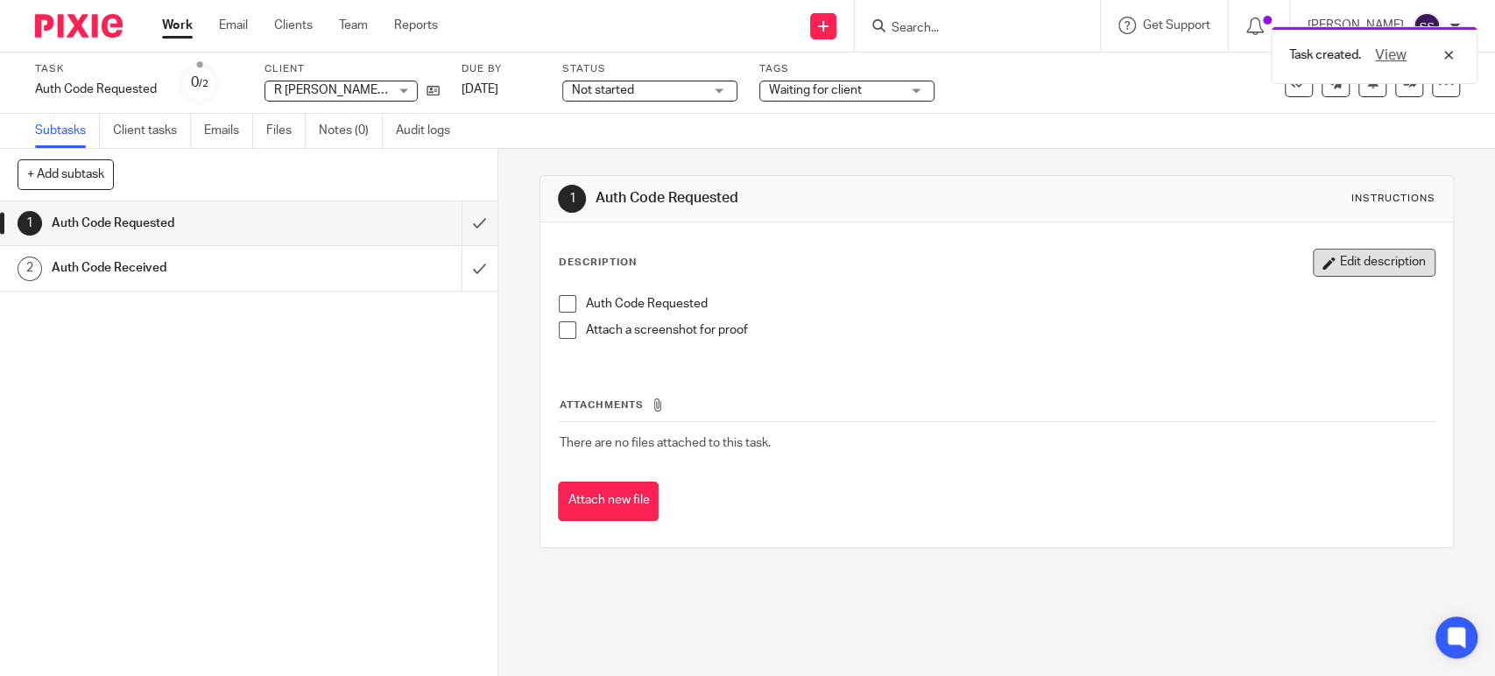
click at [1348, 271] on button "Edit description" at bounding box center [1374, 263] width 123 height 28
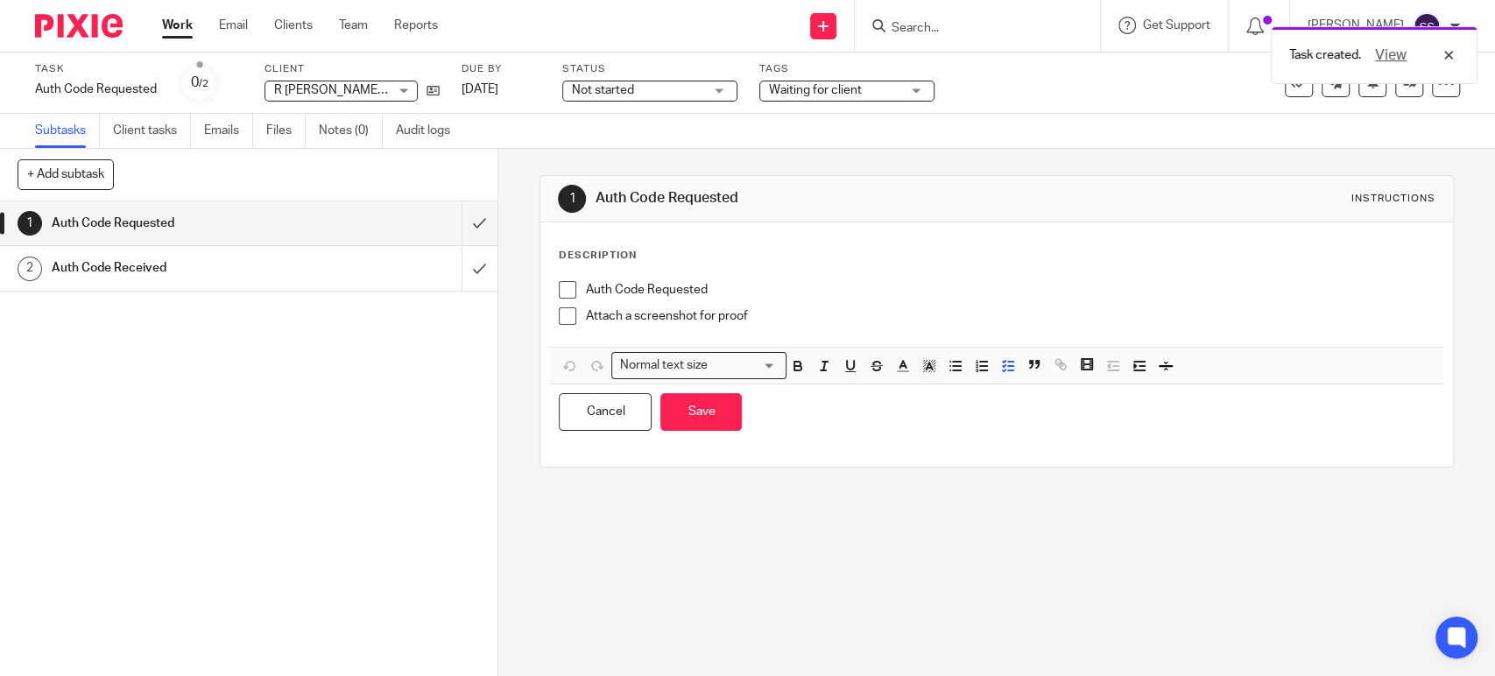
click at [741, 285] on p "Auth Code Requested" at bounding box center [1009, 290] width 849 height 18
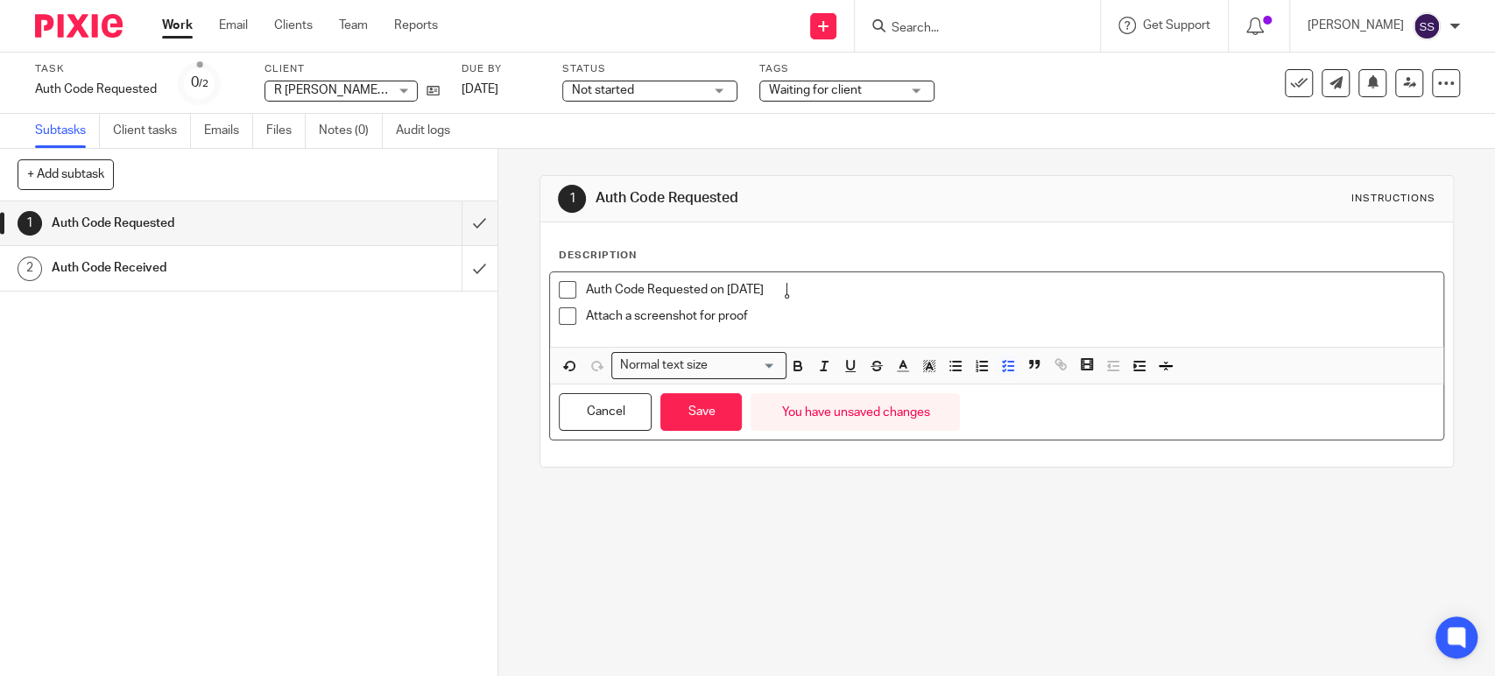
click at [559, 285] on span at bounding box center [568, 290] width 18 height 18
click at [559, 314] on span at bounding box center [568, 316] width 18 height 18
click at [673, 412] on button "Save" at bounding box center [700, 412] width 81 height 38
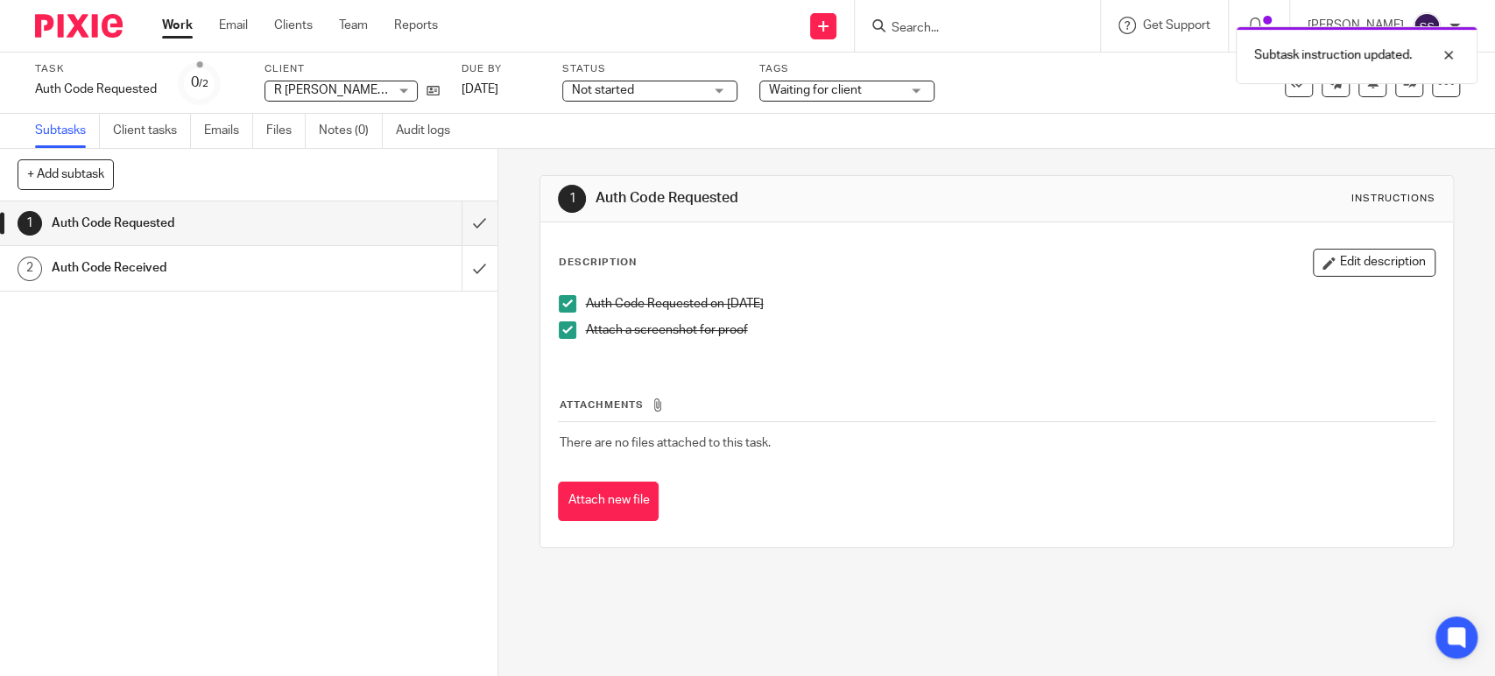
click at [436, 218] on link "1 Auth Code Requested" at bounding box center [231, 223] width 462 height 44
click at [447, 218] on input "submit" at bounding box center [248, 223] width 497 height 44
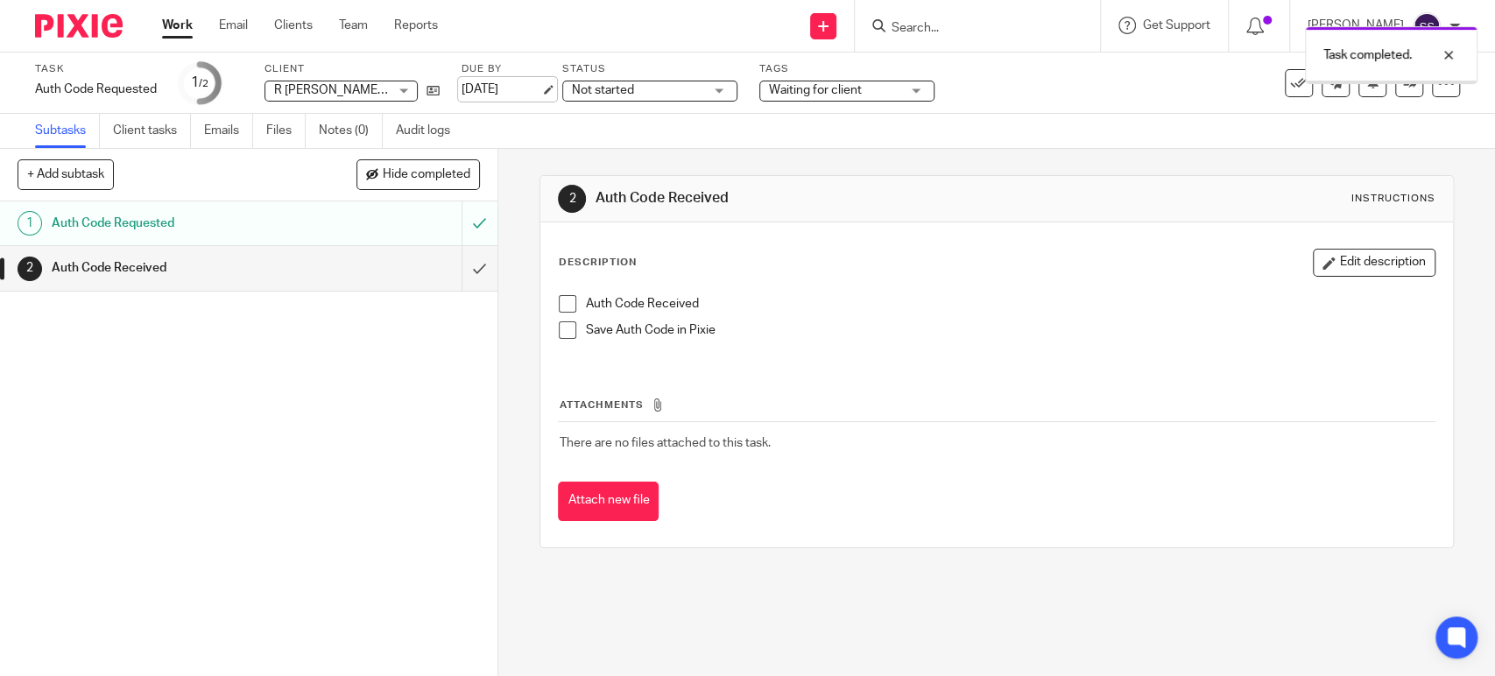
click at [532, 86] on link "14 Oct 2025" at bounding box center [501, 90] width 79 height 18
